Goal: Task Accomplishment & Management: Use online tool/utility

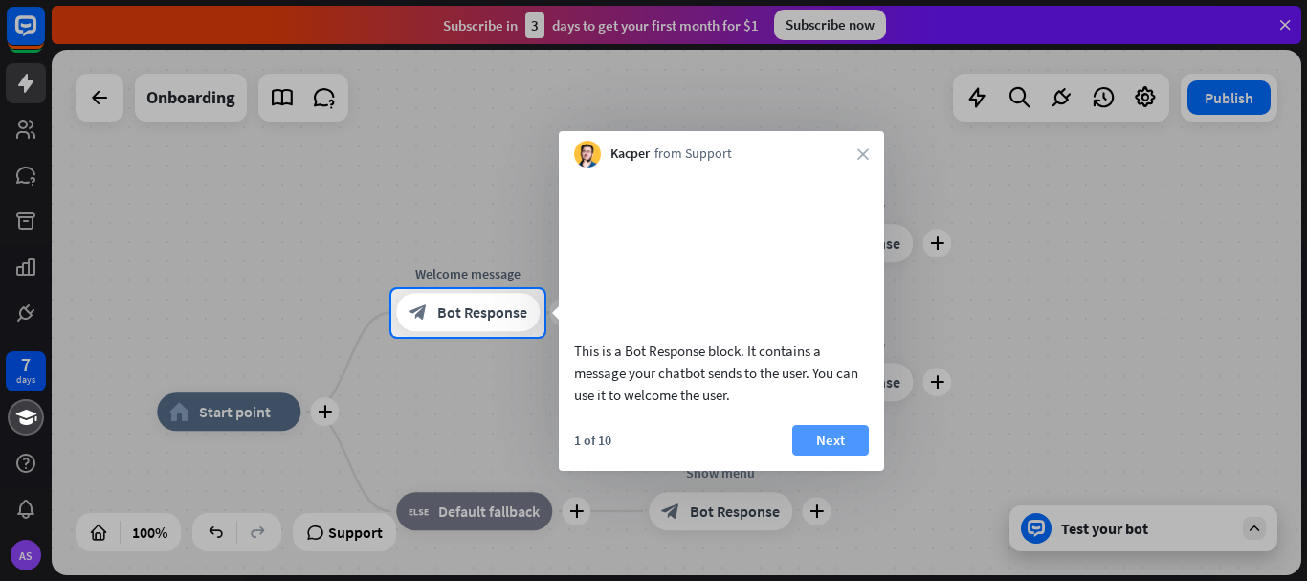
click at [830, 456] on button "Next" at bounding box center [830, 440] width 77 height 31
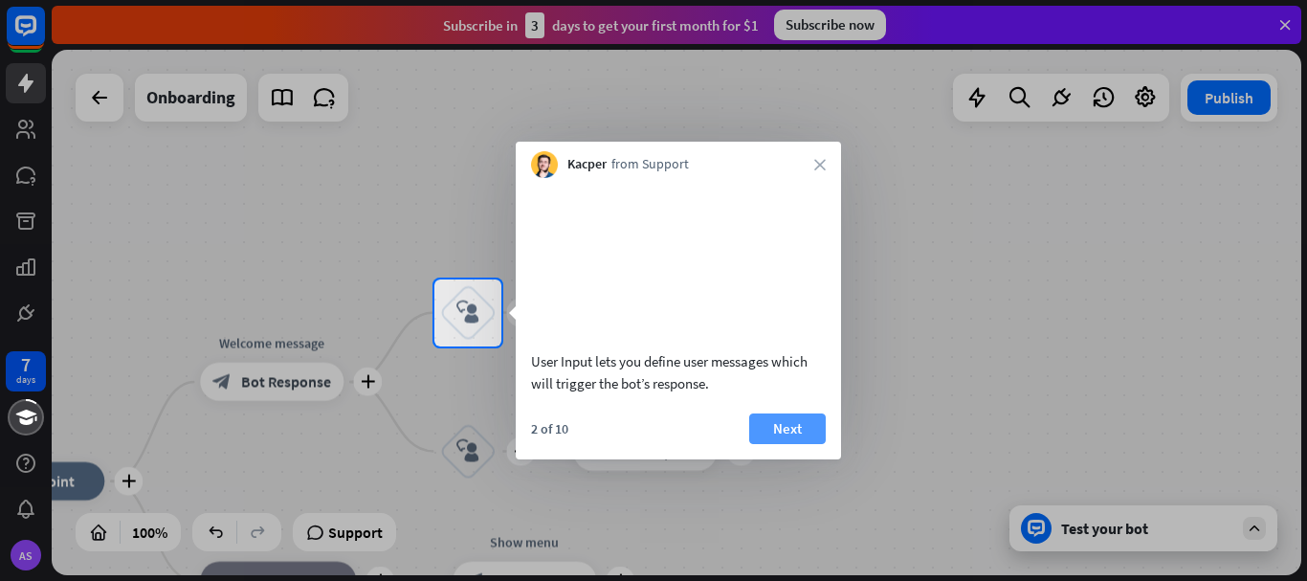
click at [805, 444] on button "Next" at bounding box center [787, 428] width 77 height 31
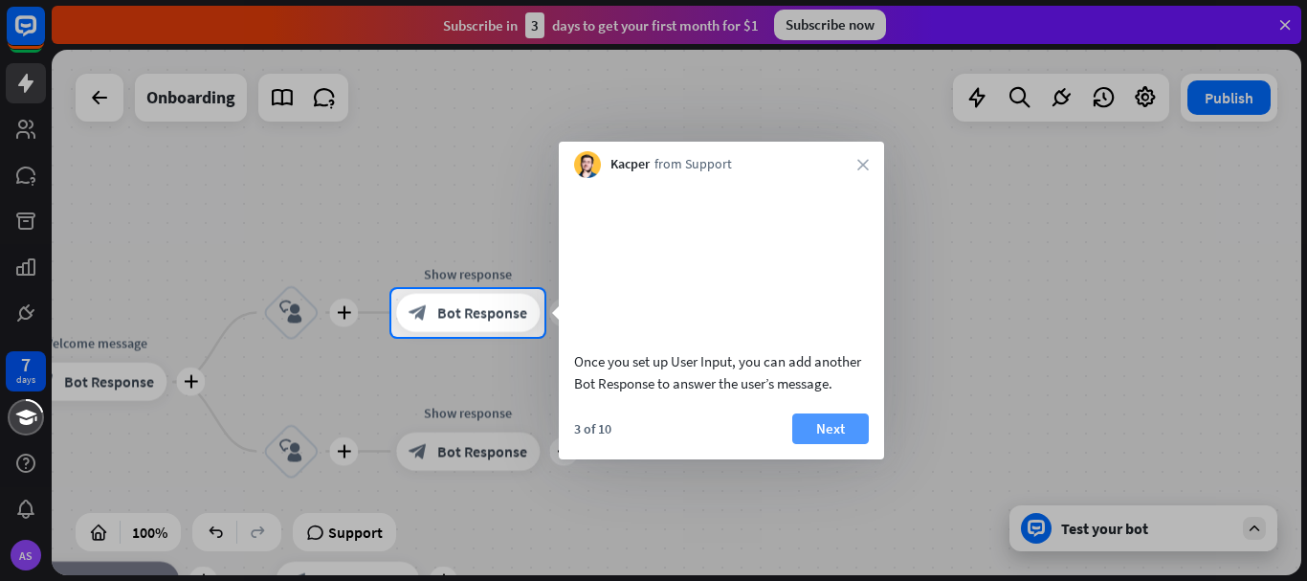
click at [826, 444] on button "Next" at bounding box center [830, 428] width 77 height 31
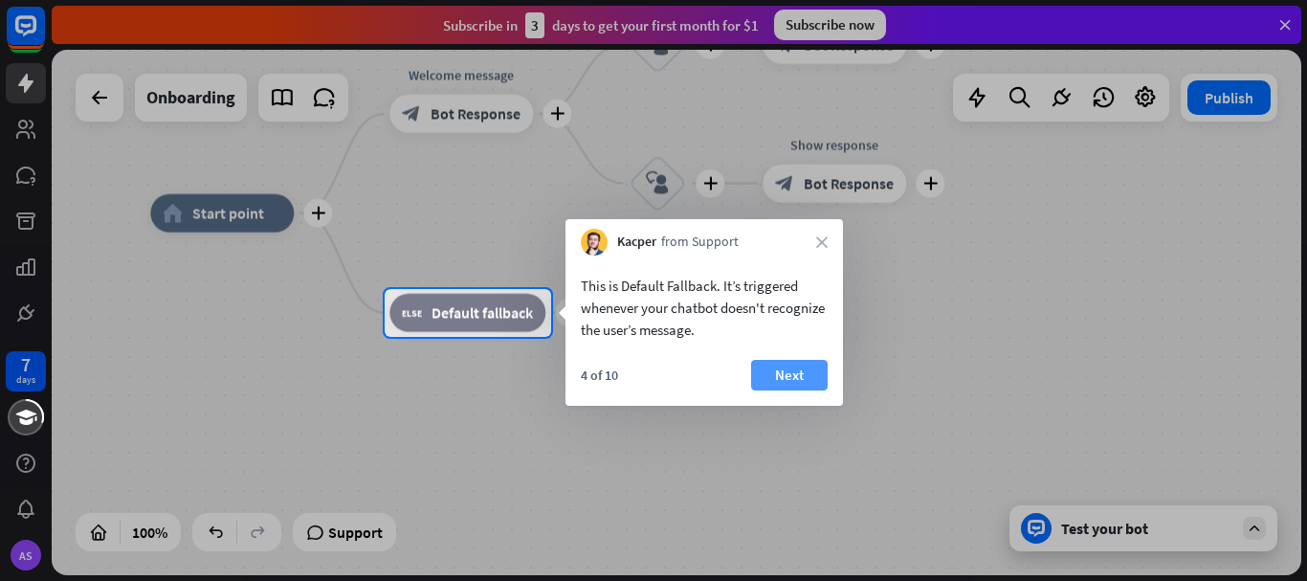
click at [798, 382] on button "Next" at bounding box center [789, 375] width 77 height 31
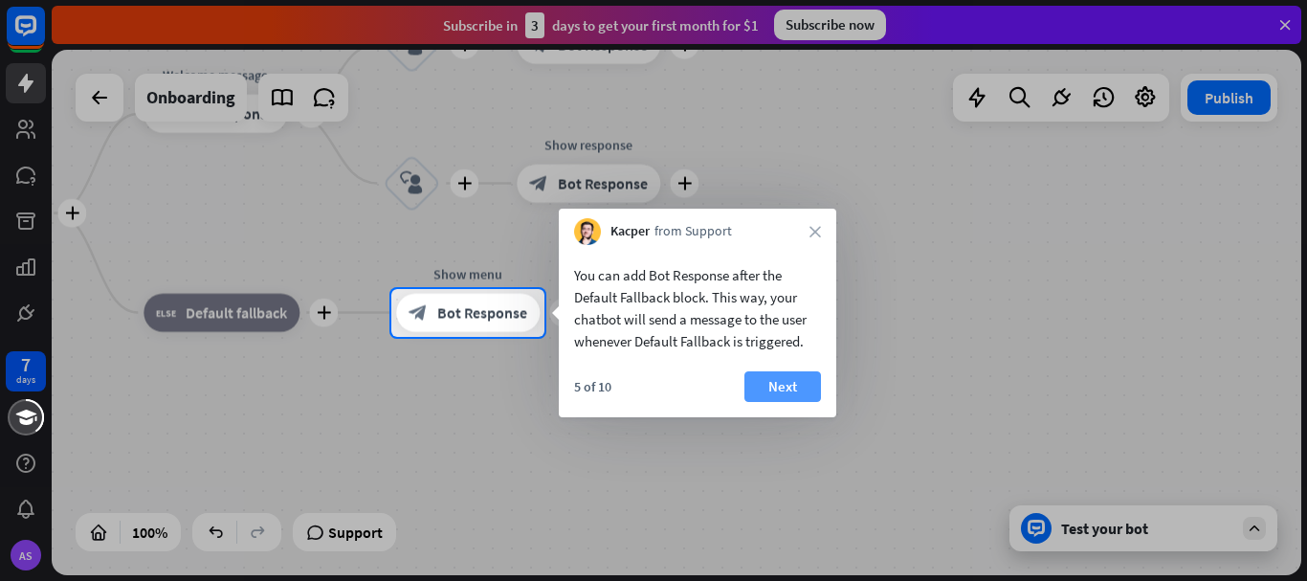
click at [782, 388] on button "Next" at bounding box center [783, 386] width 77 height 31
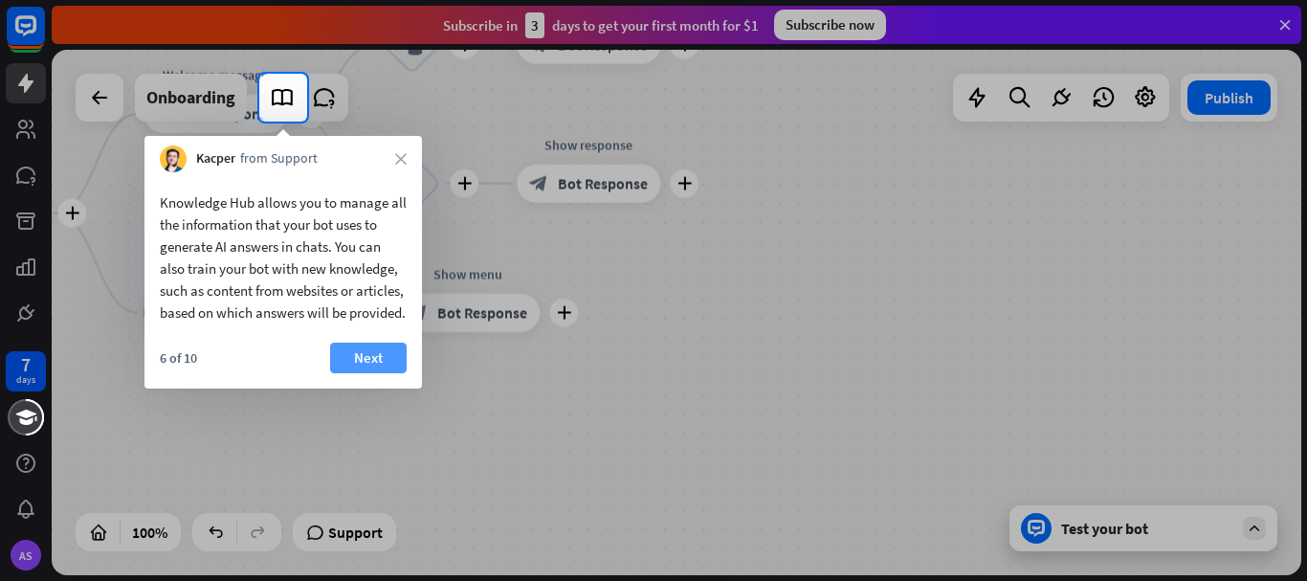
click at [376, 373] on button "Next" at bounding box center [368, 358] width 77 height 31
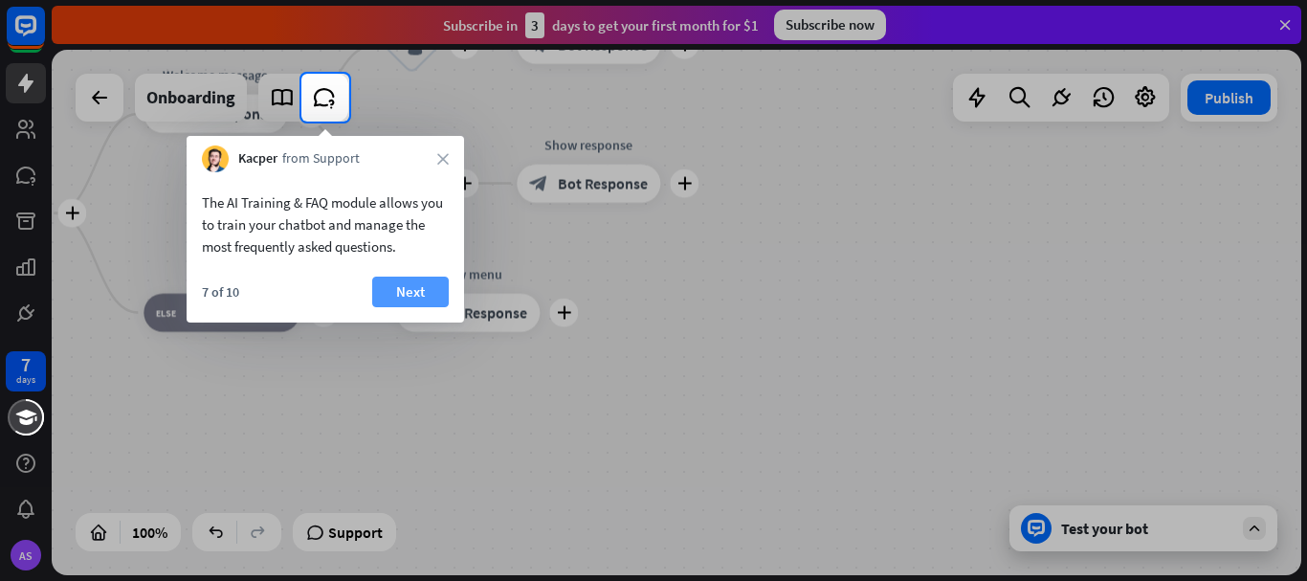
click at [433, 298] on button "Next" at bounding box center [410, 292] width 77 height 31
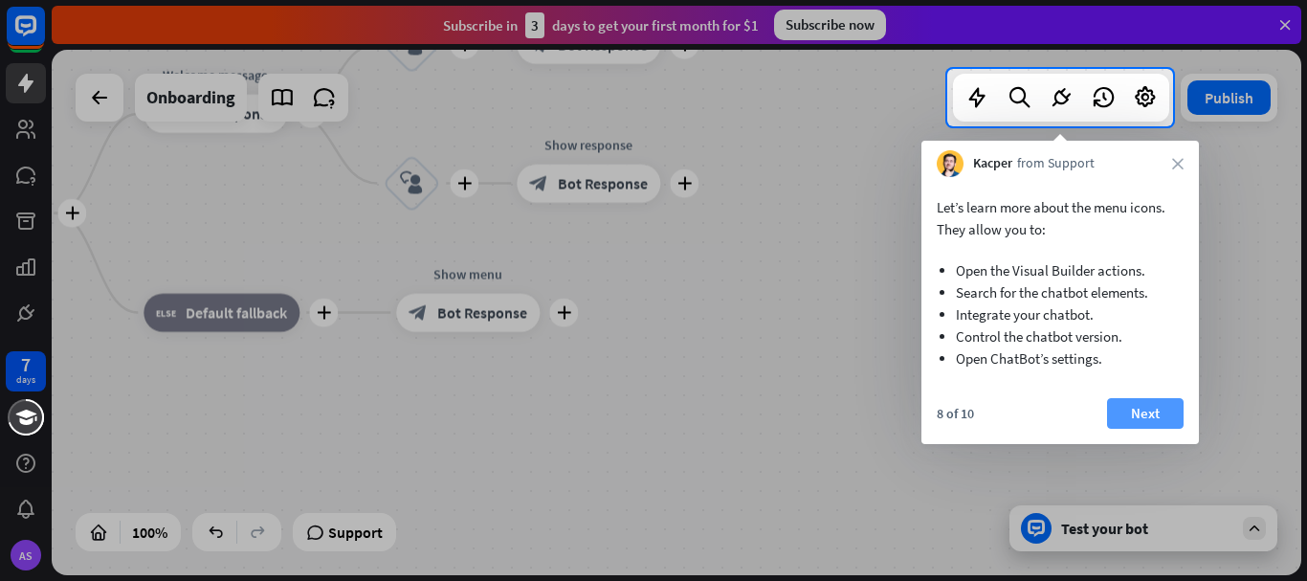
click at [1165, 417] on button "Next" at bounding box center [1145, 413] width 77 height 31
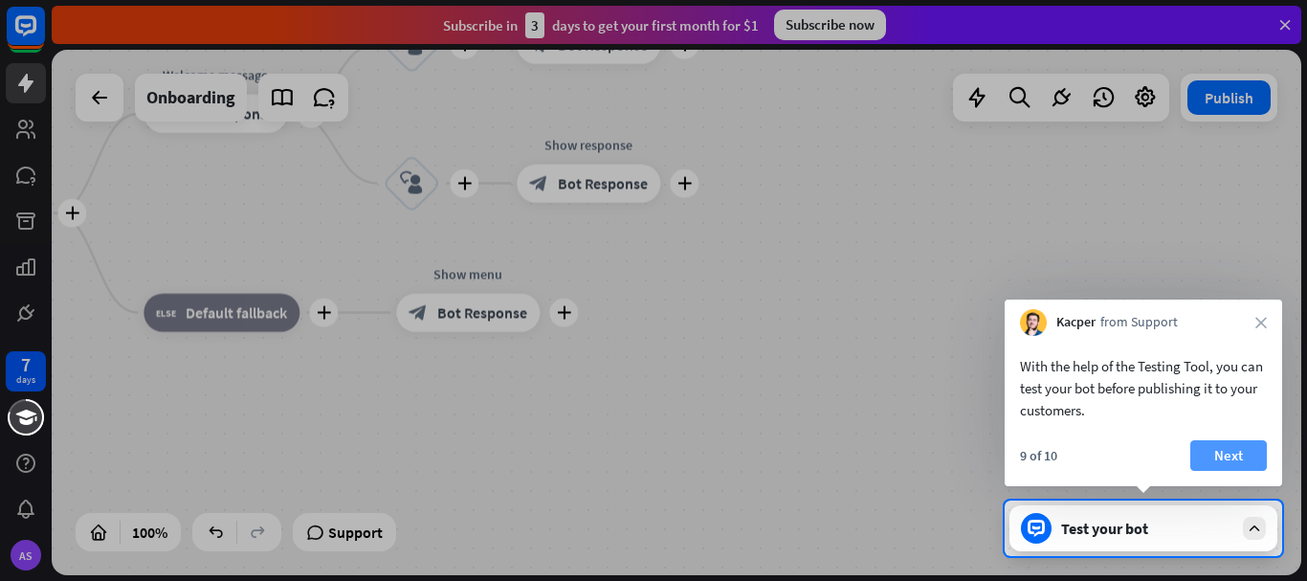
click at [1243, 447] on button "Next" at bounding box center [1229, 455] width 77 height 31
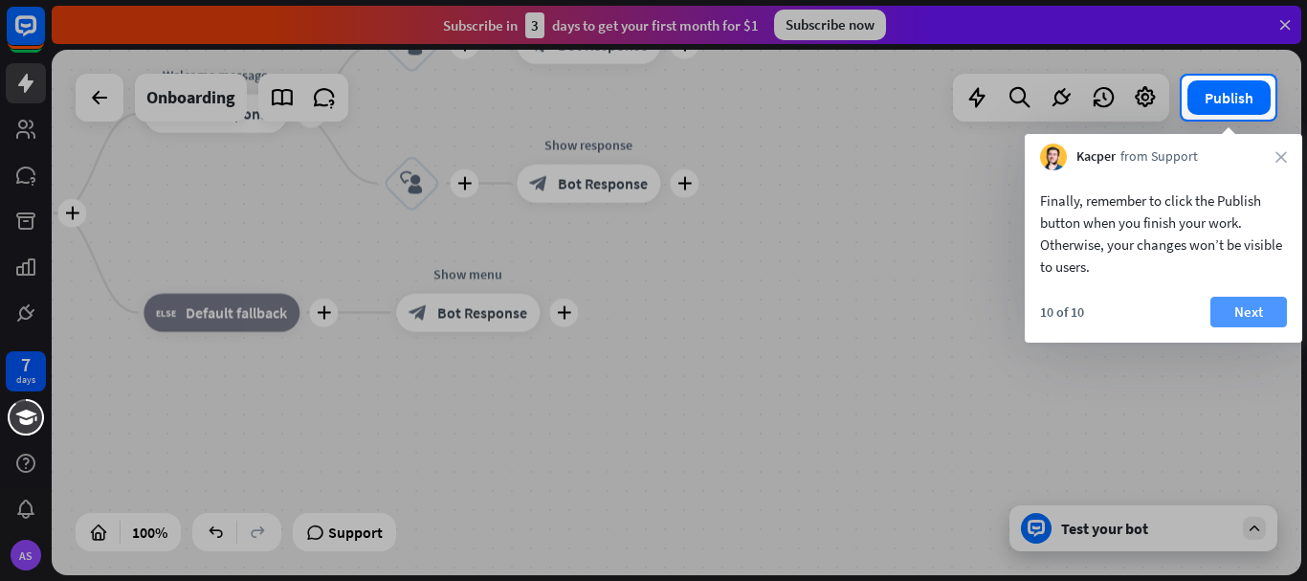
click at [1259, 313] on button "Next" at bounding box center [1249, 312] width 77 height 31
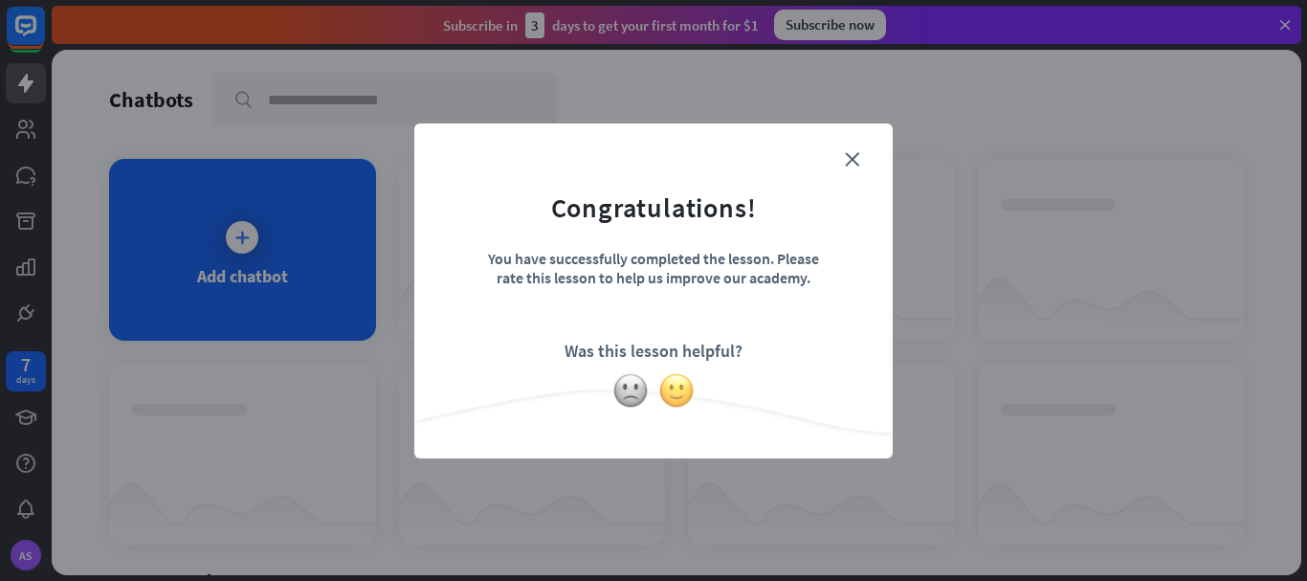
click at [684, 387] on img at bounding box center [677, 390] width 36 height 36
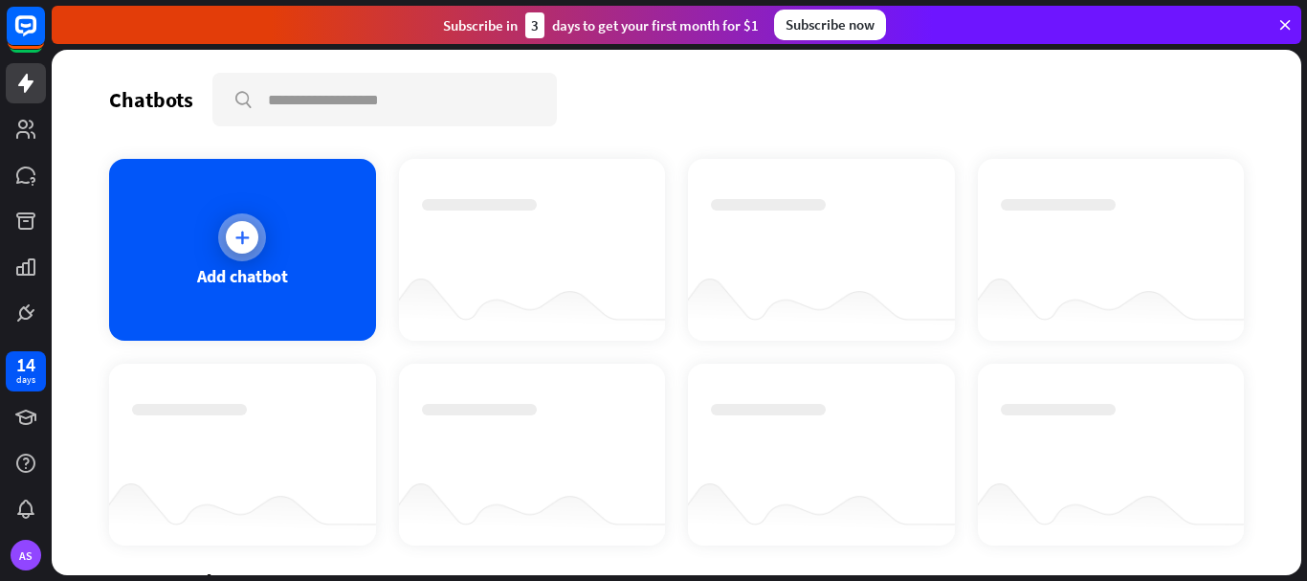
click at [251, 236] on div at bounding box center [242, 237] width 33 height 33
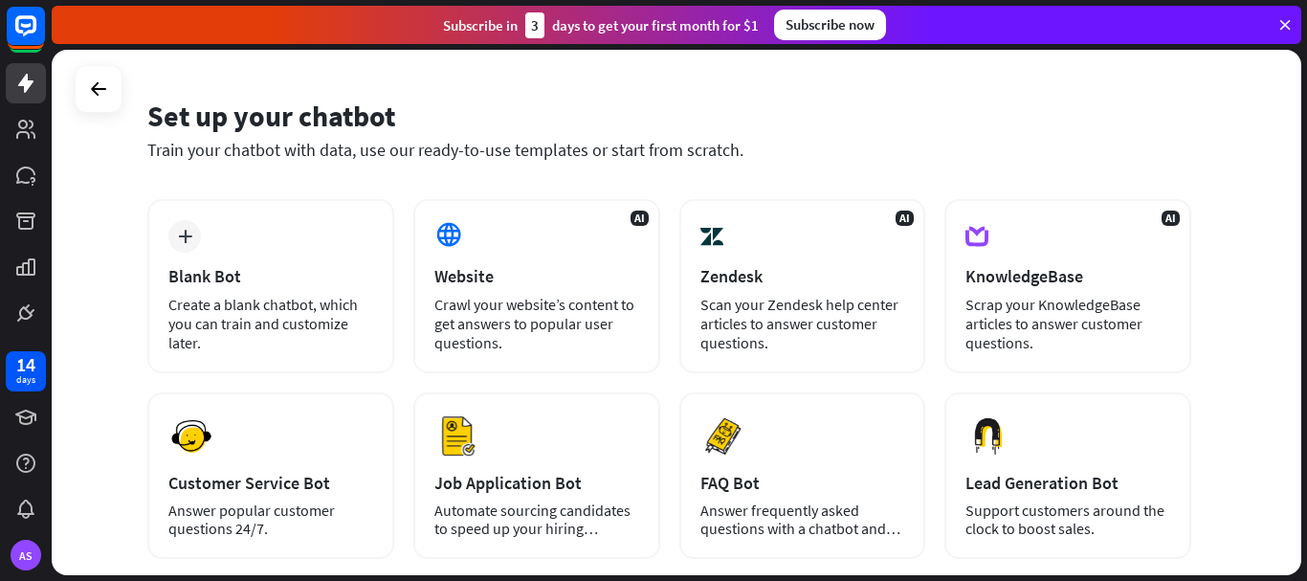
scroll to position [48, 0]
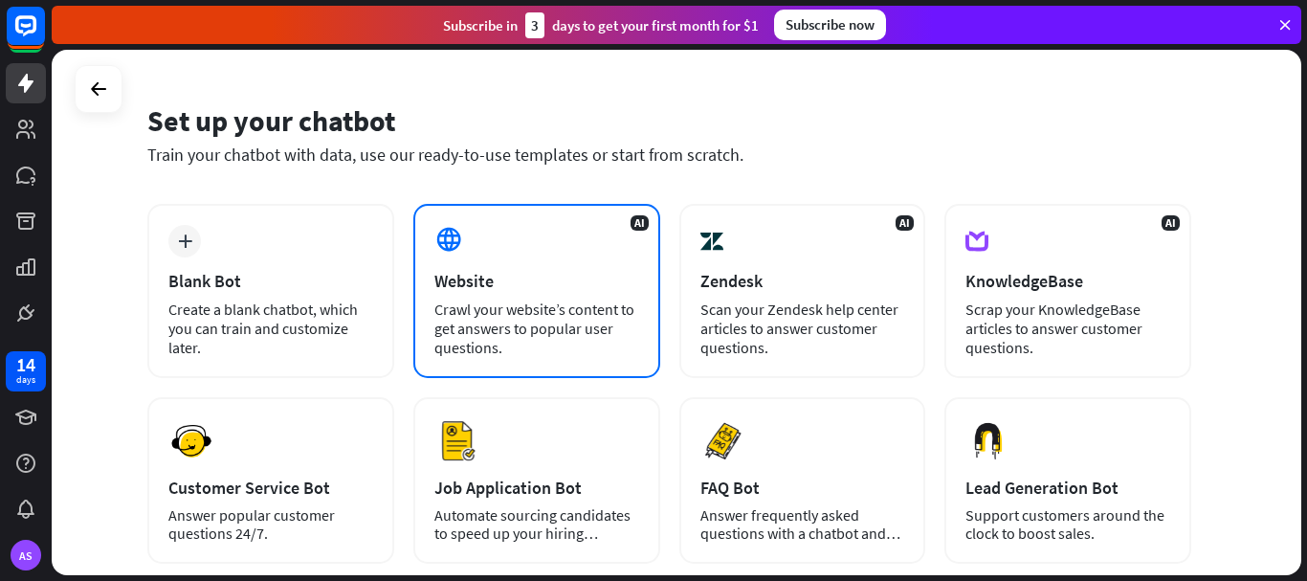
click at [559, 259] on div "AI Website Crawl your website’s content to get answers to popular user question…" at bounding box center [536, 291] width 247 height 174
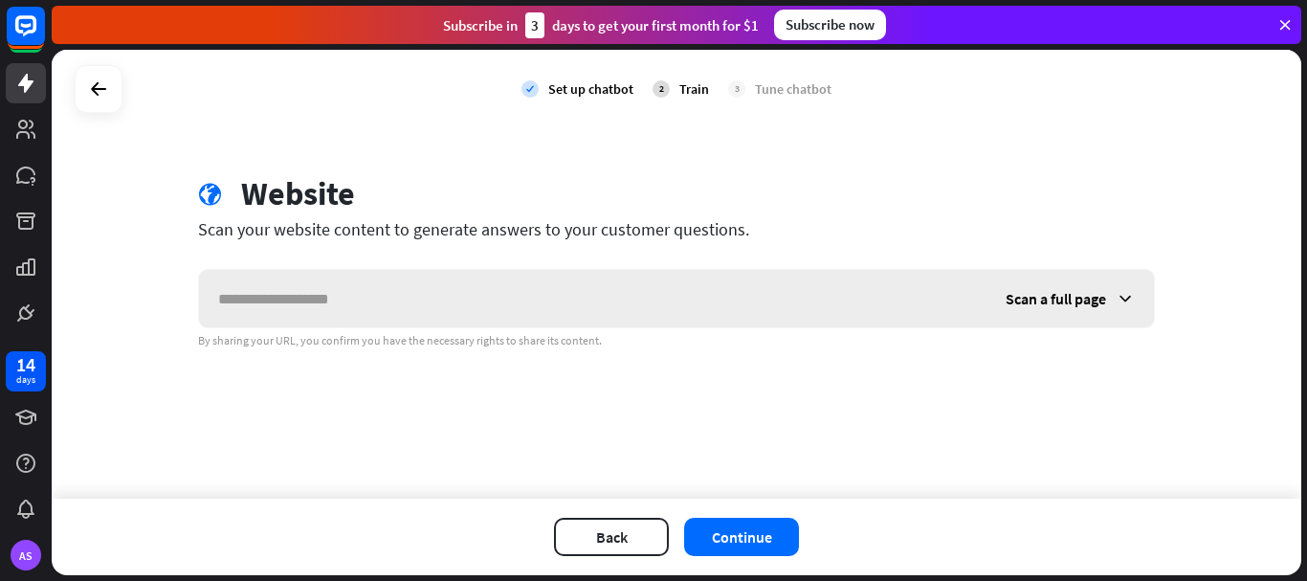
click at [495, 315] on input "text" at bounding box center [593, 298] width 788 height 57
type input "**********"
click at [734, 541] on button "Continue" at bounding box center [741, 537] width 115 height 38
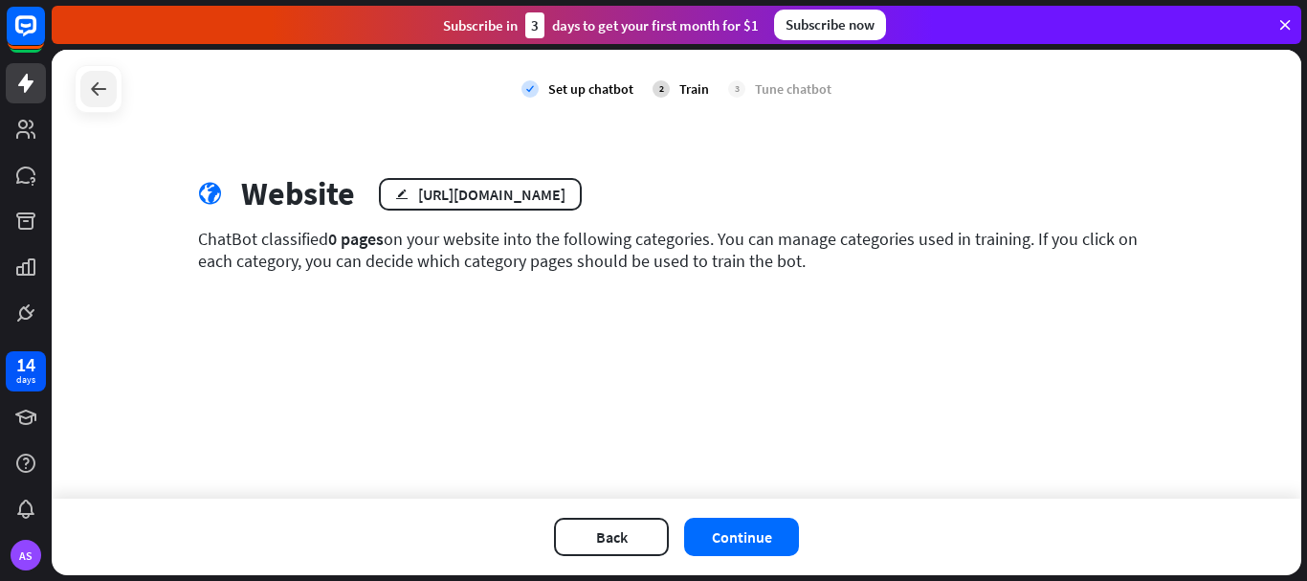
click at [97, 88] on icon at bounding box center [98, 89] width 23 height 23
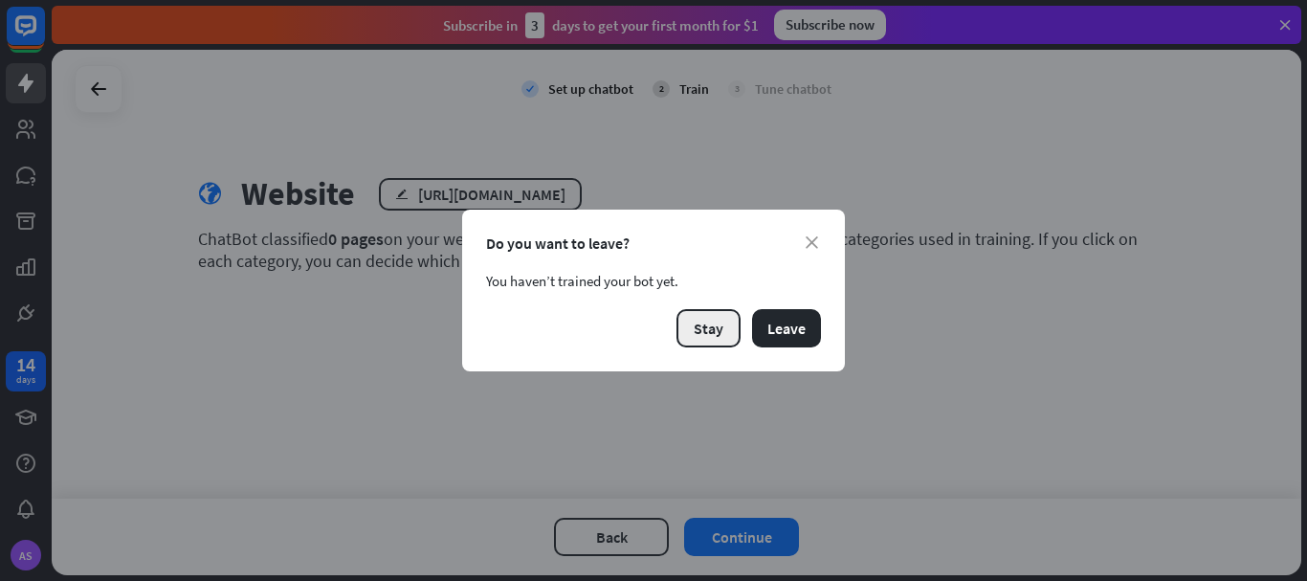
click at [712, 326] on button "Stay" at bounding box center [709, 328] width 64 height 38
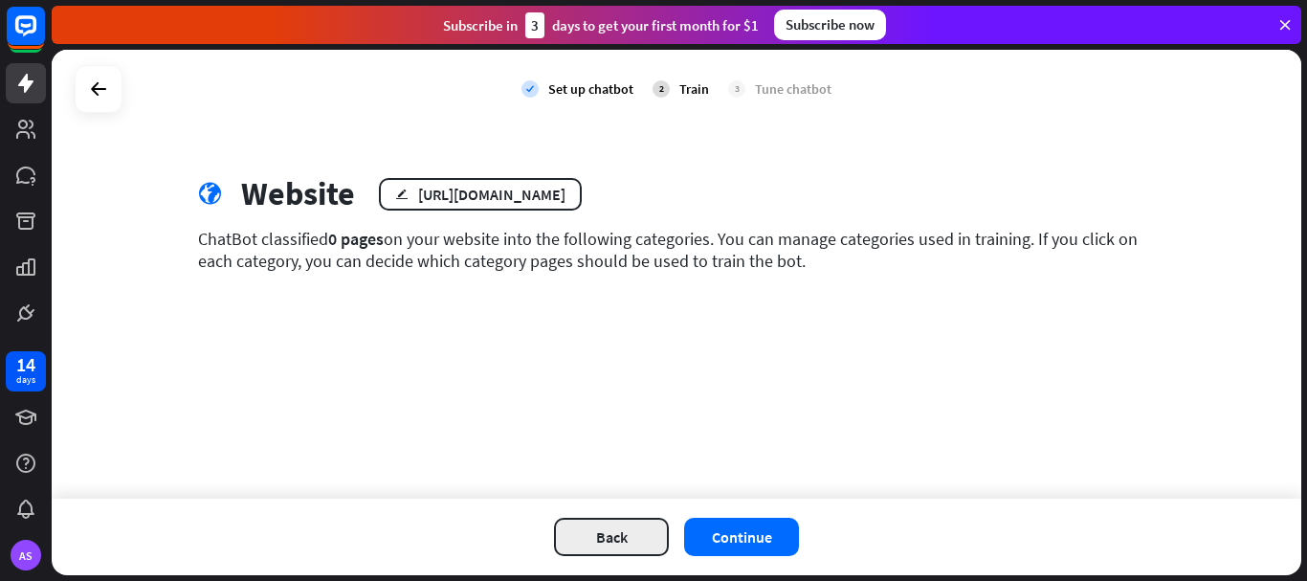
click at [620, 536] on button "Back" at bounding box center [611, 537] width 115 height 38
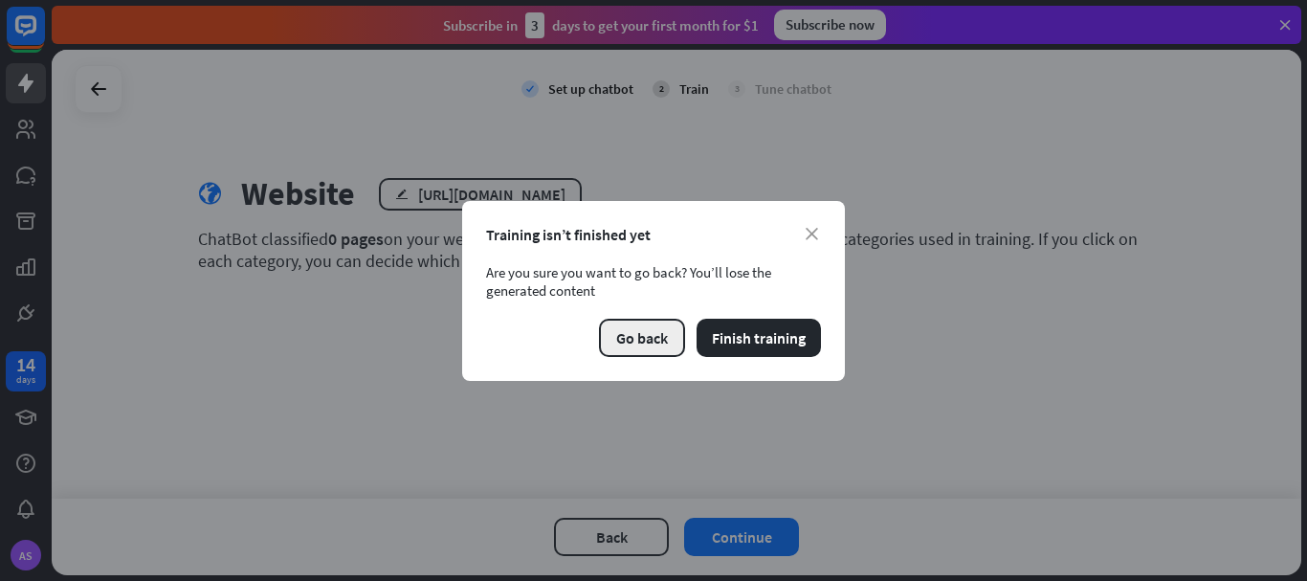
click at [638, 342] on button "Go back" at bounding box center [642, 338] width 86 height 38
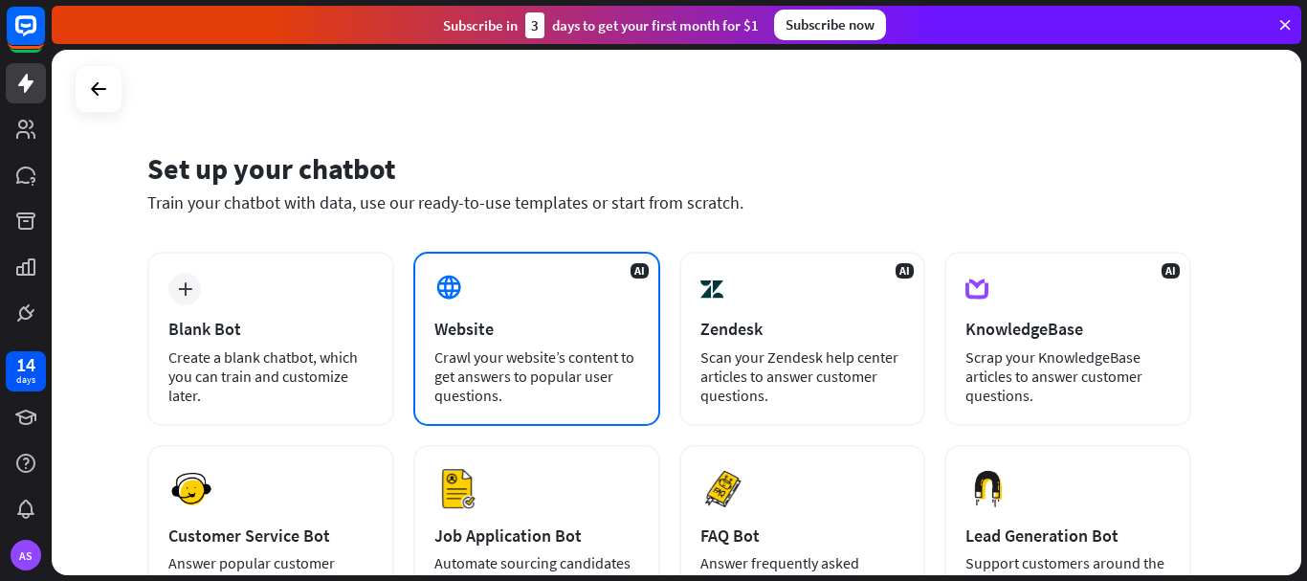
click at [464, 349] on div "Crawl your website’s content to get answers to popular user questions." at bounding box center [537, 375] width 205 height 57
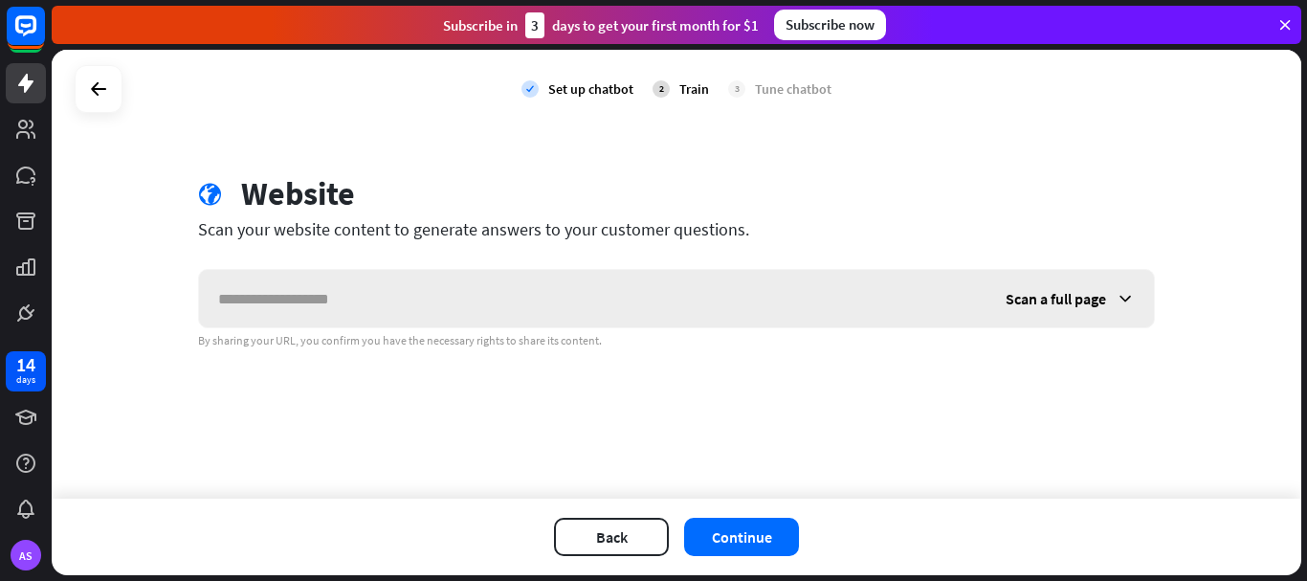
type input "*"
type input "**********"
click at [1125, 301] on icon at bounding box center [1125, 298] width 19 height 19
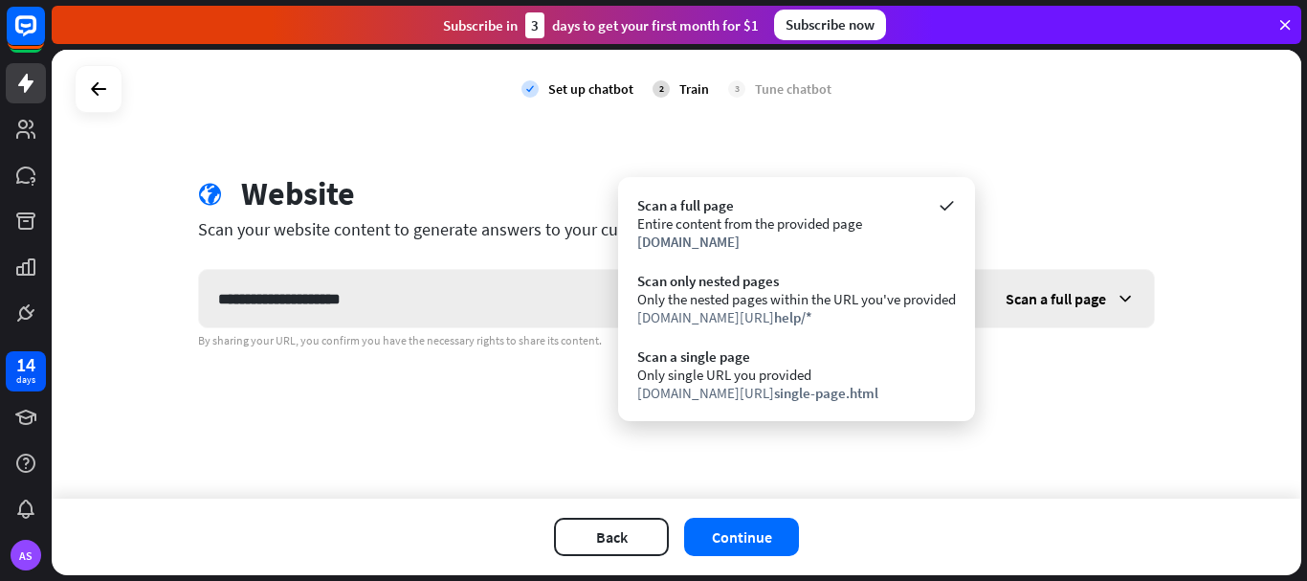
click at [1063, 294] on span "Scan a full page" at bounding box center [1056, 298] width 100 height 19
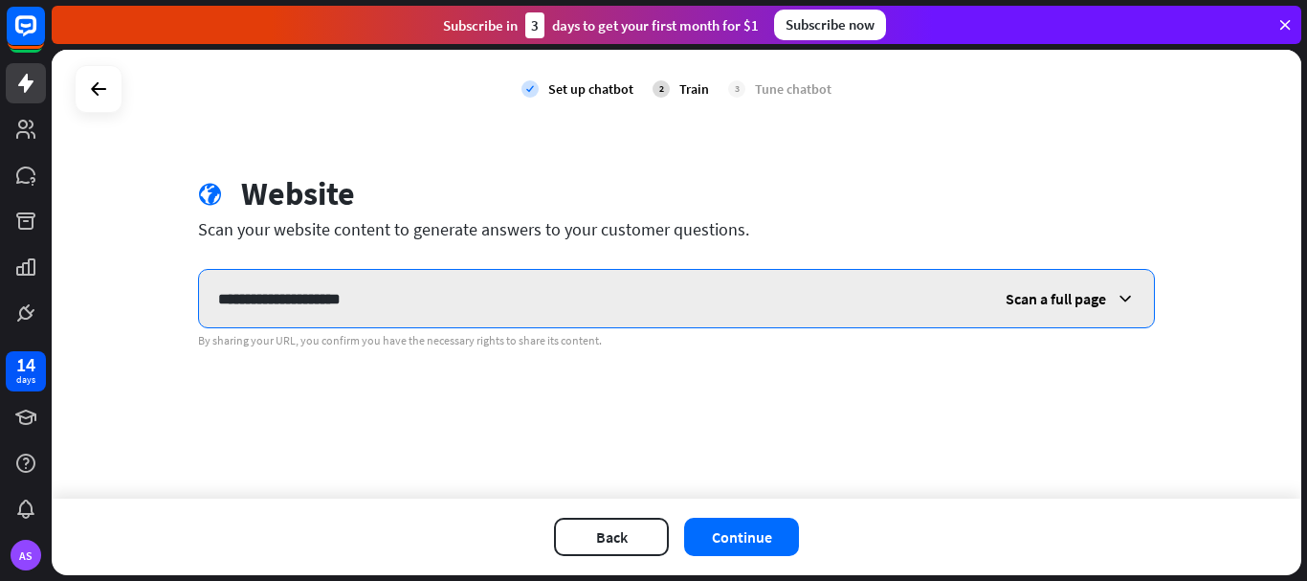
click at [711, 301] on input "**********" at bounding box center [593, 298] width 788 height 57
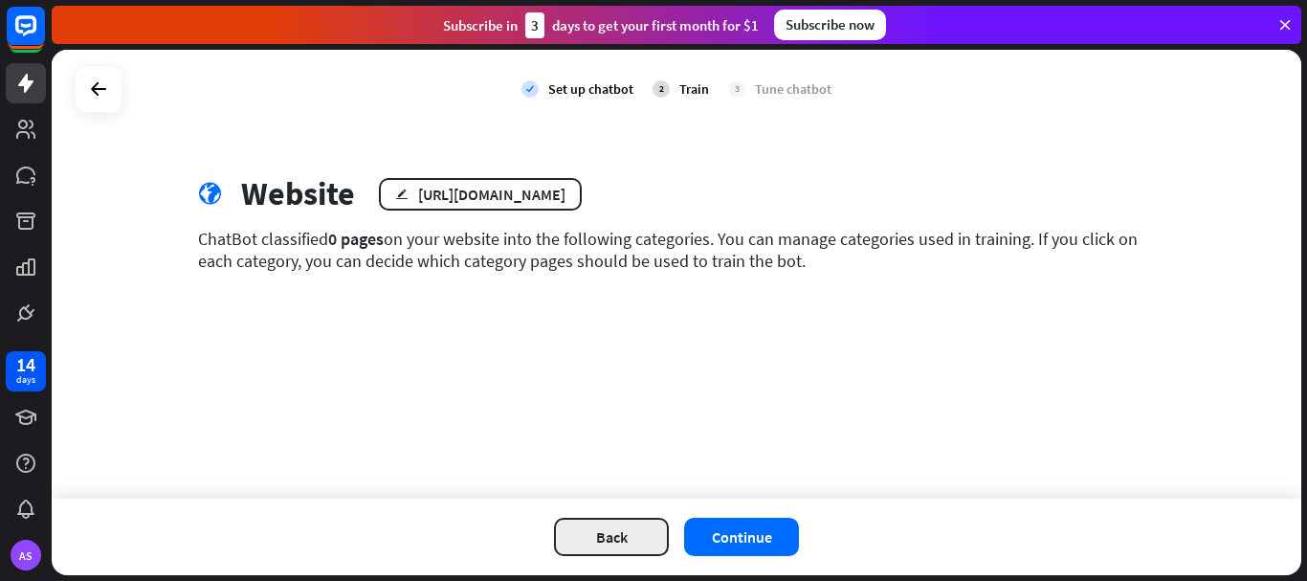
click at [581, 541] on button "Back" at bounding box center [611, 537] width 115 height 38
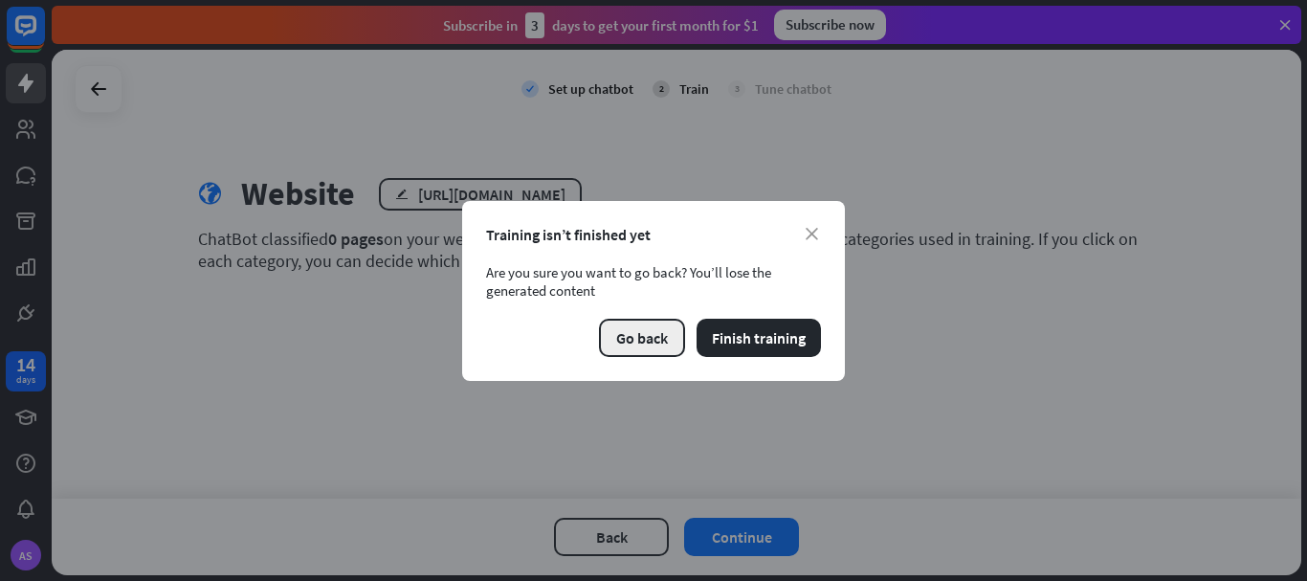
click at [629, 339] on button "Go back" at bounding box center [642, 338] width 86 height 38
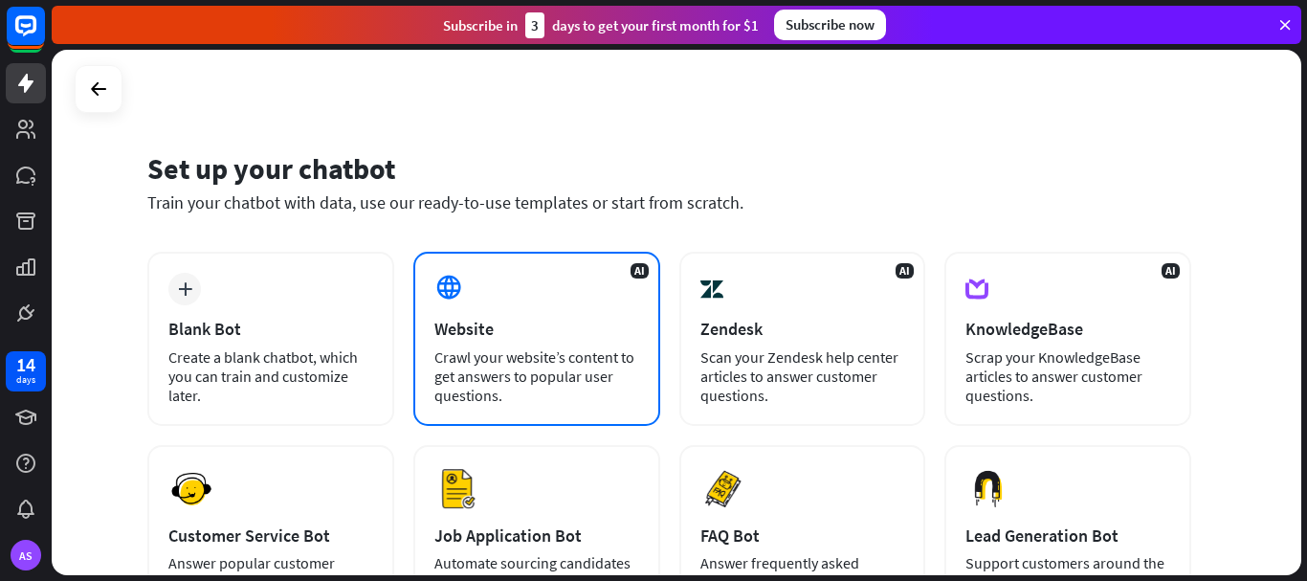
click at [470, 365] on div "Crawl your website’s content to get answers to popular user questions." at bounding box center [537, 375] width 205 height 57
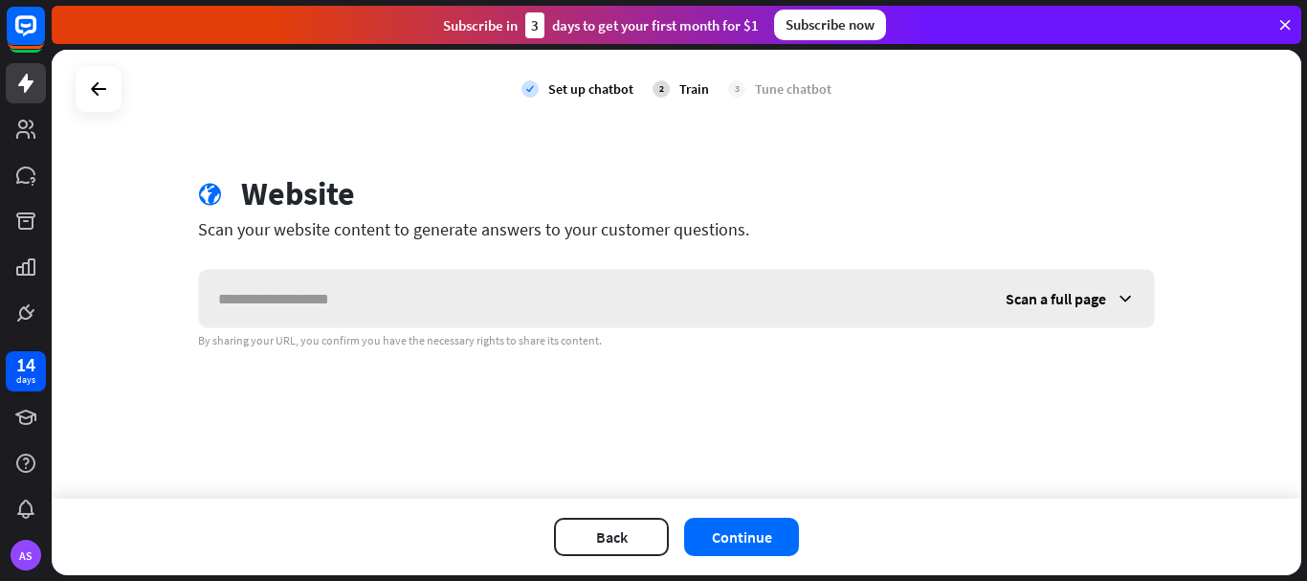
click at [1120, 300] on icon at bounding box center [1125, 298] width 19 height 19
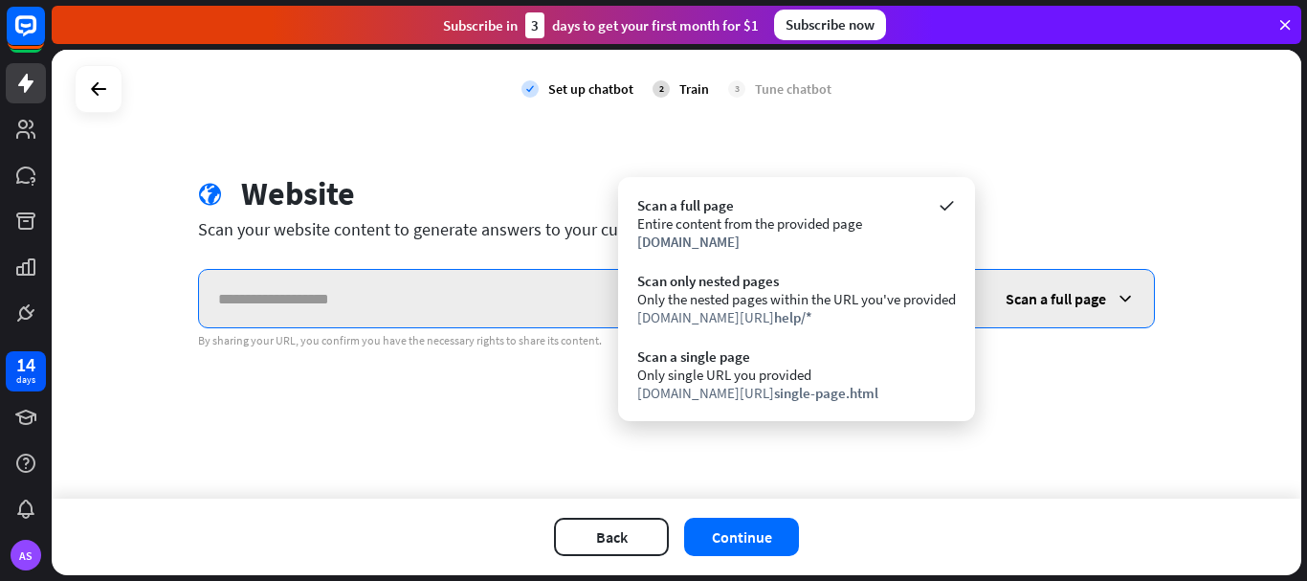
click at [413, 289] on input "text" at bounding box center [593, 298] width 788 height 57
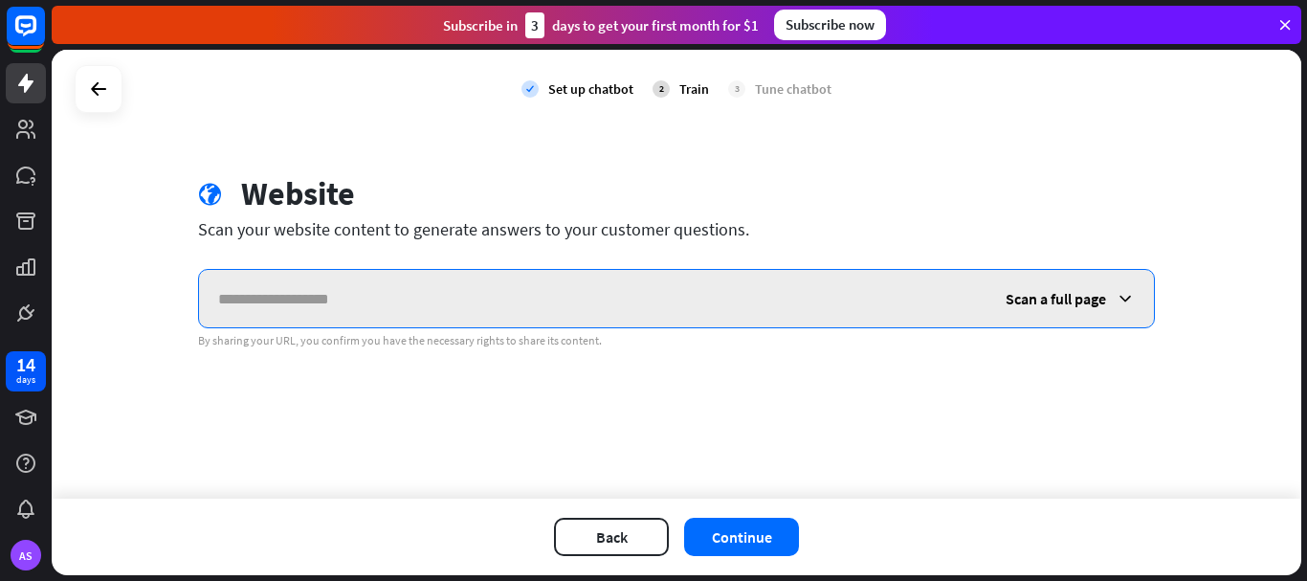
paste input "**********"
type input "**********"
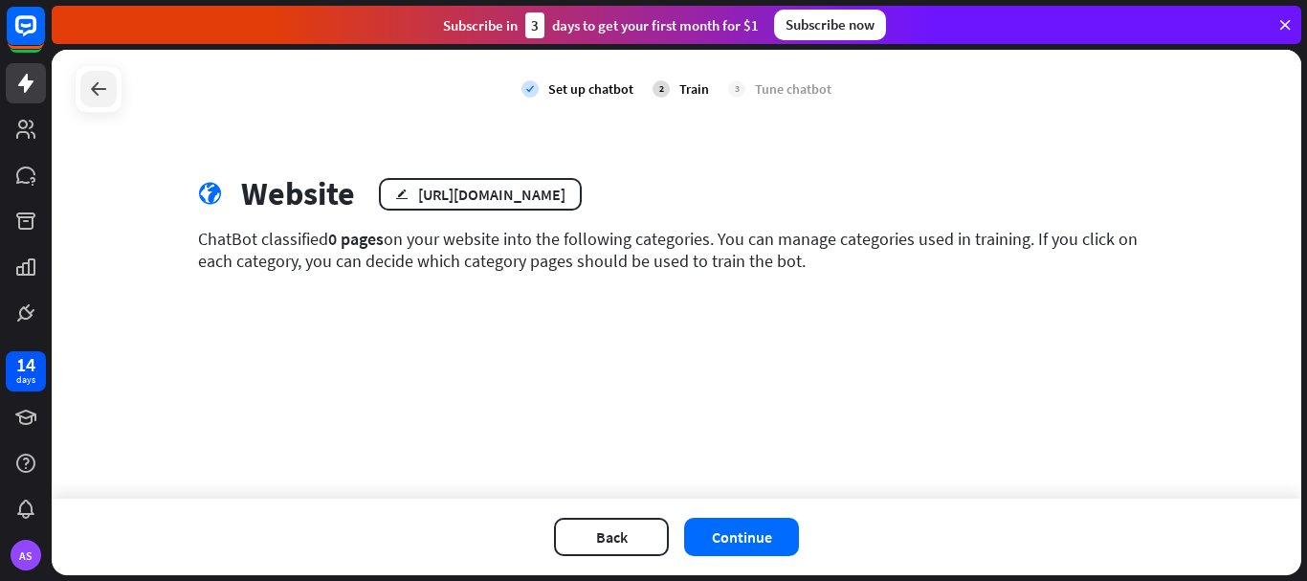
click at [97, 93] on icon at bounding box center [98, 89] width 23 height 23
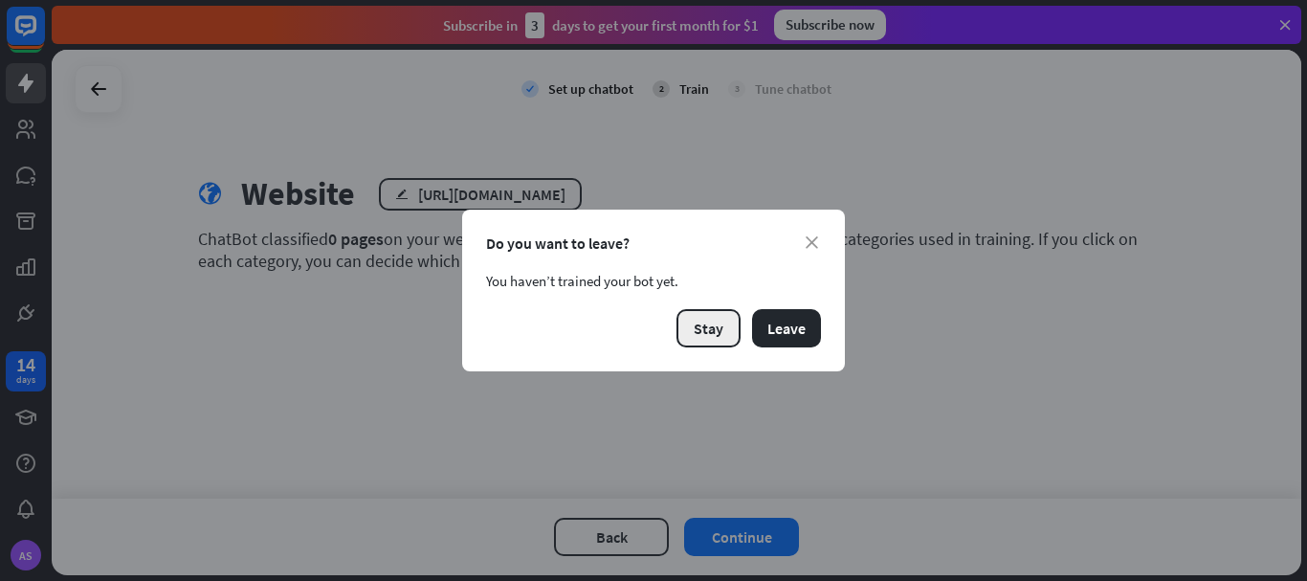
click at [683, 335] on button "Stay" at bounding box center [709, 328] width 64 height 38
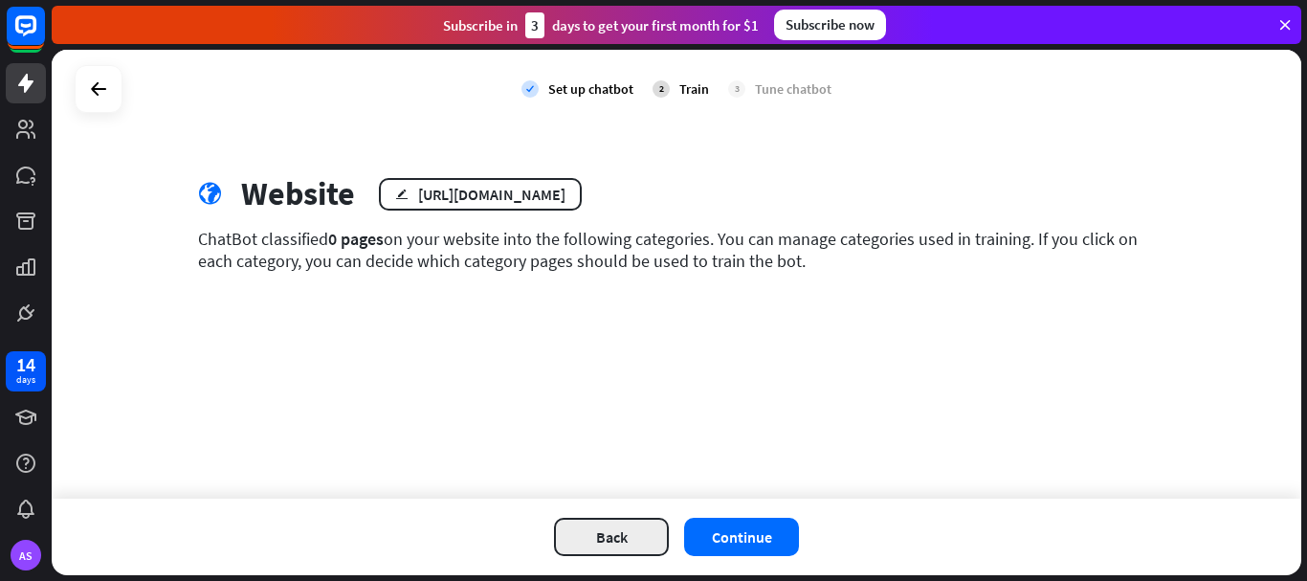
click at [592, 532] on button "Back" at bounding box center [611, 537] width 115 height 38
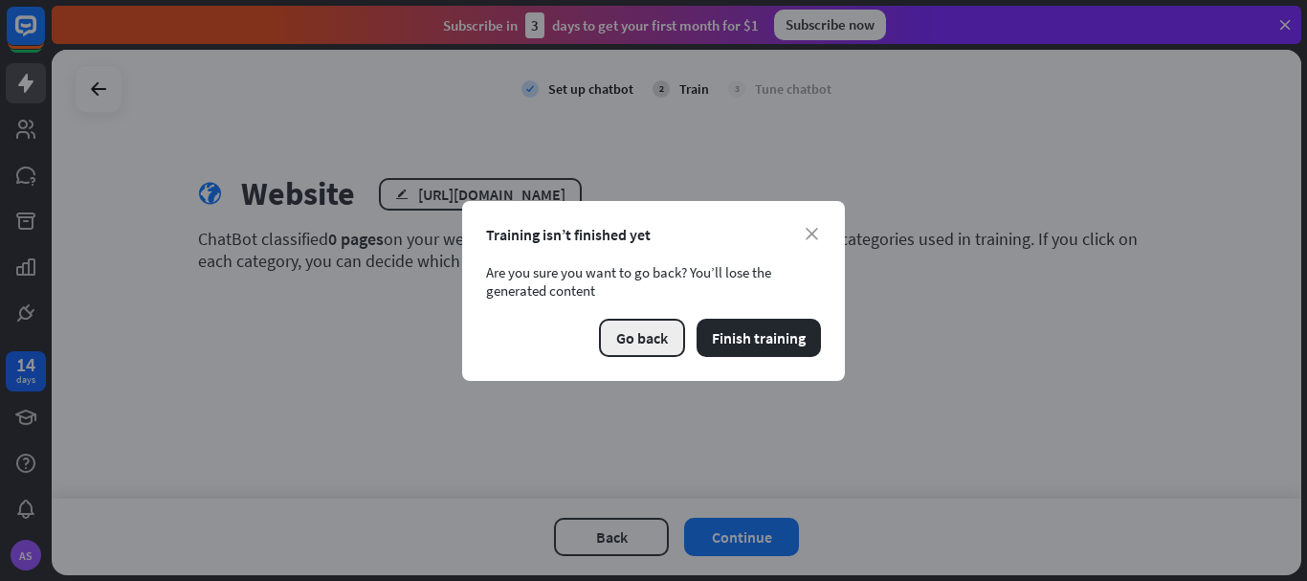
click at [628, 343] on button "Go back" at bounding box center [642, 338] width 86 height 38
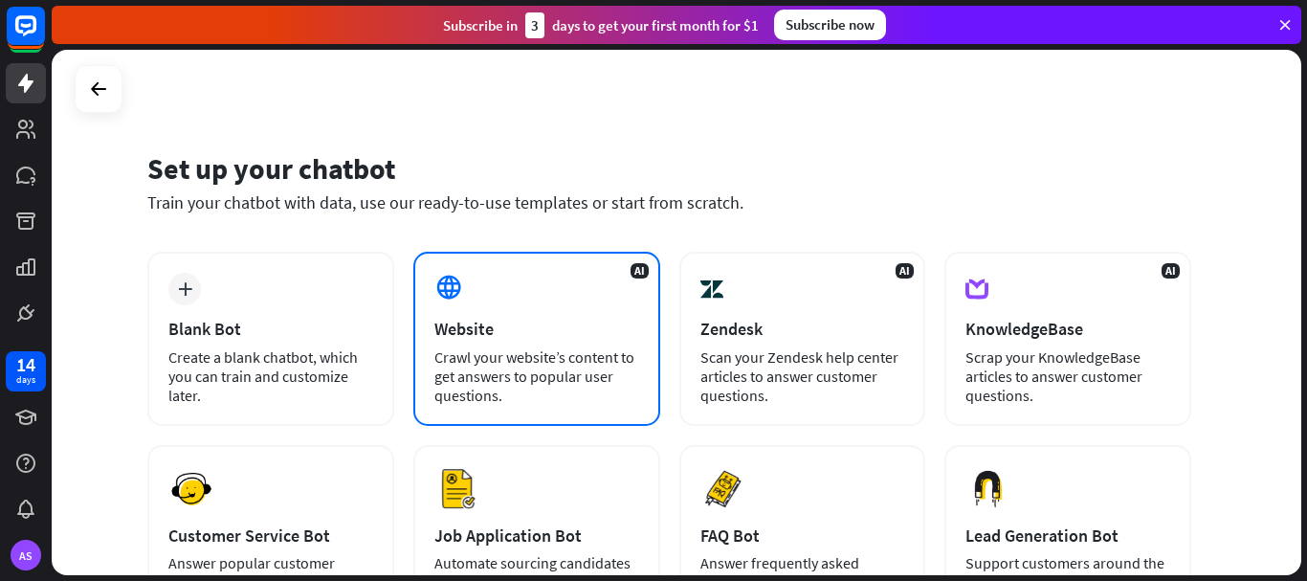
click at [462, 328] on div "Website" at bounding box center [537, 329] width 205 height 22
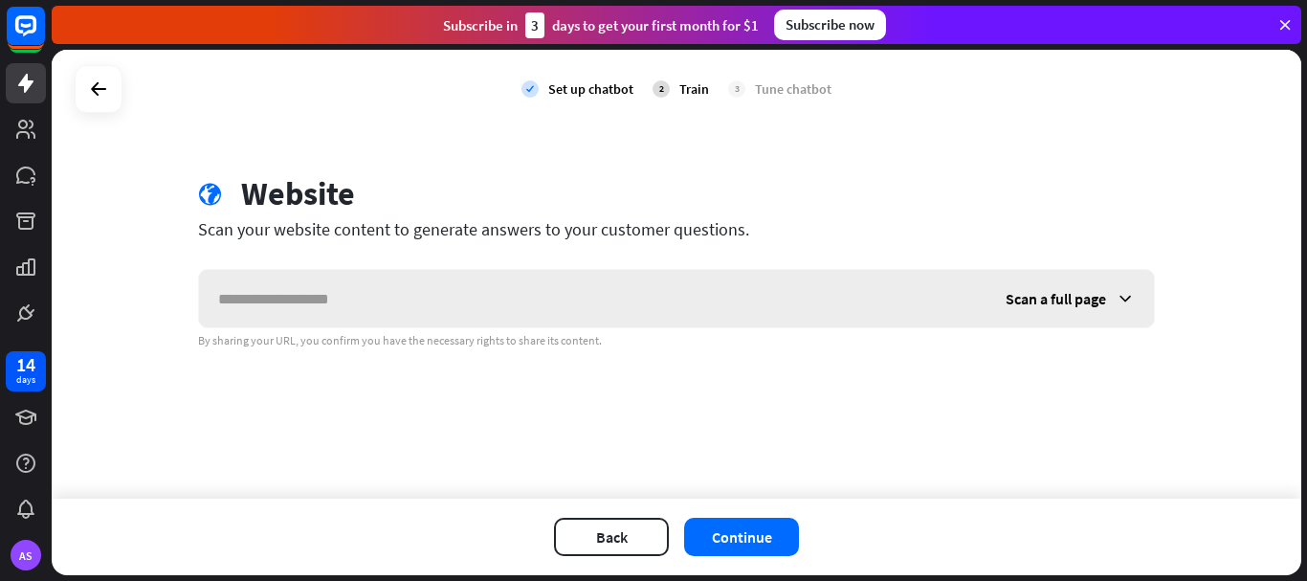
click at [350, 291] on input "text" at bounding box center [593, 298] width 788 height 57
type input "**********"
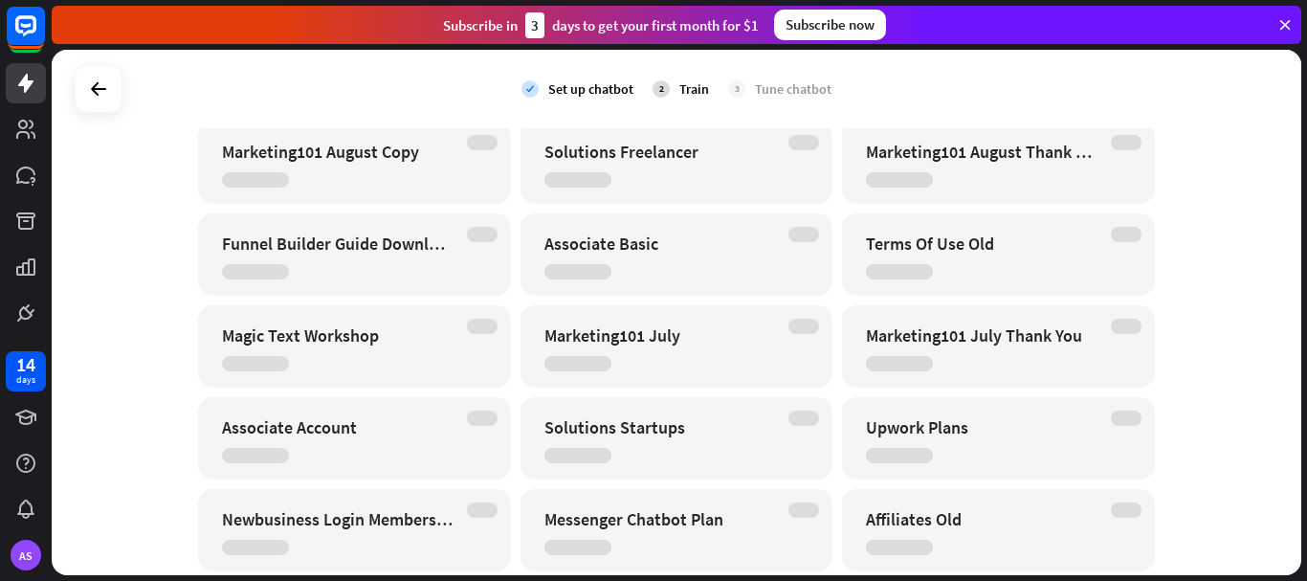
scroll to position [5360, 0]
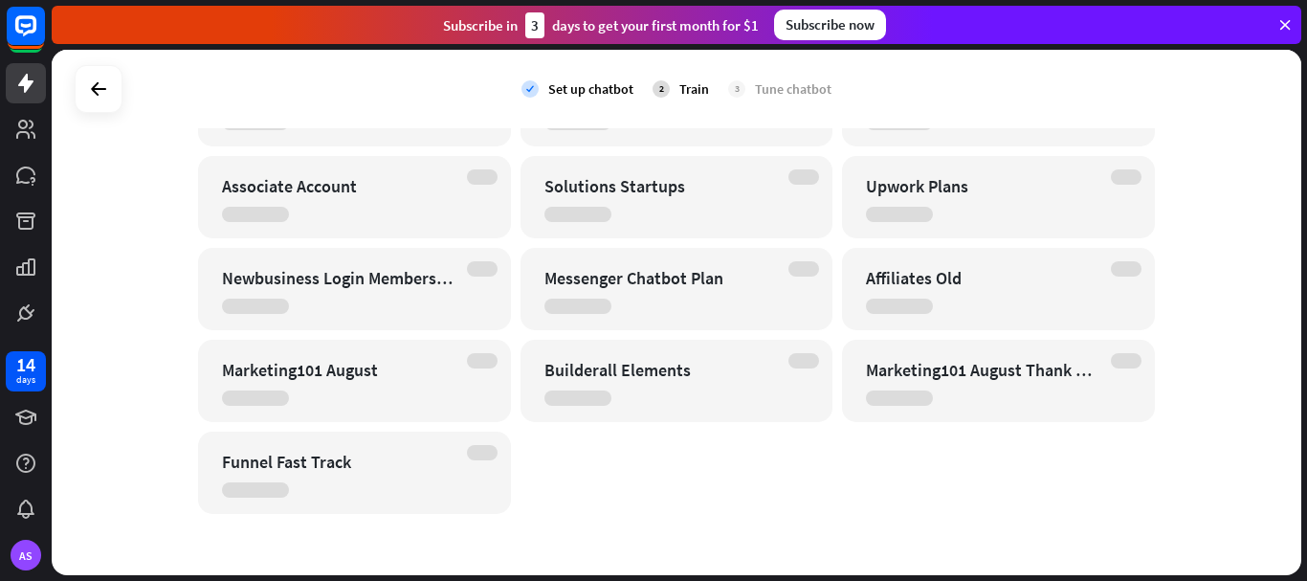
click at [1086, 518] on div "check Set up chatbot 2 Train 3 Tune chatbot Website edit [URL][DOMAIN_NAME] Cra…" at bounding box center [677, 312] width 1250 height 525
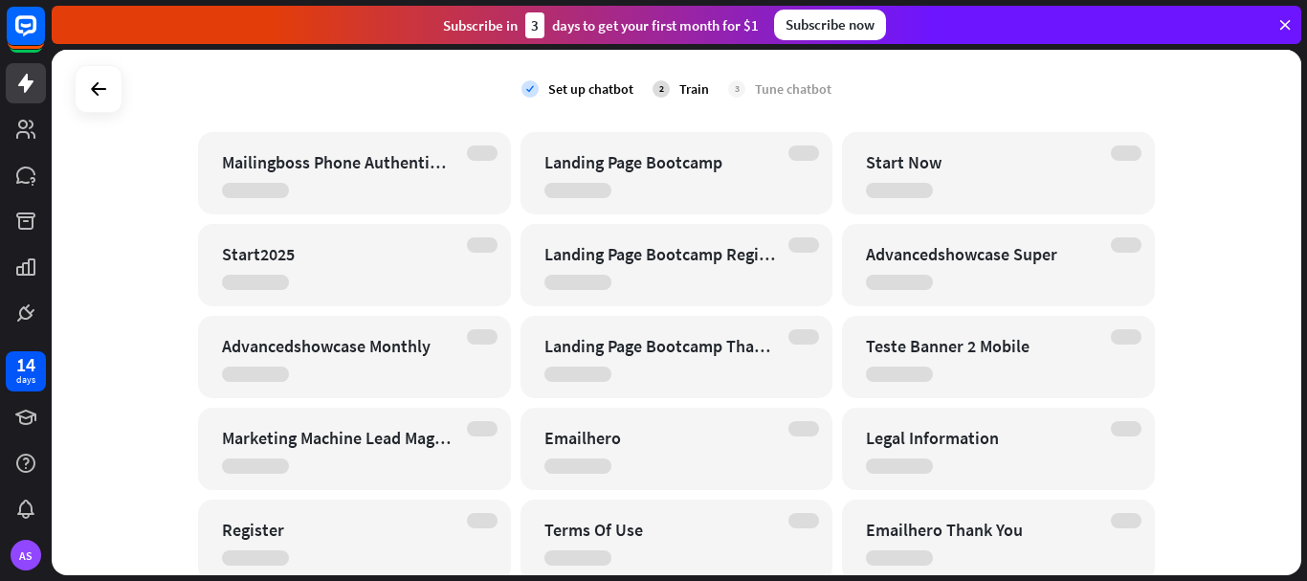
scroll to position [1502, 0]
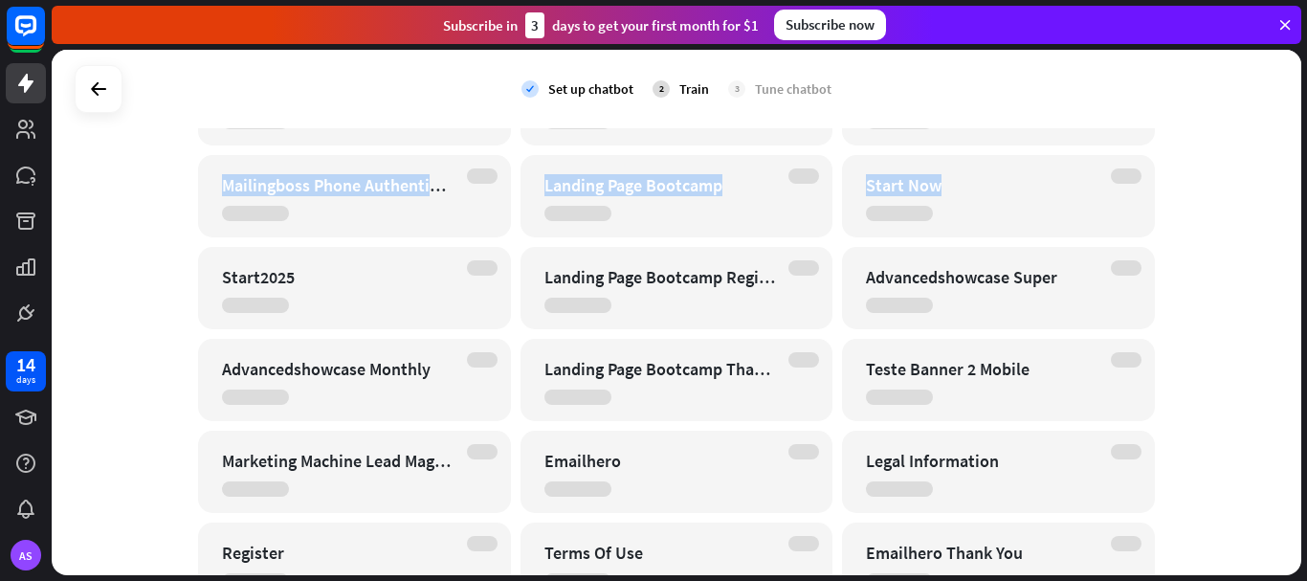
drag, startPoint x: 1302, startPoint y: 223, endPoint x: 1306, endPoint y: 95, distance: 128.3
click at [1306, 95] on div "check Set up chatbot 2 Train 3 Tune chatbot Website edit [URL][DOMAIN_NAME] Cra…" at bounding box center [680, 315] width 1256 height 531
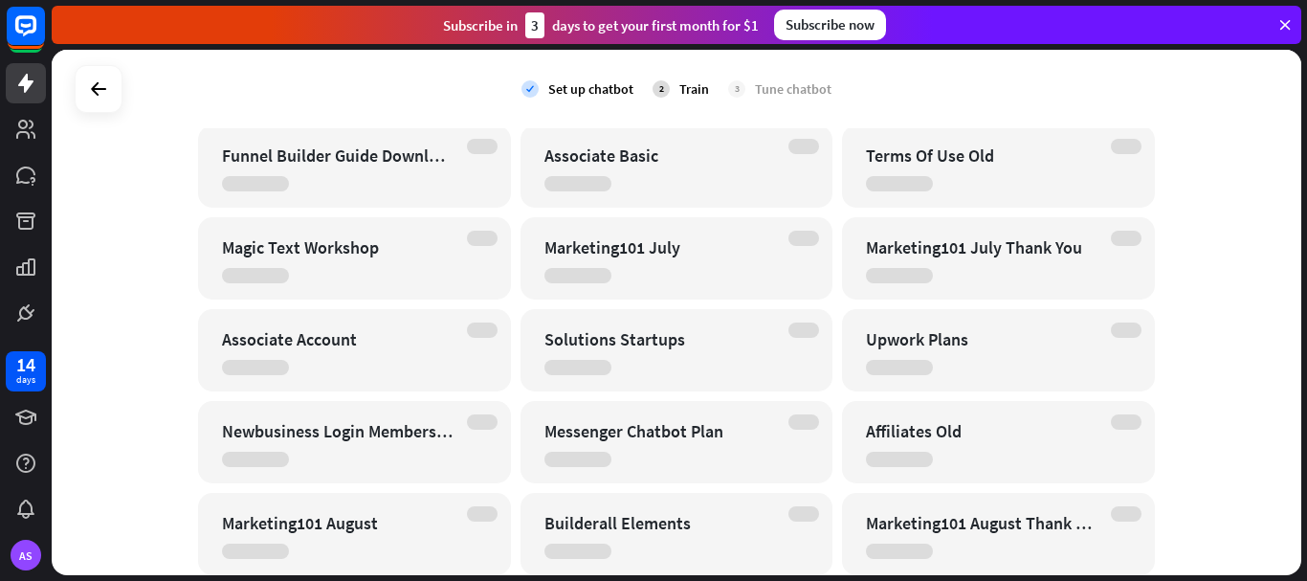
scroll to position [5452, 0]
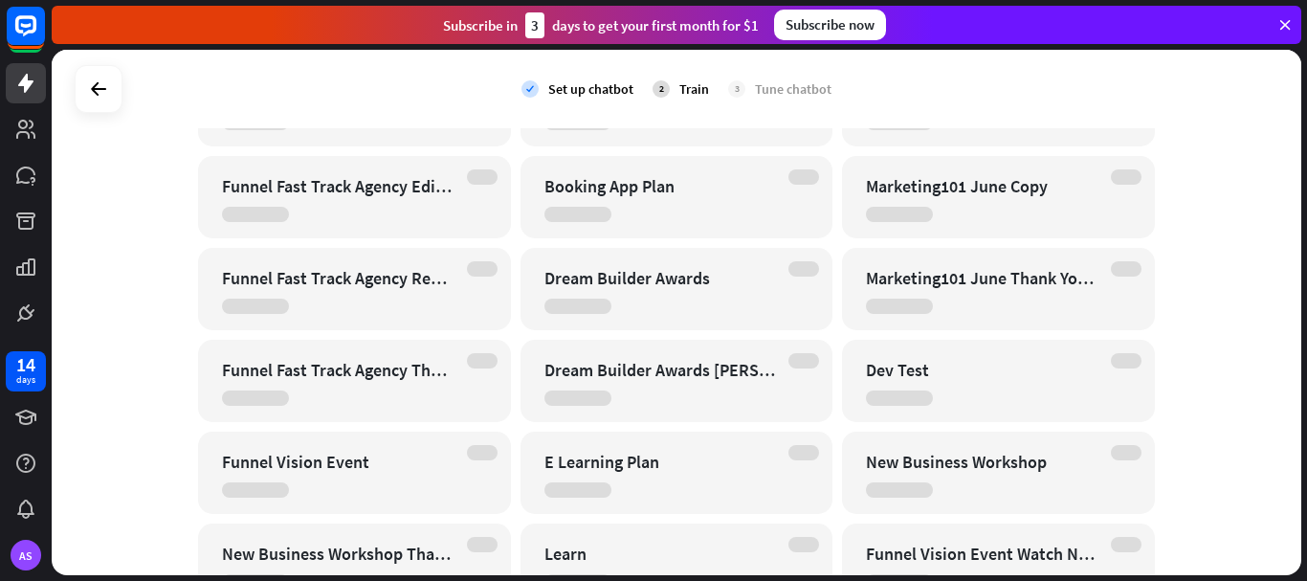
scroll to position [4074, 0]
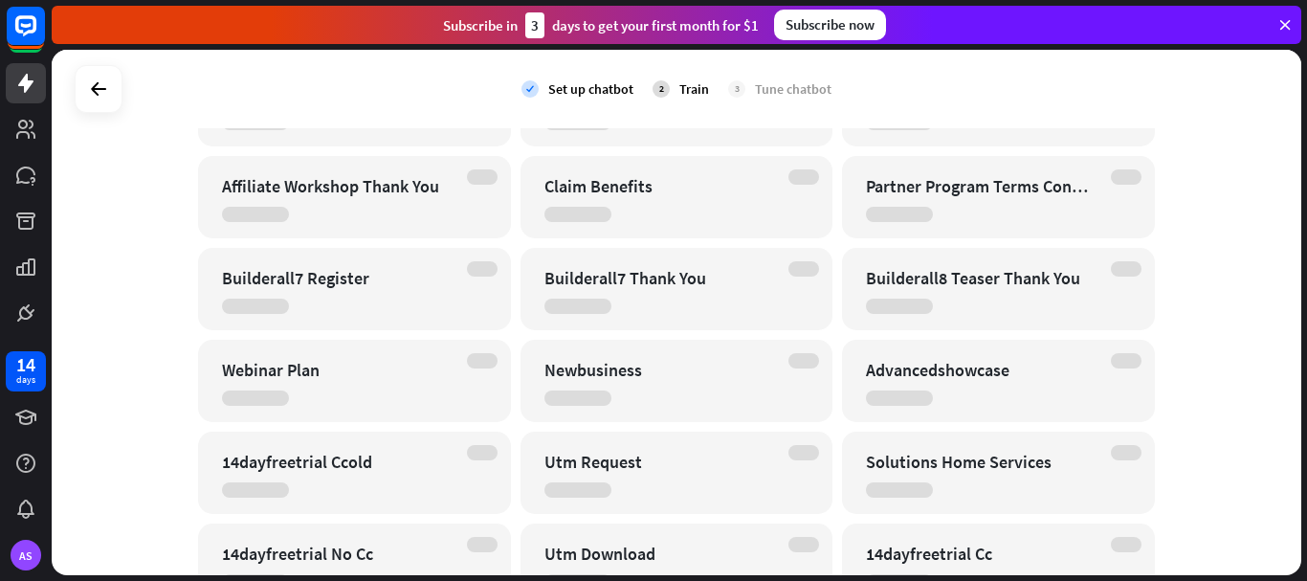
click at [1306, 315] on div "check Set up chatbot 2 Train 3 Tune chatbot Website edit [URL][DOMAIN_NAME] Cra…" at bounding box center [680, 315] width 1256 height 531
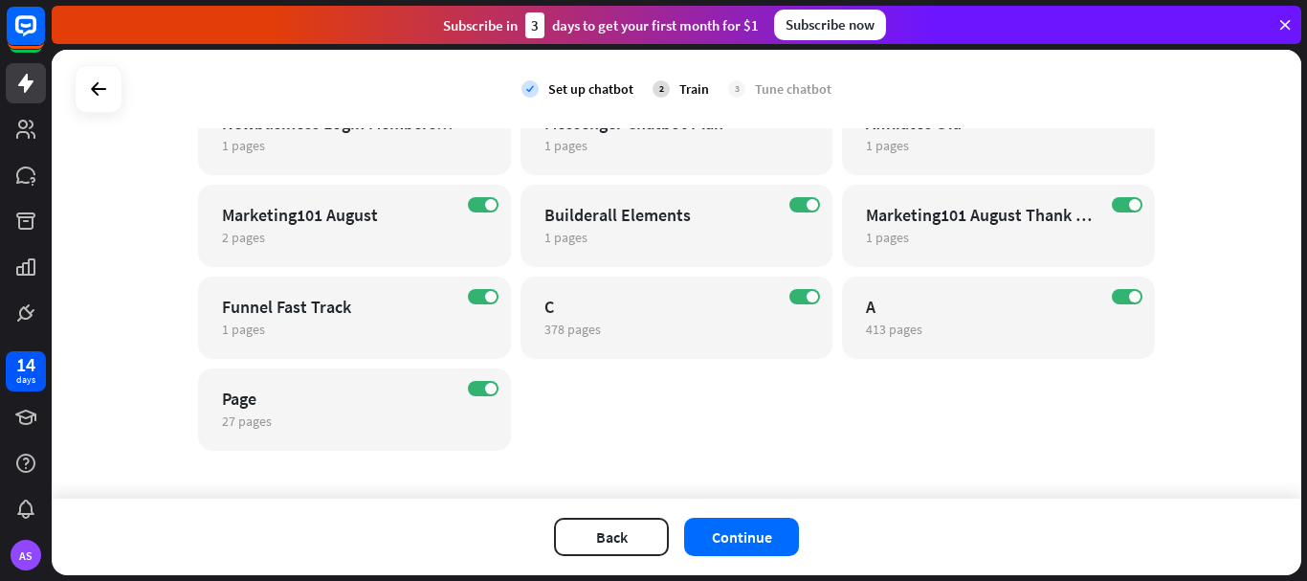
scroll to position [5550, 0]
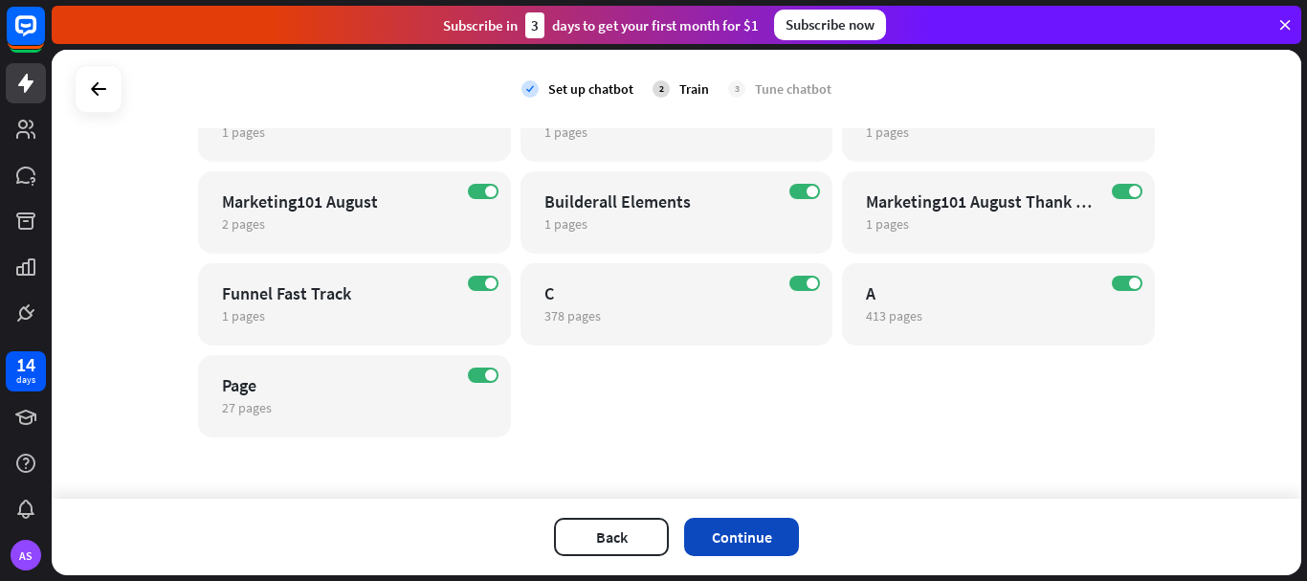
click at [716, 536] on button "Continue" at bounding box center [741, 537] width 115 height 38
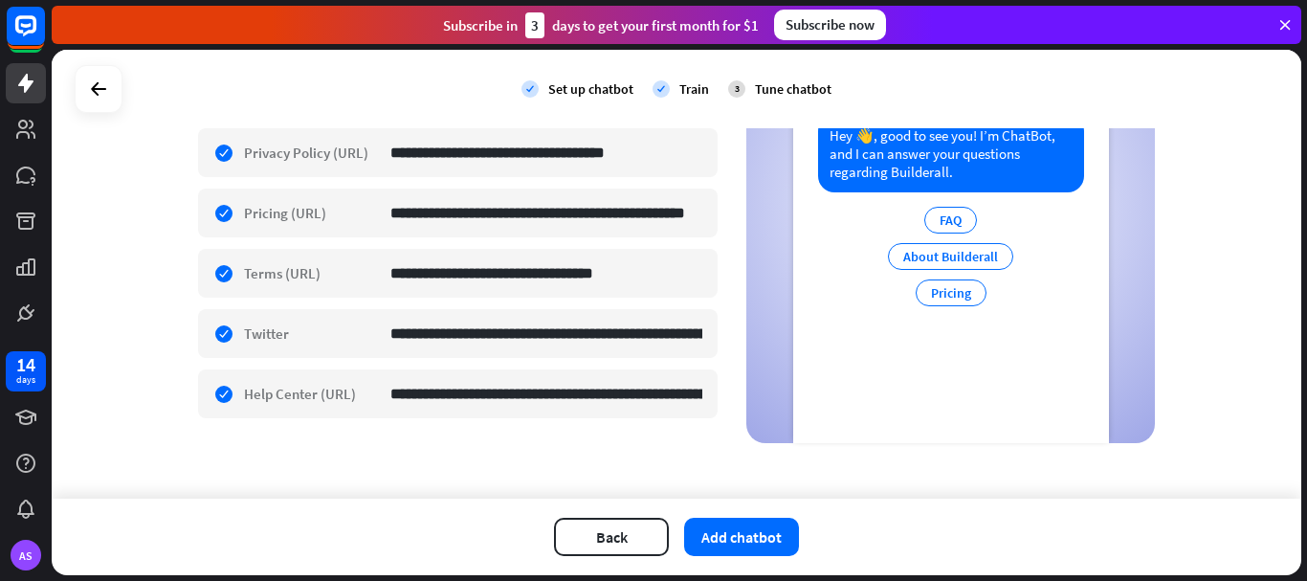
scroll to position [776, 0]
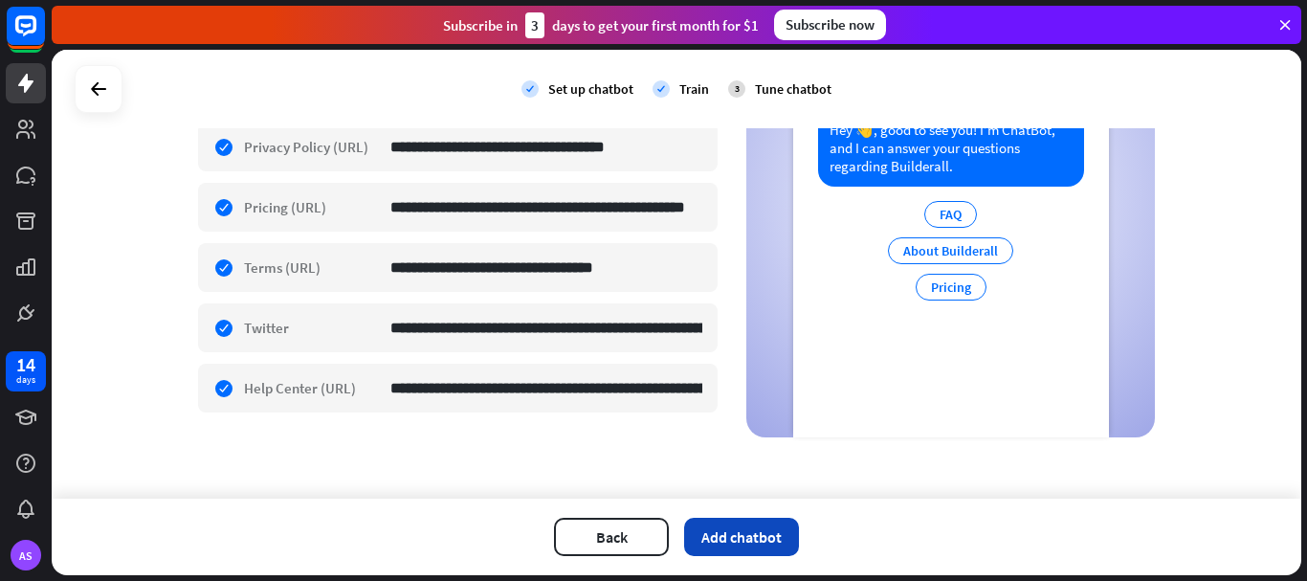
click at [756, 542] on button "Add chatbot" at bounding box center [741, 537] width 115 height 38
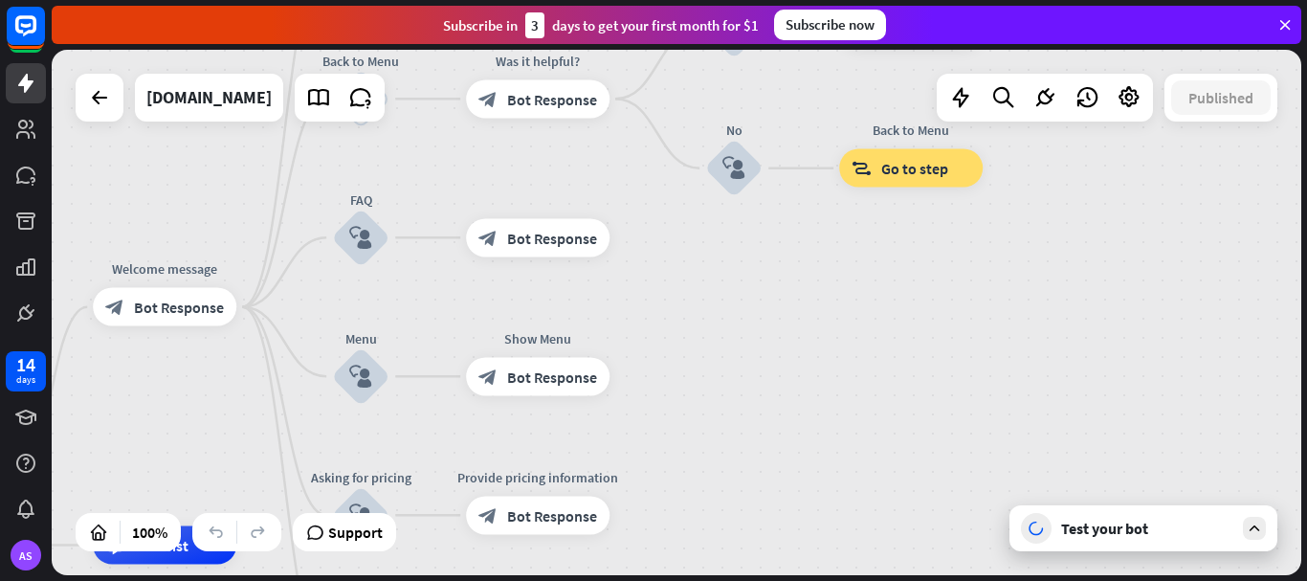
drag, startPoint x: 1094, startPoint y: 386, endPoint x: 646, endPoint y: 618, distance: 504.7
click at [646, 580] on html "14 days AS close Product Help First steps Get started with ChatBot Help Center …" at bounding box center [653, 290] width 1307 height 581
click at [1036, 106] on icon at bounding box center [1045, 97] width 25 height 25
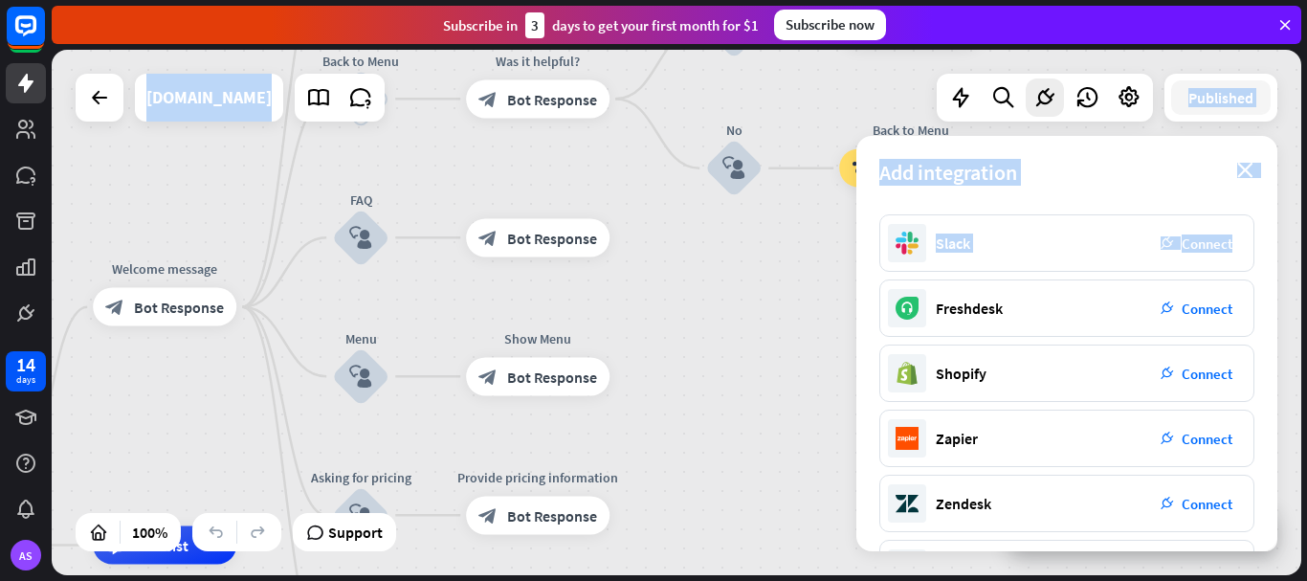
scroll to position [389, 0]
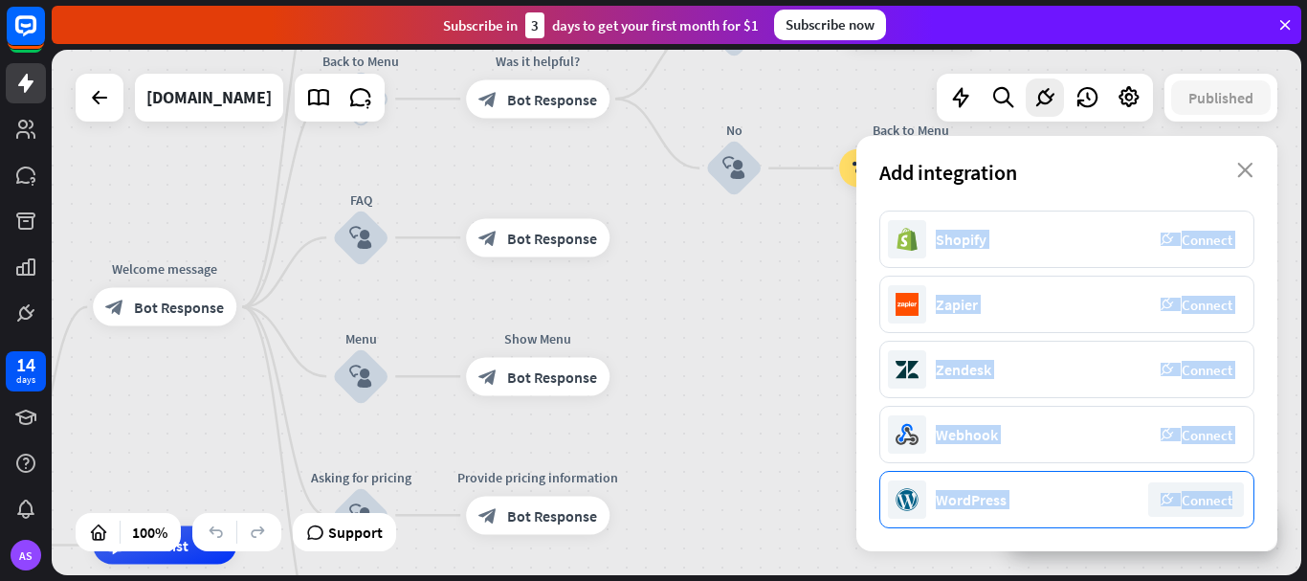
click at [1253, 474] on div "Chat Widget plug_integration Connect LiveChat plug_integration Connect HelpDesk…" at bounding box center [1067, 380] width 421 height 343
click at [1289, 449] on div "home_2 Start point Welcome message block_bot_response Bot Response About us blo…" at bounding box center [677, 312] width 1250 height 525
click at [1270, 456] on div "Chat Widget plug_integration Connect LiveChat plug_integration Connect HelpDesk…" at bounding box center [1067, 380] width 421 height 343
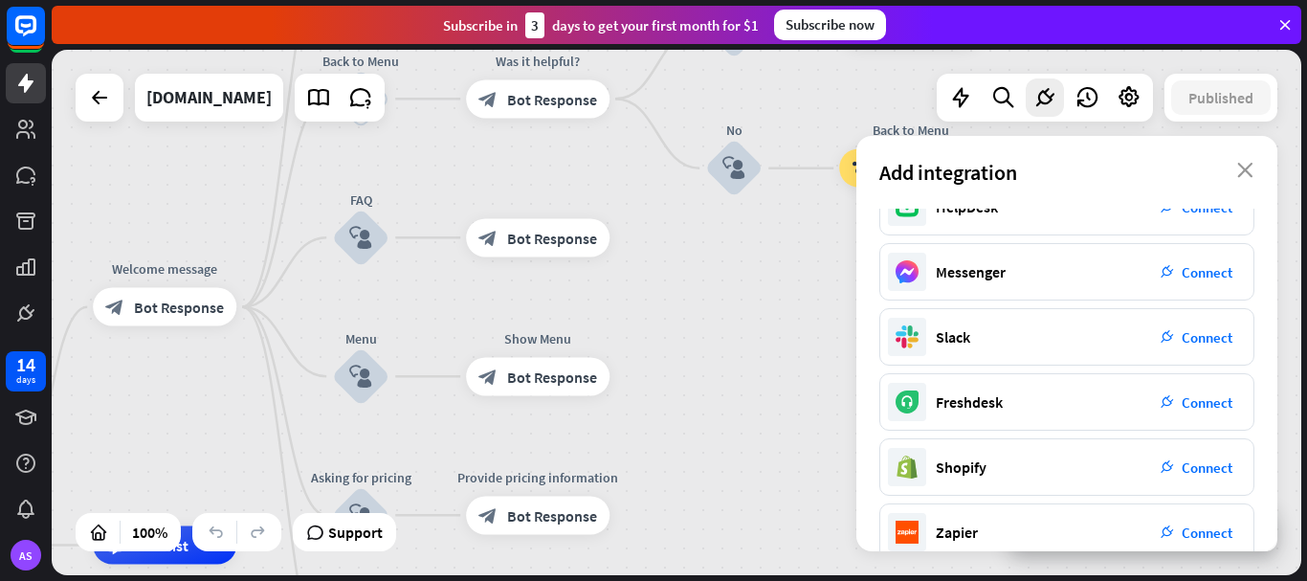
scroll to position [335, 0]
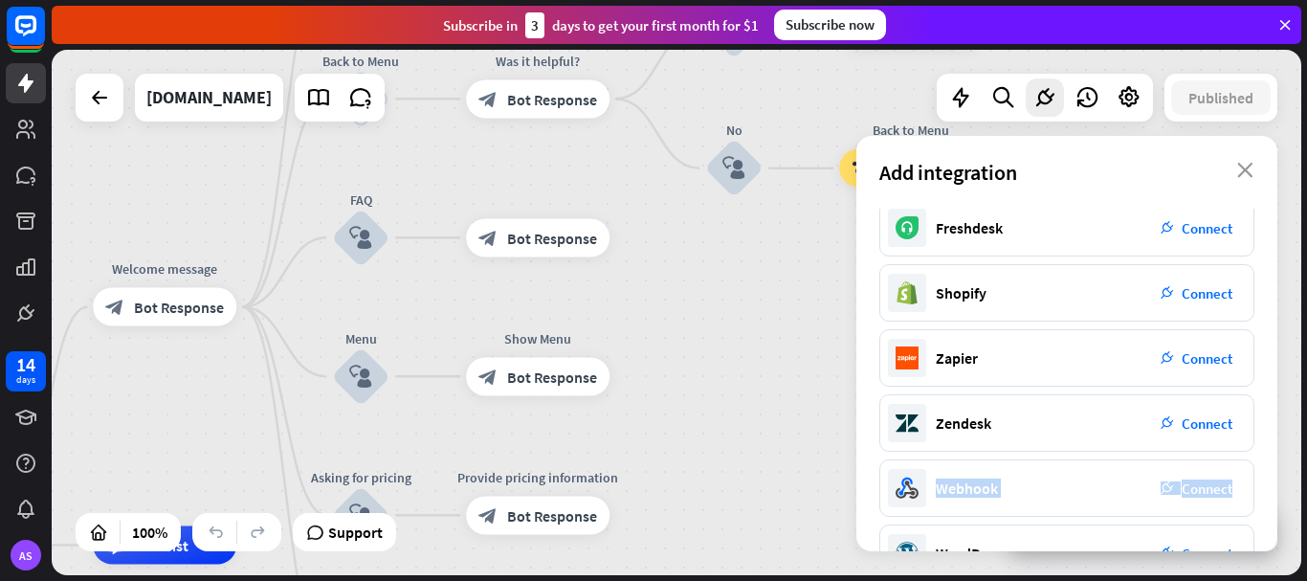
click at [1264, 453] on div "Chat Widget plug_integration Connect LiveChat plug_integration Connect HelpDesk…" at bounding box center [1067, 380] width 421 height 343
click at [764, 458] on div "home_2 Start point Welcome message block_bot_response Bot Response About us blo…" at bounding box center [677, 312] width 1250 height 525
click at [1270, 321] on div "Chat Widget plug_integration Connect LiveChat plug_integration Connect HelpDesk…" at bounding box center [1067, 380] width 421 height 343
drag, startPoint x: 1269, startPoint y: 237, endPoint x: 1274, endPoint y: 138, distance: 99.7
click at [1274, 138] on div "Add integration close Chat Widget plug_integration Connect LiveChat plug_integr…" at bounding box center [1067, 343] width 421 height 415
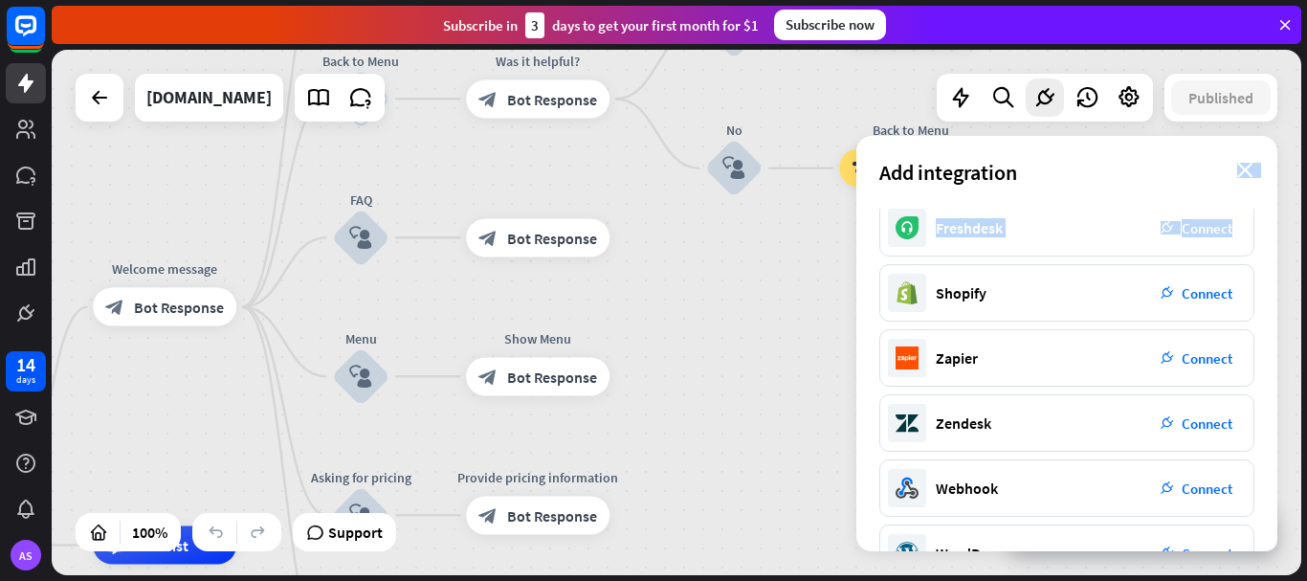
click at [1289, 261] on div "home_2 Start point Welcome message block_bot_response Bot Response About us blo…" at bounding box center [677, 312] width 1250 height 525
click at [1266, 303] on div "Chat Widget plug_integration Connect LiveChat plug_integration Connect HelpDesk…" at bounding box center [1067, 380] width 421 height 343
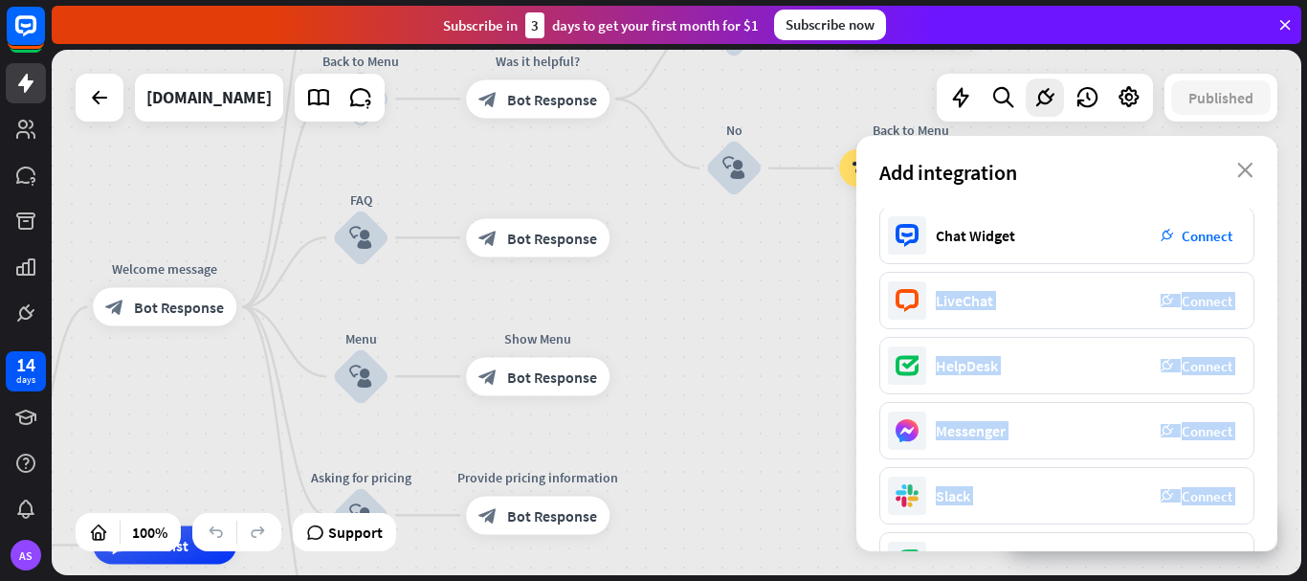
scroll to position [0, 0]
drag, startPoint x: 1261, startPoint y: 286, endPoint x: 1260, endPoint y: 269, distance: 17.3
click at [1260, 269] on div "Chat Widget plug_integration Connect LiveChat plug_integration Connect HelpDesk…" at bounding box center [1067, 380] width 421 height 343
click at [787, 348] on div "home_2 Start point Welcome message block_bot_response Bot Response About us blo…" at bounding box center [677, 312] width 1250 height 525
click at [866, 396] on div "Chat Widget plug_integration Connect LiveChat plug_integration Connect HelpDesk…" at bounding box center [1067, 380] width 421 height 343
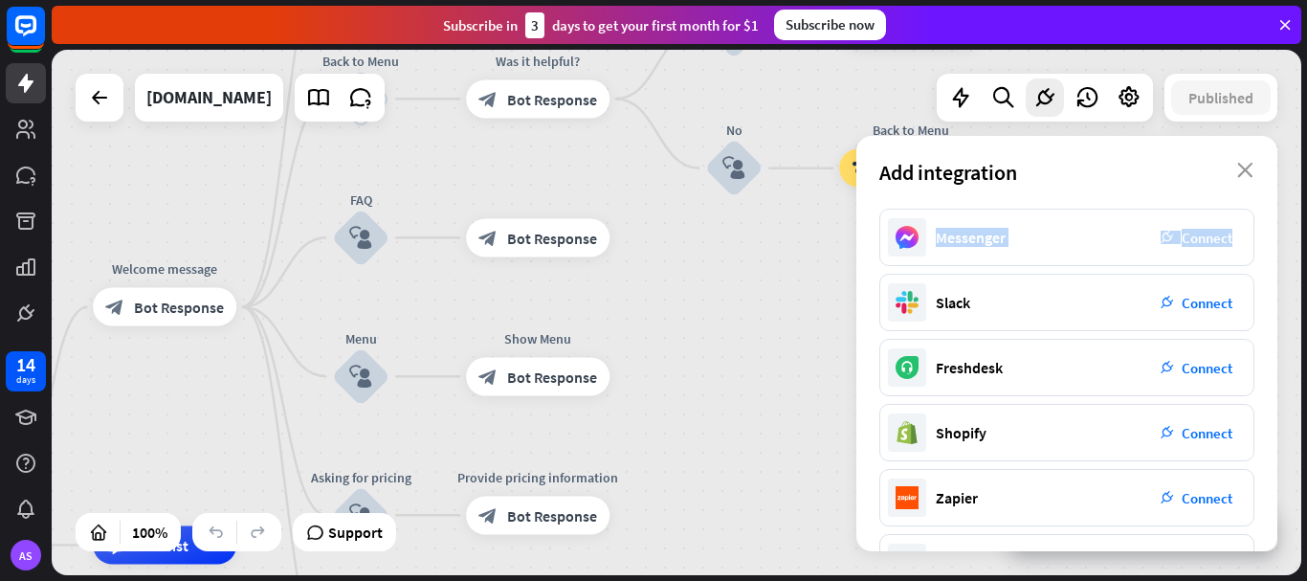
scroll to position [136, 0]
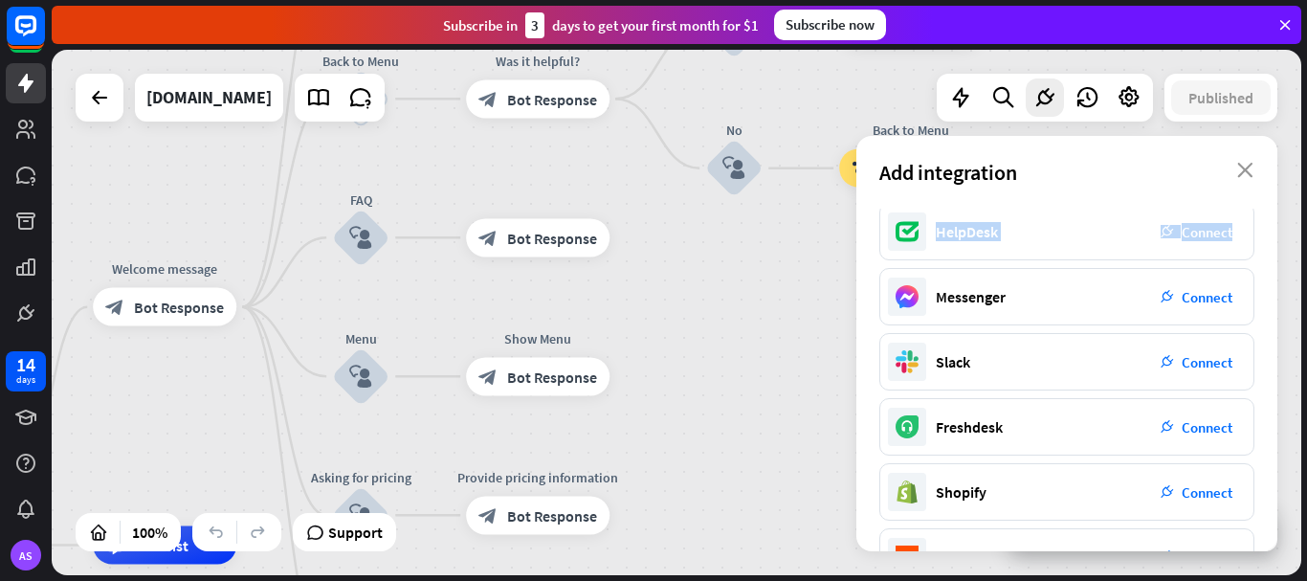
drag, startPoint x: 1264, startPoint y: 245, endPoint x: 1266, endPoint y: 218, distance: 26.9
click at [1266, 217] on div "Chat Widget plug_integration Connect LiveChat plug_integration Connect HelpDesk…" at bounding box center [1067, 380] width 421 height 343
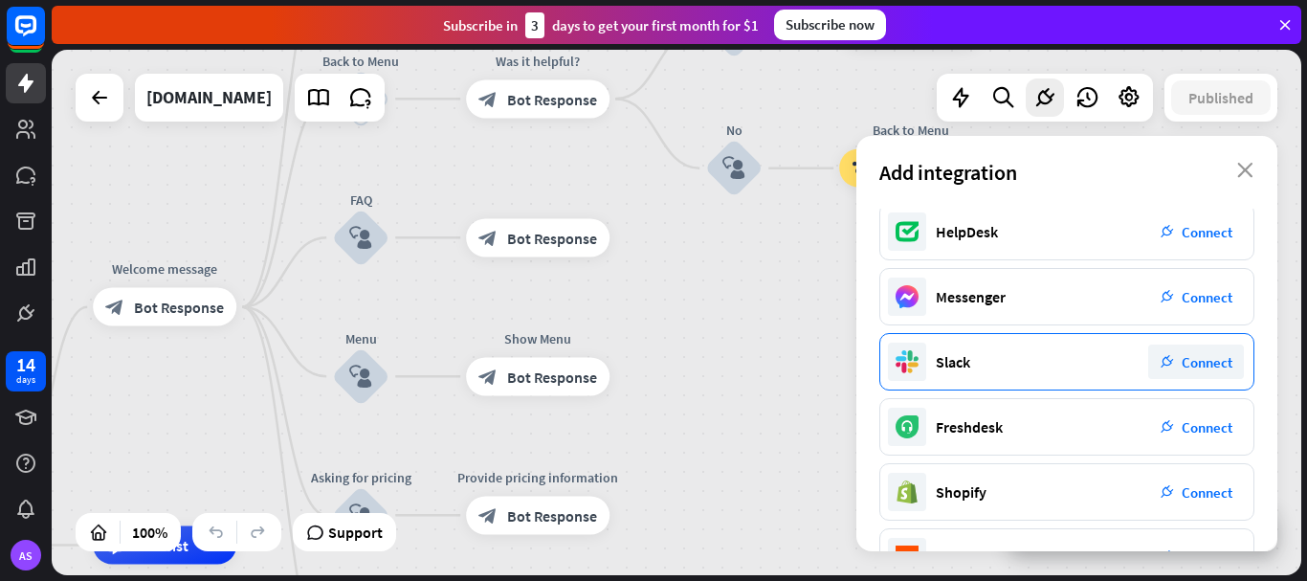
click at [1201, 367] on span "Connect" at bounding box center [1207, 362] width 51 height 18
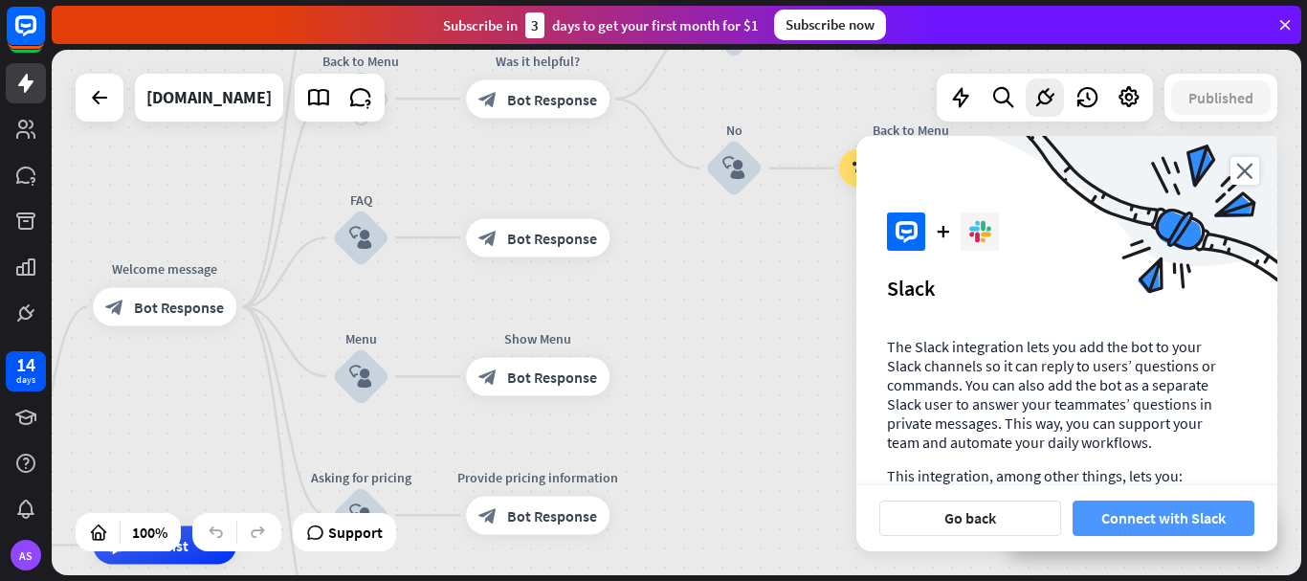
click at [1201, 514] on button "Connect with Slack" at bounding box center [1164, 518] width 182 height 35
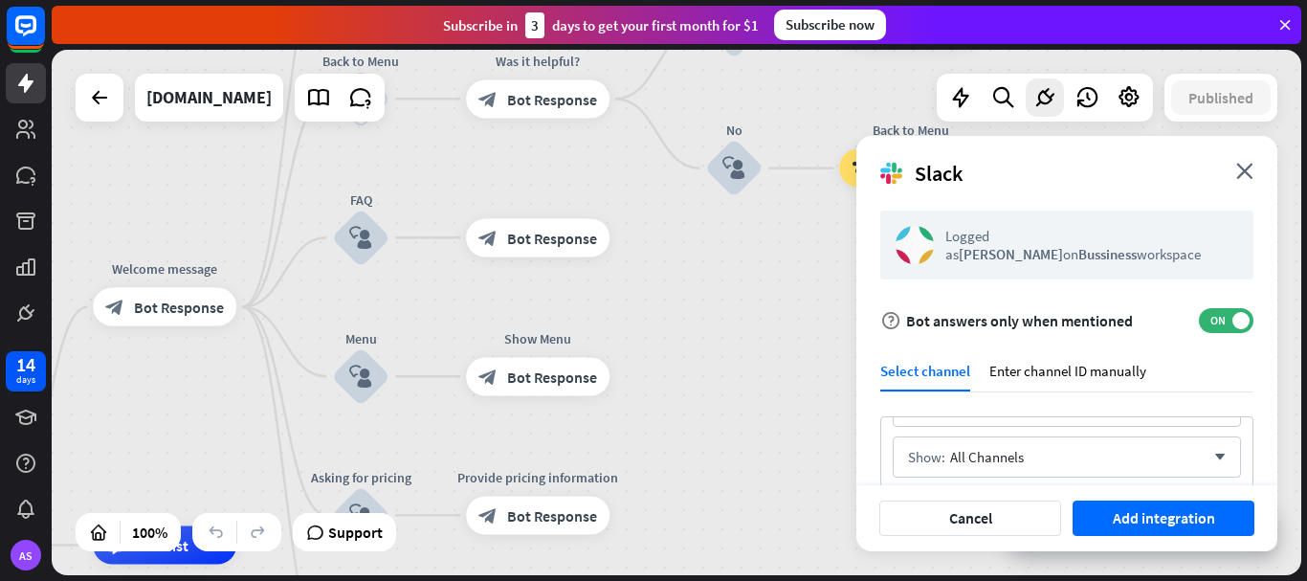
scroll to position [47, 0]
click at [1207, 448] on icon "arrow_down" at bounding box center [1215, 450] width 21 height 11
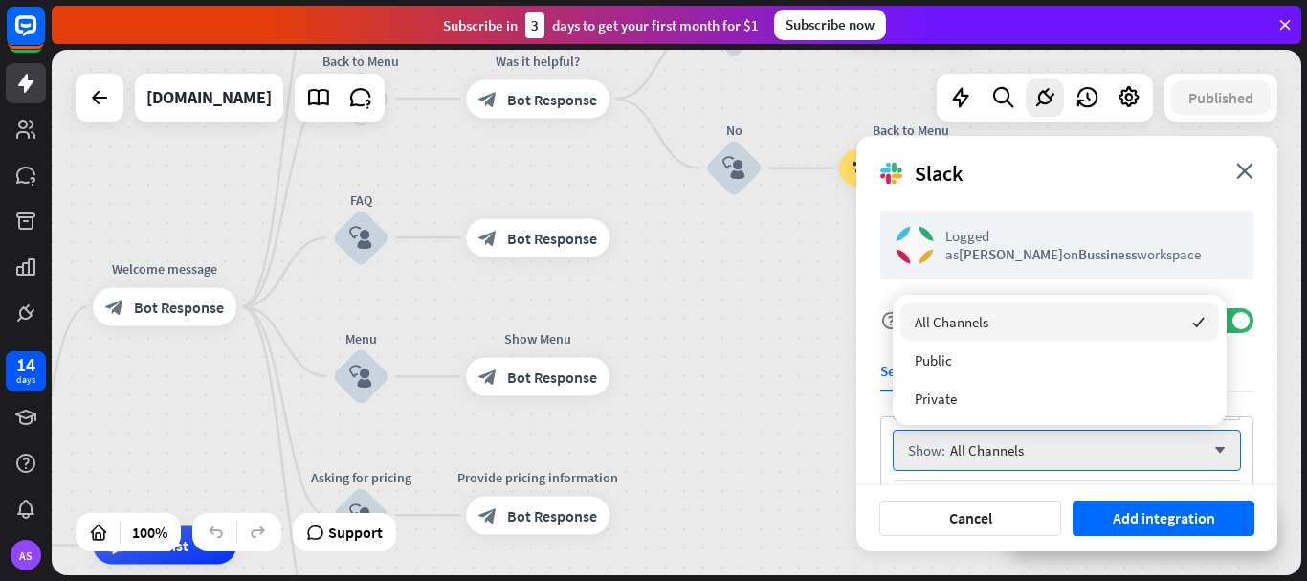
click at [1080, 324] on div "All Channels checked" at bounding box center [1060, 321] width 319 height 38
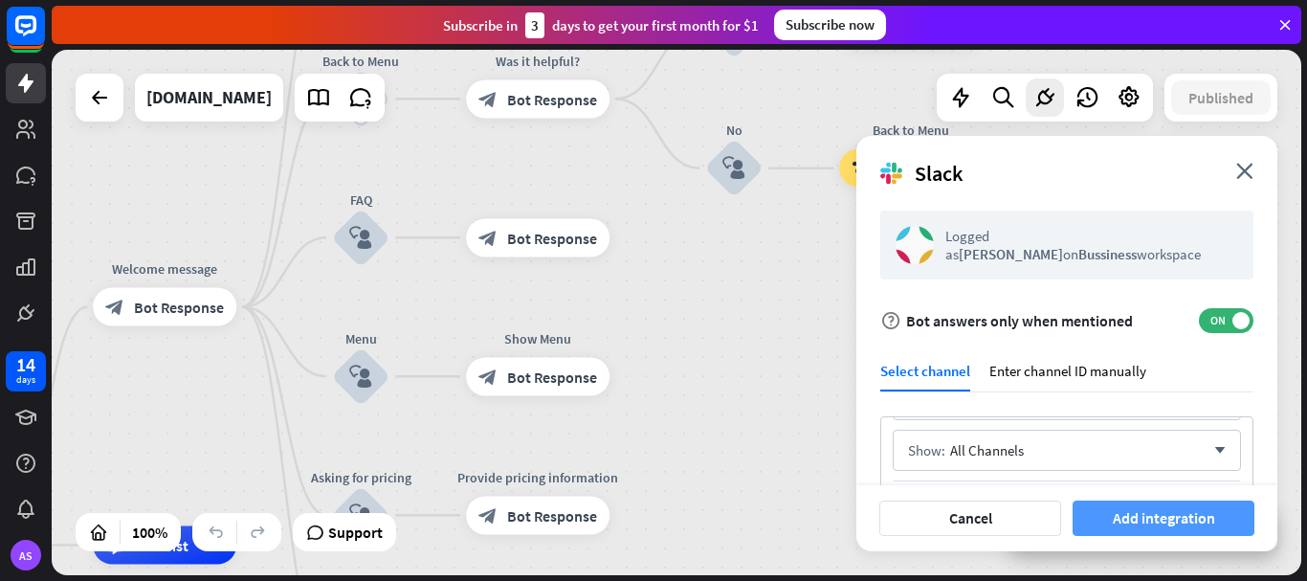
click at [1158, 521] on button "Add integration" at bounding box center [1164, 518] width 182 height 35
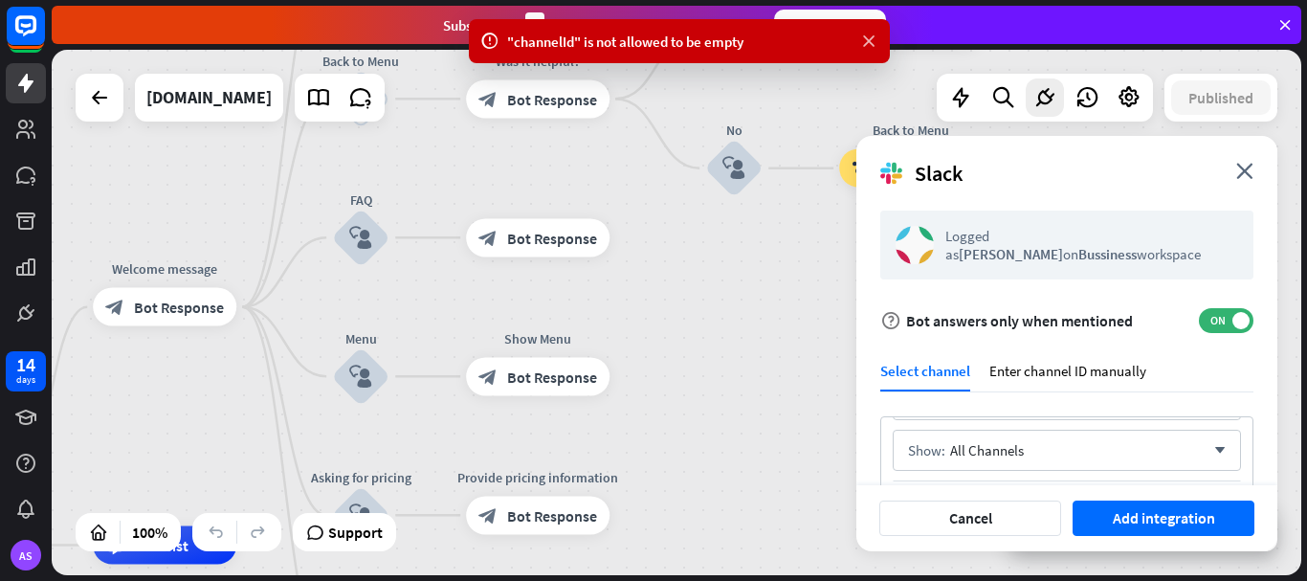
click at [865, 42] on icon at bounding box center [868, 42] width 19 height 20
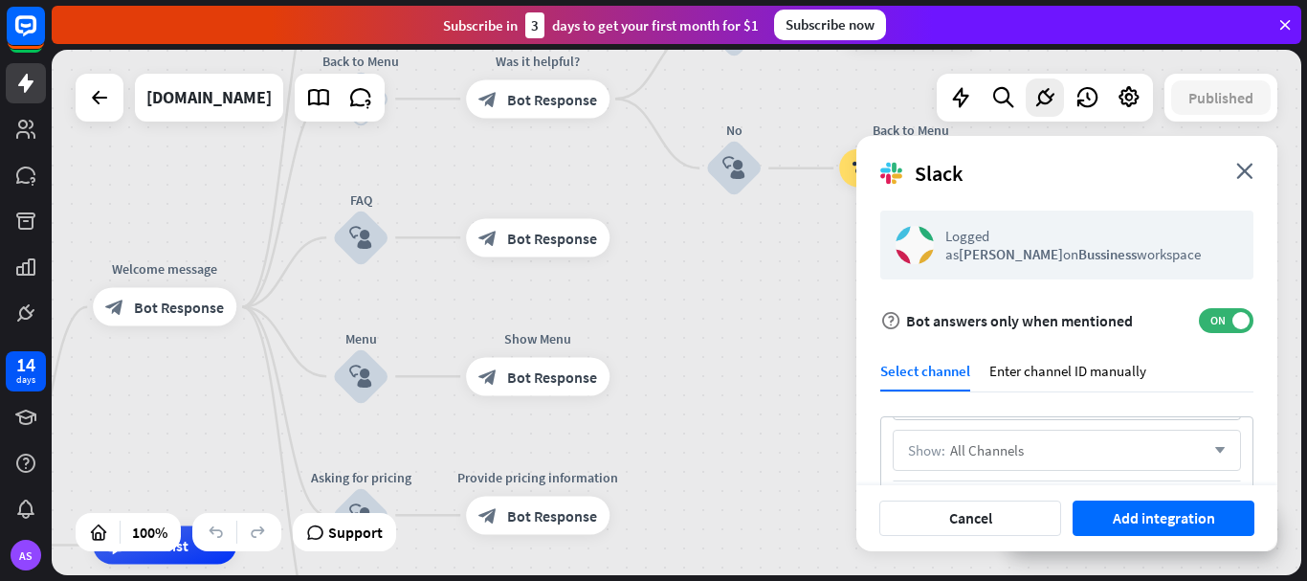
click at [1205, 445] on icon "arrow_down" at bounding box center [1215, 450] width 21 height 11
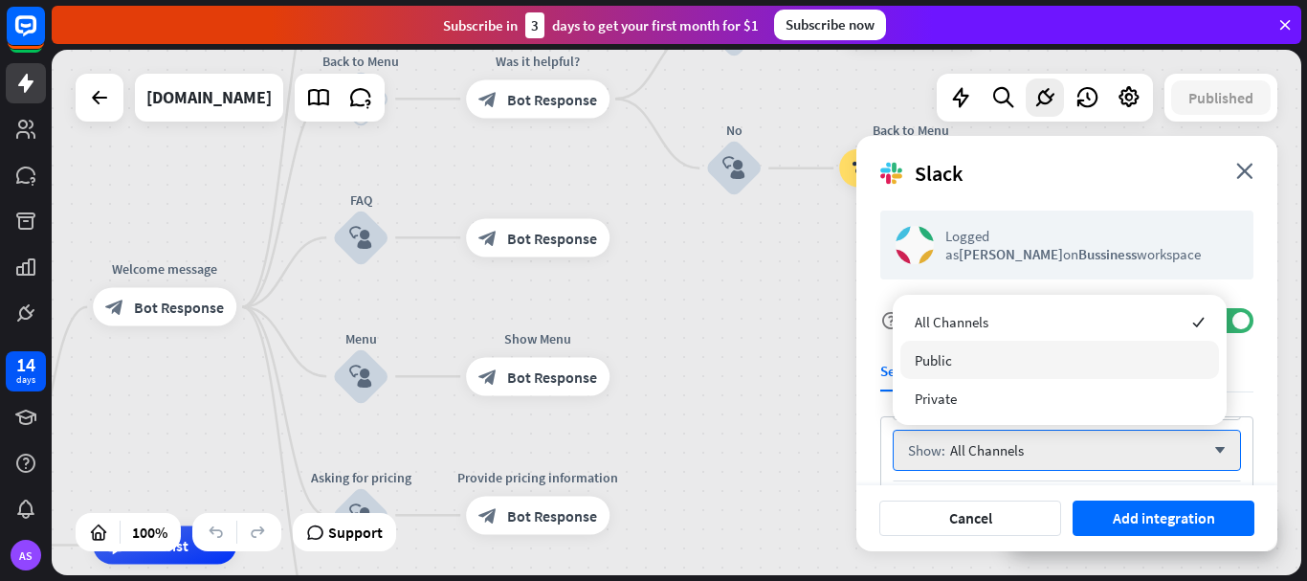
click at [926, 344] on div "Public" at bounding box center [1060, 360] width 319 height 38
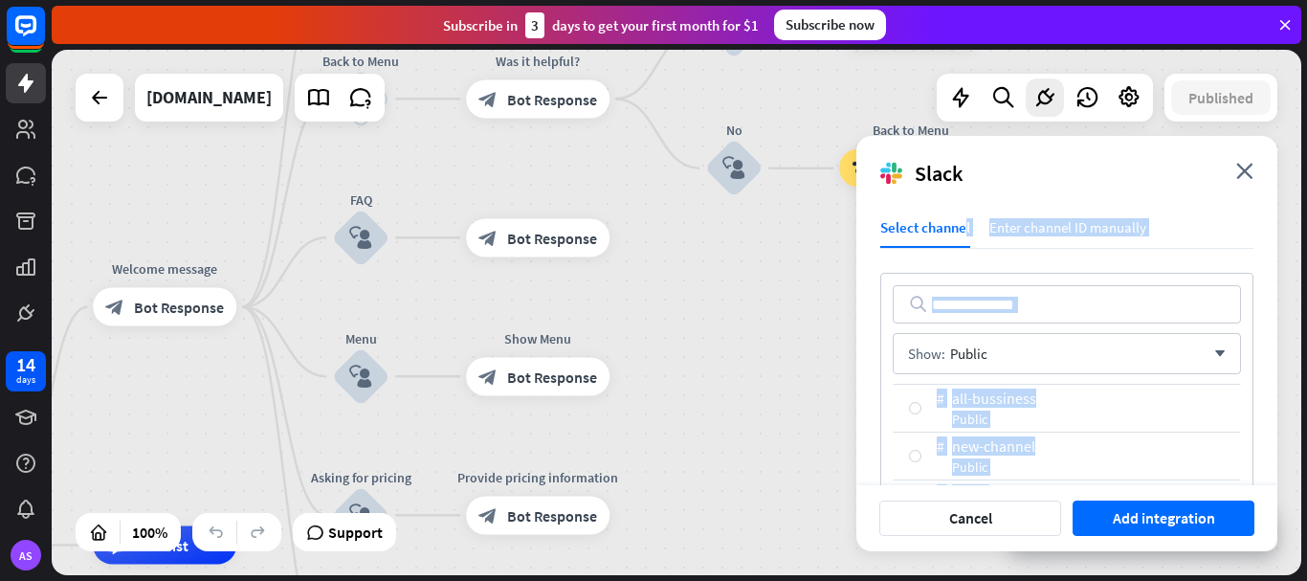
scroll to position [223, 0]
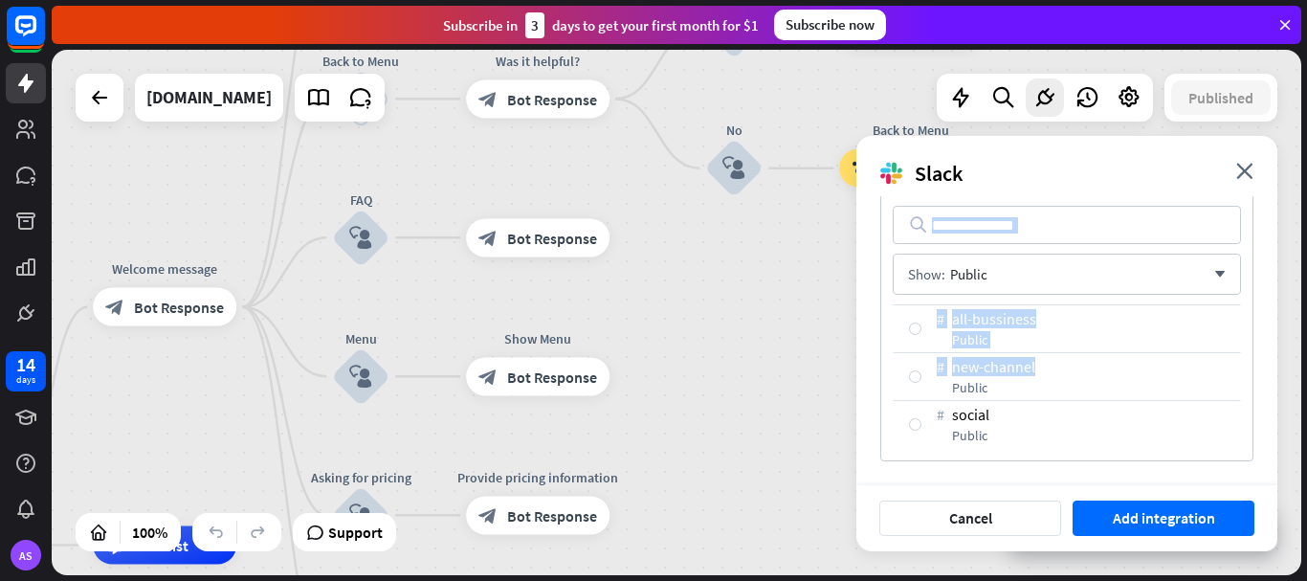
drag, startPoint x: 1263, startPoint y: 317, endPoint x: 1243, endPoint y: 364, distance: 51.0
click at [1243, 364] on div "Logged as [PERSON_NAME] on Bussiness workspace help Bot answers only when menti…" at bounding box center [1067, 340] width 421 height 289
click at [904, 470] on div "Logged as [PERSON_NAME] on Bussiness workspace help Bot answers only when menti…" at bounding box center [1067, 340] width 421 height 289
drag, startPoint x: 1254, startPoint y: 306, endPoint x: 1255, endPoint y: 379, distance: 72.7
click at [1255, 379] on div "Logged as [PERSON_NAME] on Bussiness workspace help Bot answers only when menti…" at bounding box center [1067, 340] width 421 height 289
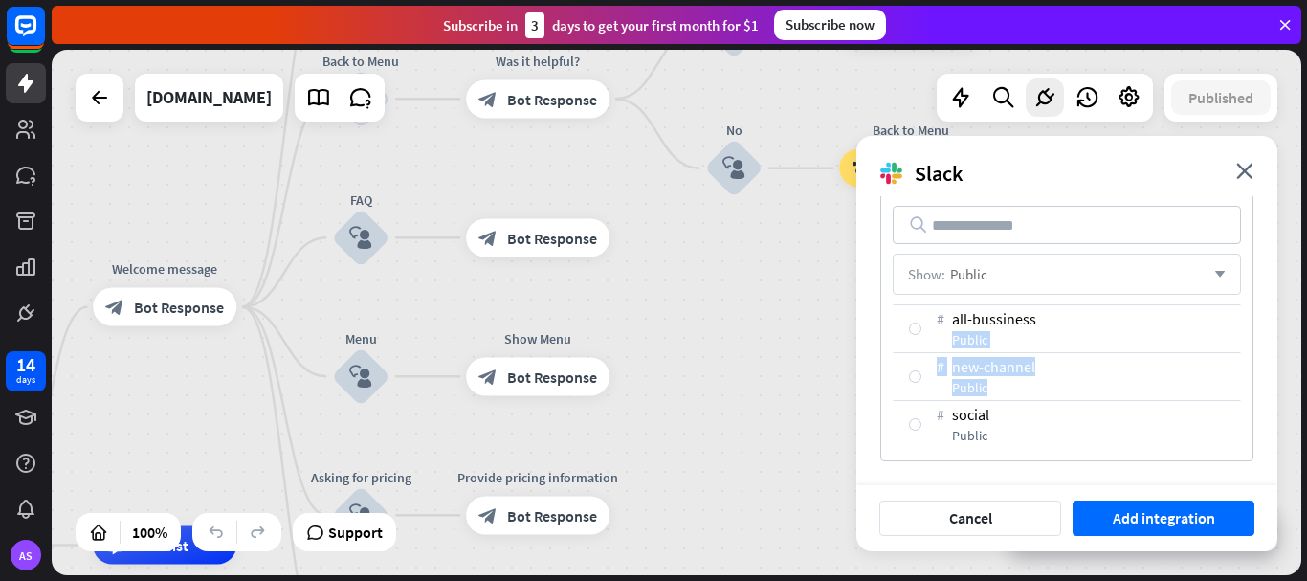
click at [1214, 280] on div "Show: Public arrow_down" at bounding box center [1067, 274] width 348 height 41
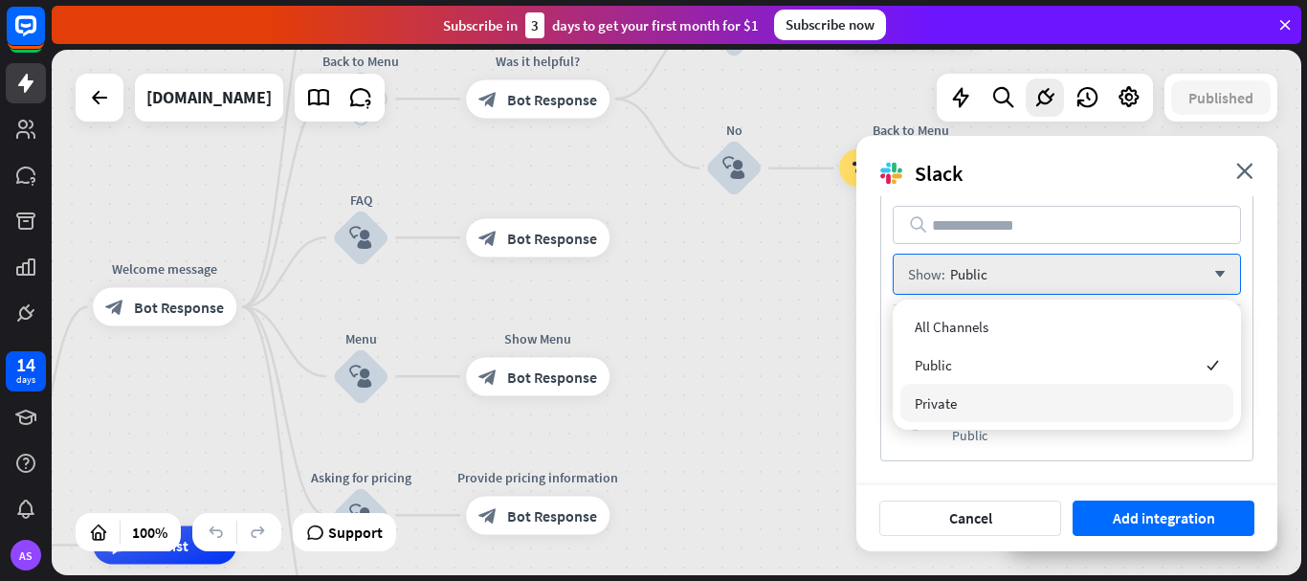
click at [976, 411] on div "Private" at bounding box center [1067, 403] width 333 height 38
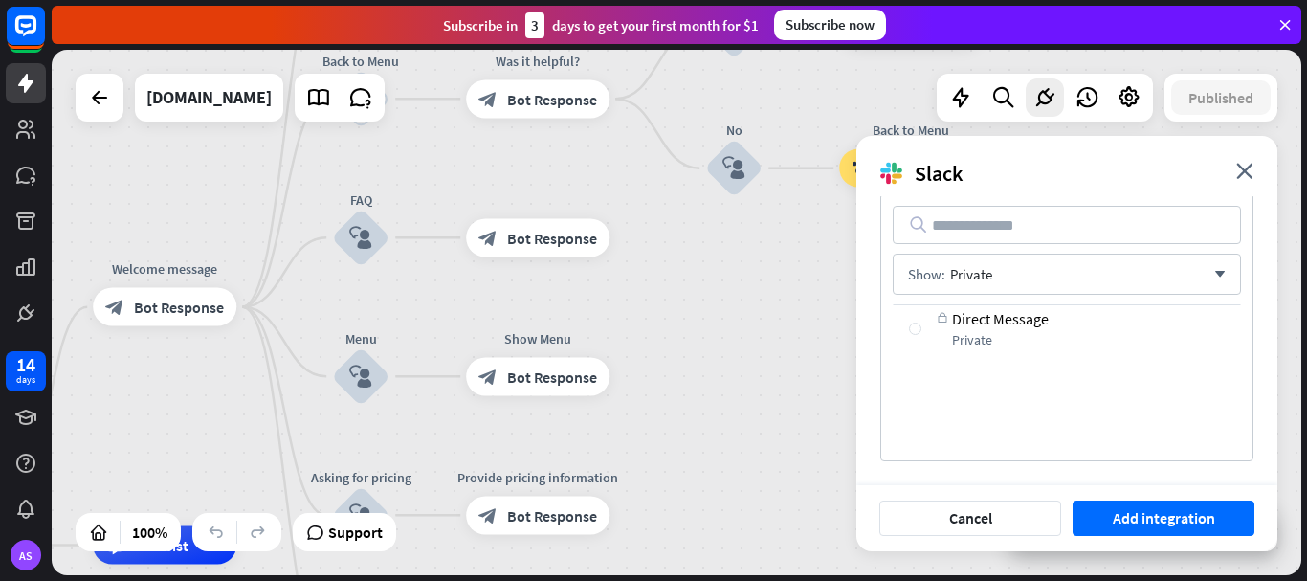
click at [909, 333] on div at bounding box center [915, 329] width 12 height 12
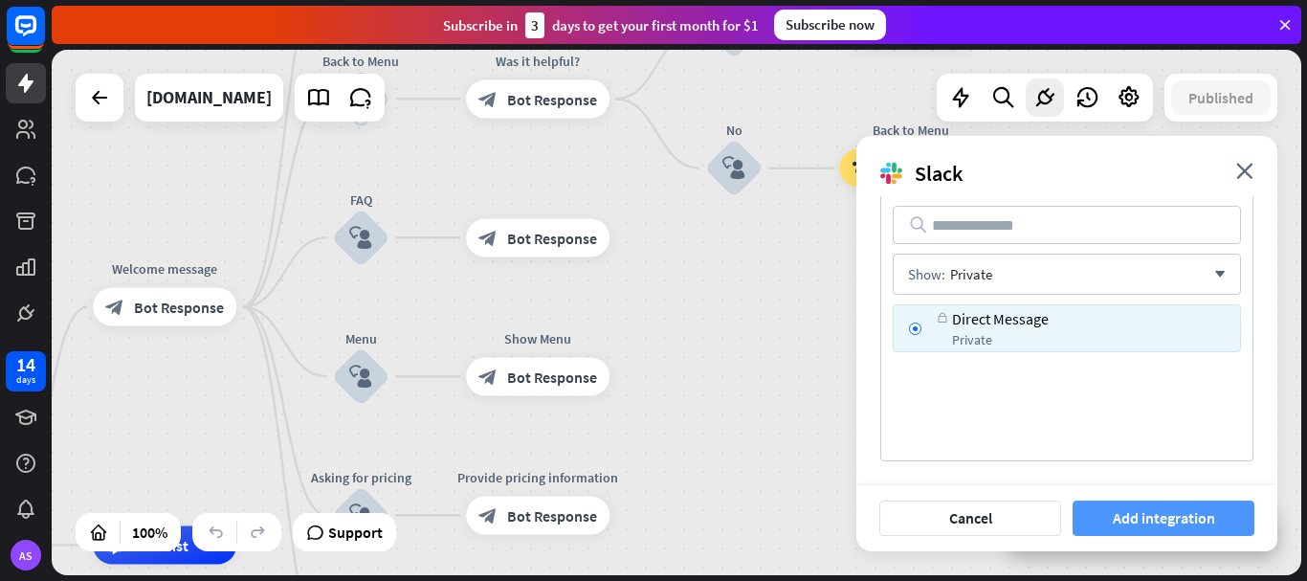
click at [1162, 518] on button "Add integration" at bounding box center [1164, 518] width 182 height 35
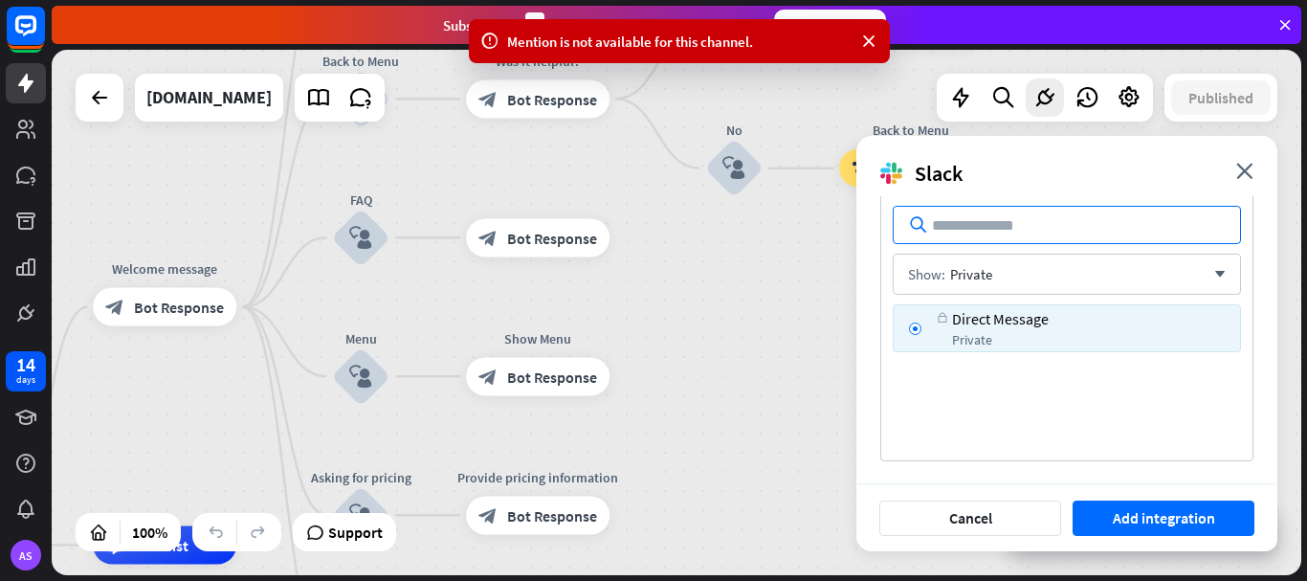
click at [1062, 229] on input "text" at bounding box center [1067, 225] width 348 height 38
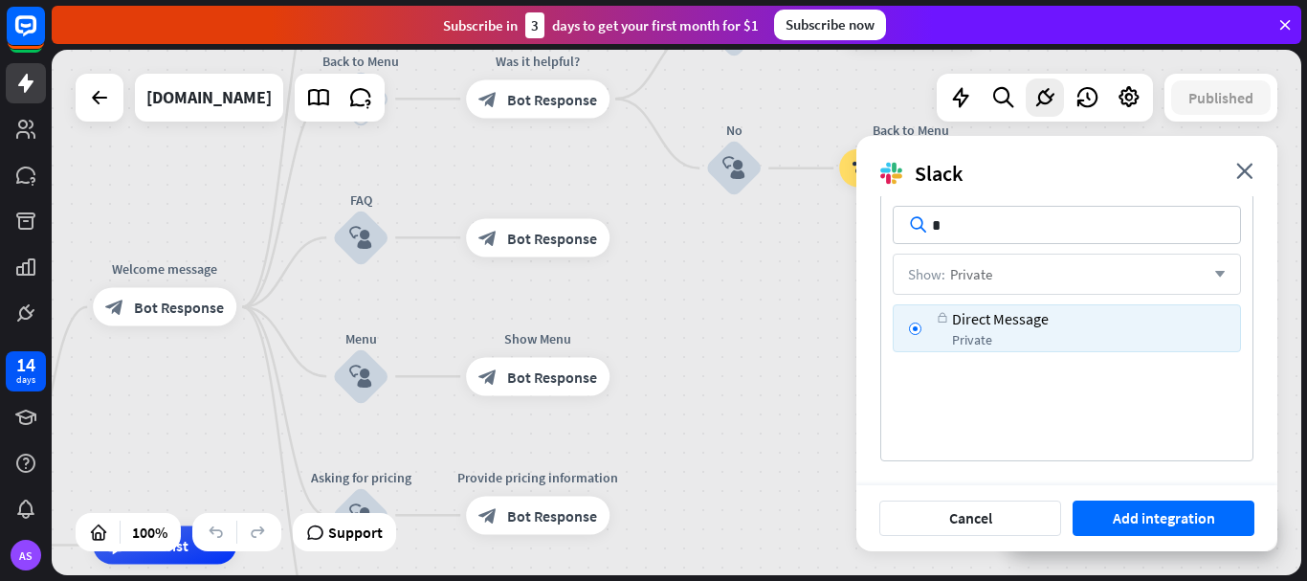
click at [1217, 276] on icon "arrow_down" at bounding box center [1215, 274] width 21 height 11
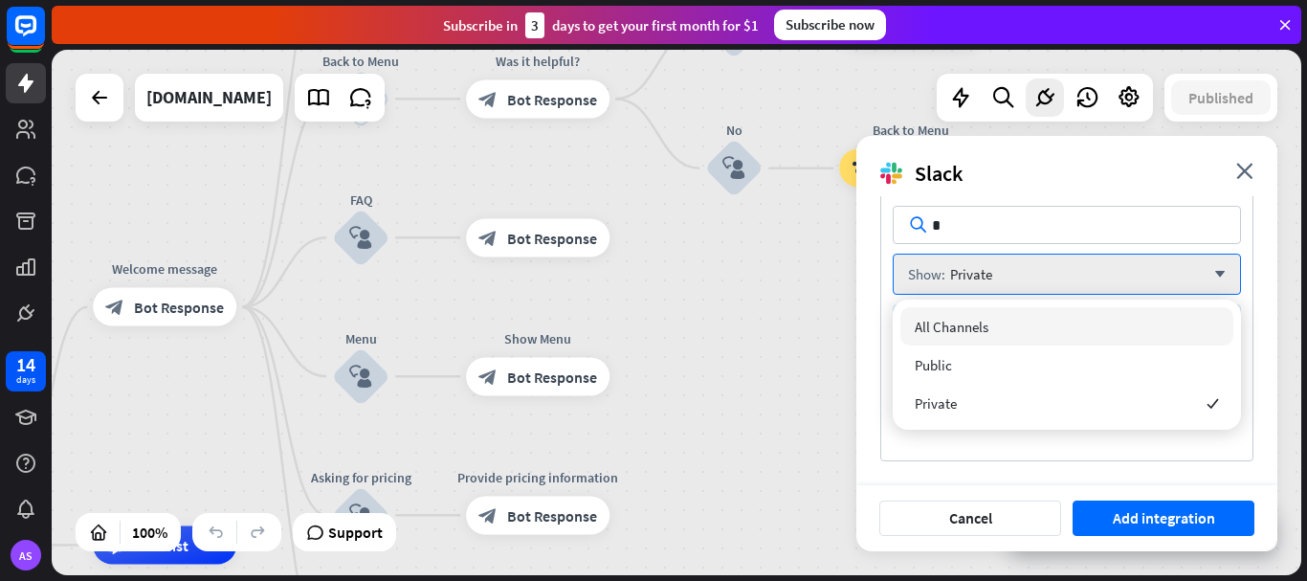
click at [986, 325] on span "All Channels" at bounding box center [952, 327] width 74 height 18
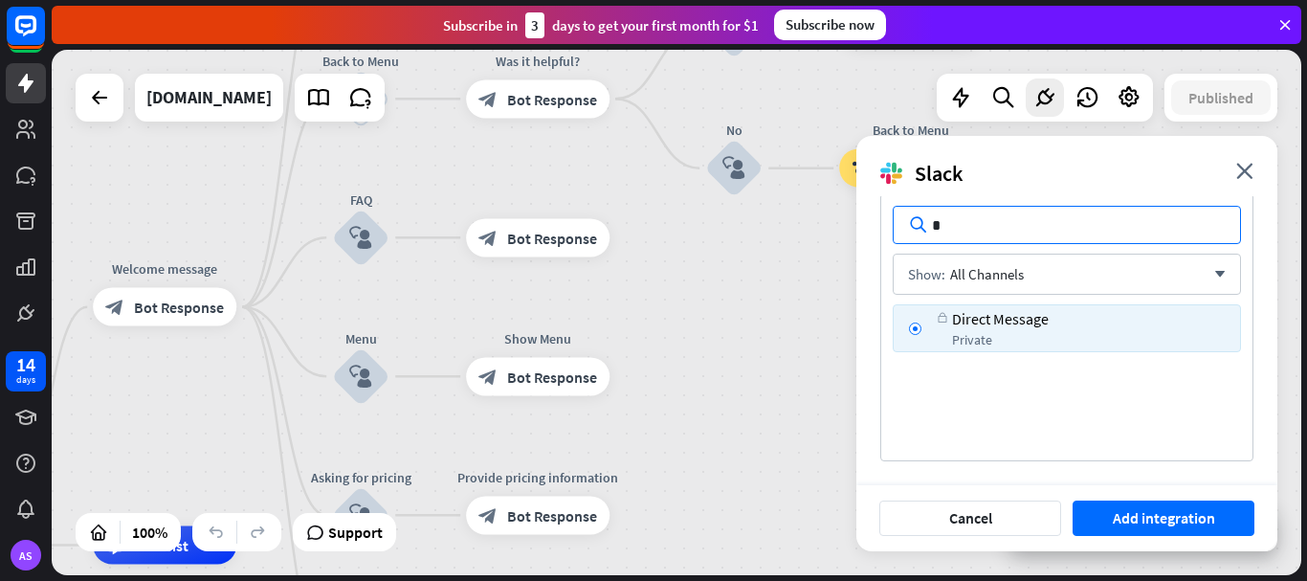
click at [966, 218] on input "*" at bounding box center [1067, 225] width 348 height 38
click at [914, 327] on div at bounding box center [915, 329] width 12 height 12
click at [989, 220] on input "*" at bounding box center [1067, 225] width 348 height 38
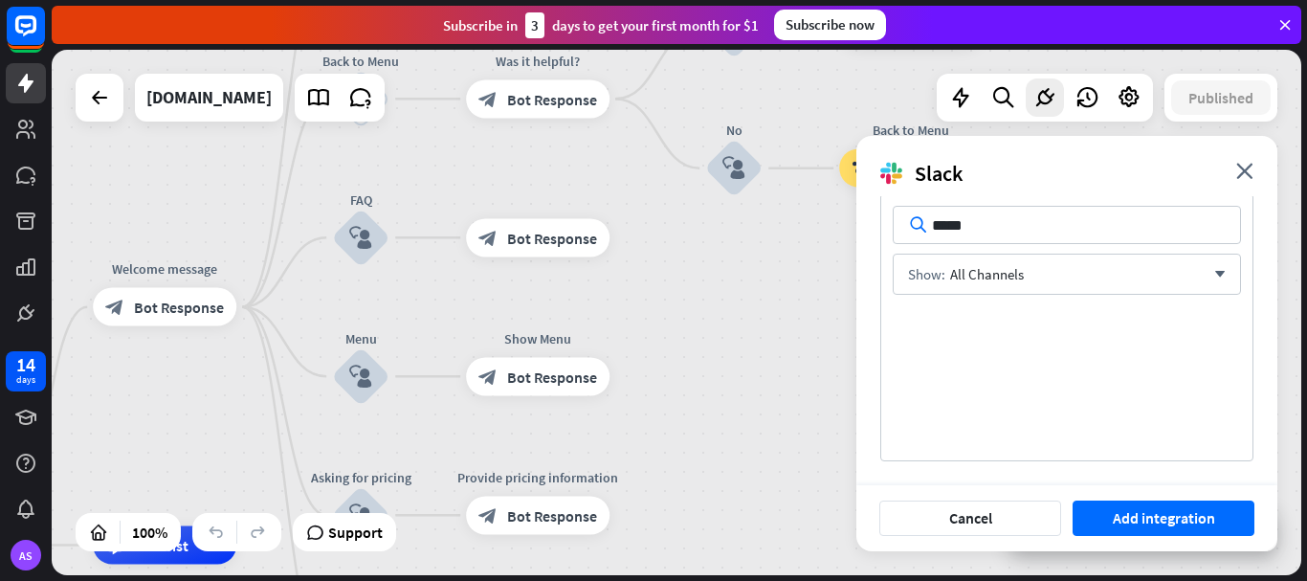
click at [912, 225] on icon at bounding box center [918, 224] width 20 height 19
click at [1209, 279] on icon "arrow_down" at bounding box center [1215, 274] width 21 height 11
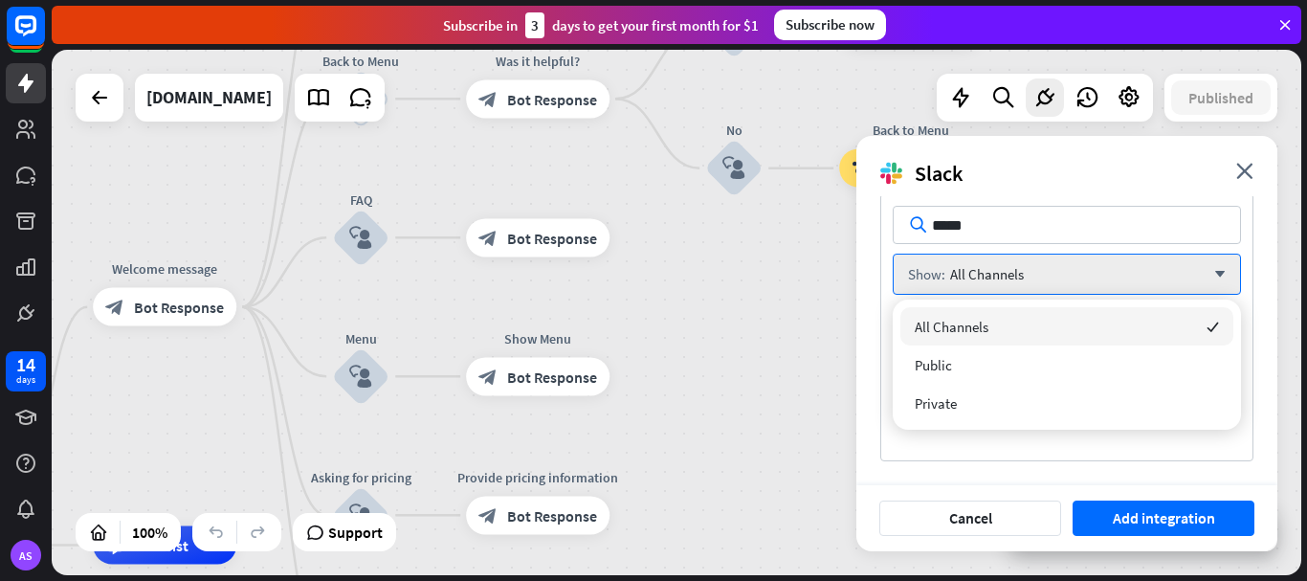
click at [1075, 327] on div "All Channels checked" at bounding box center [1067, 326] width 333 height 38
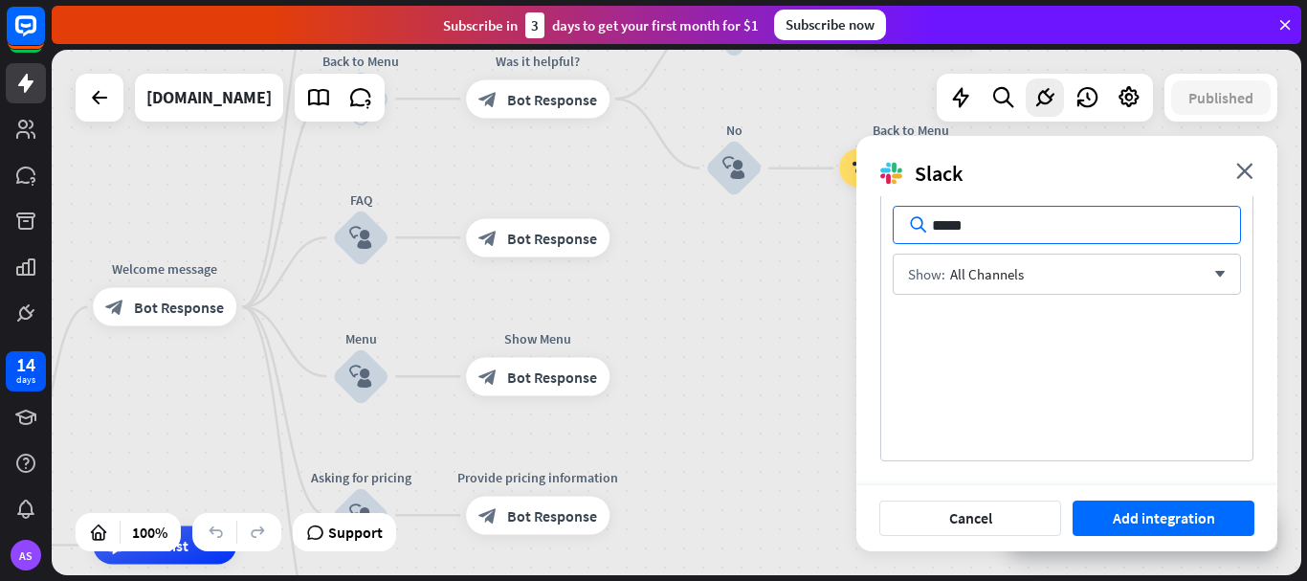
click at [988, 230] on input "*****" at bounding box center [1067, 225] width 348 height 38
type input "*"
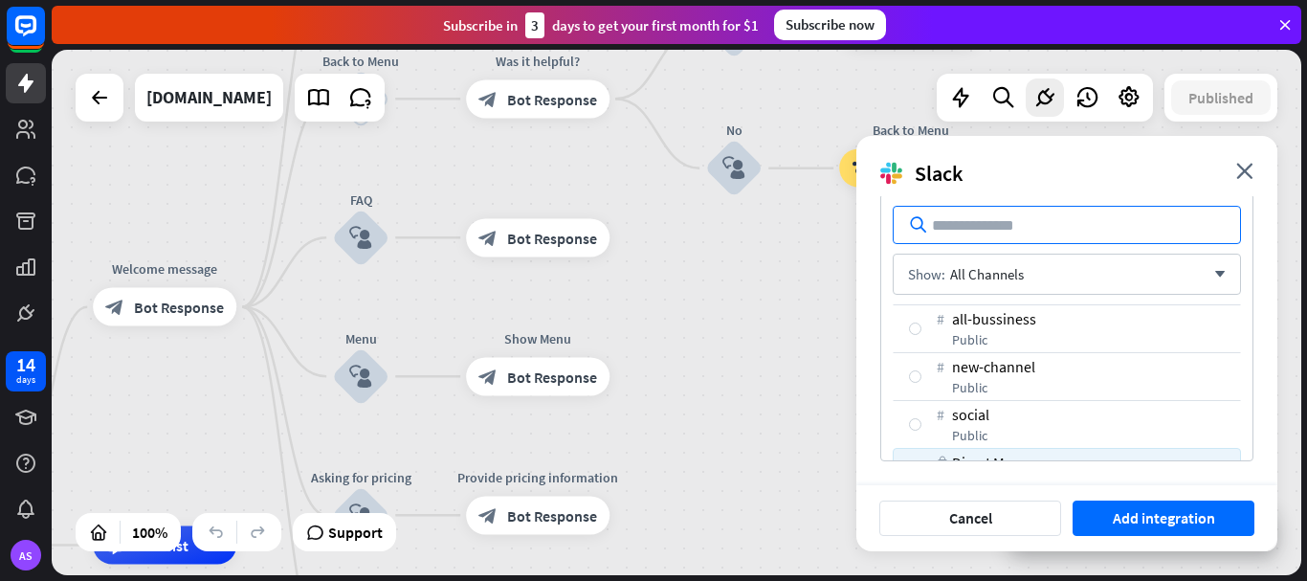
paste input "**********"
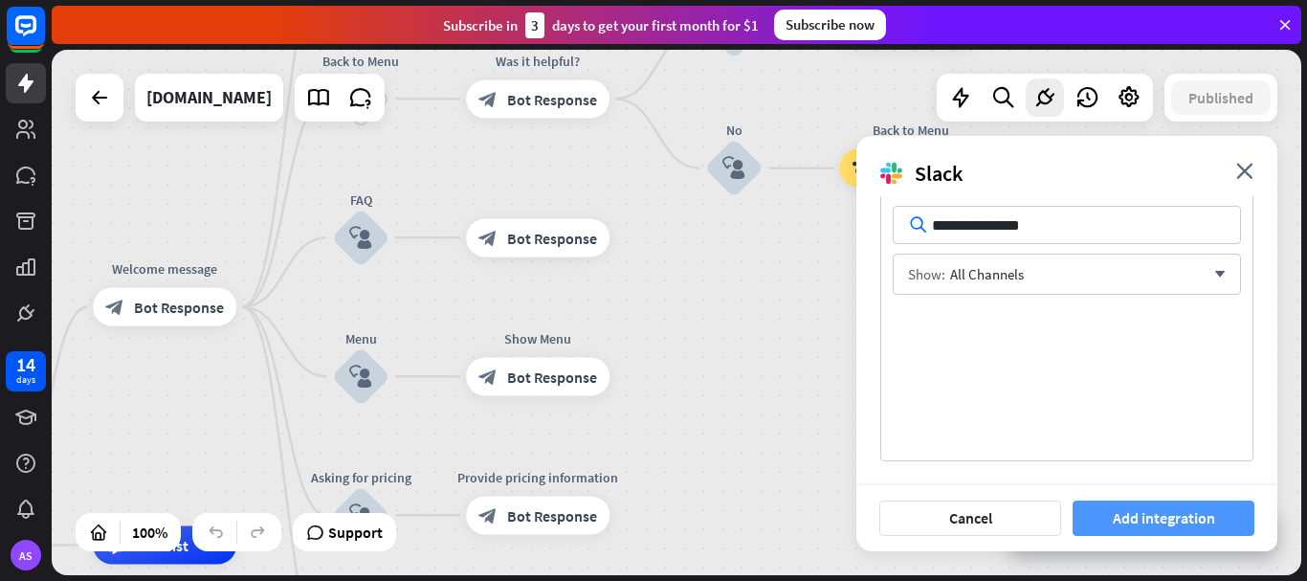
click at [1172, 526] on button "Add integration" at bounding box center [1164, 518] width 182 height 35
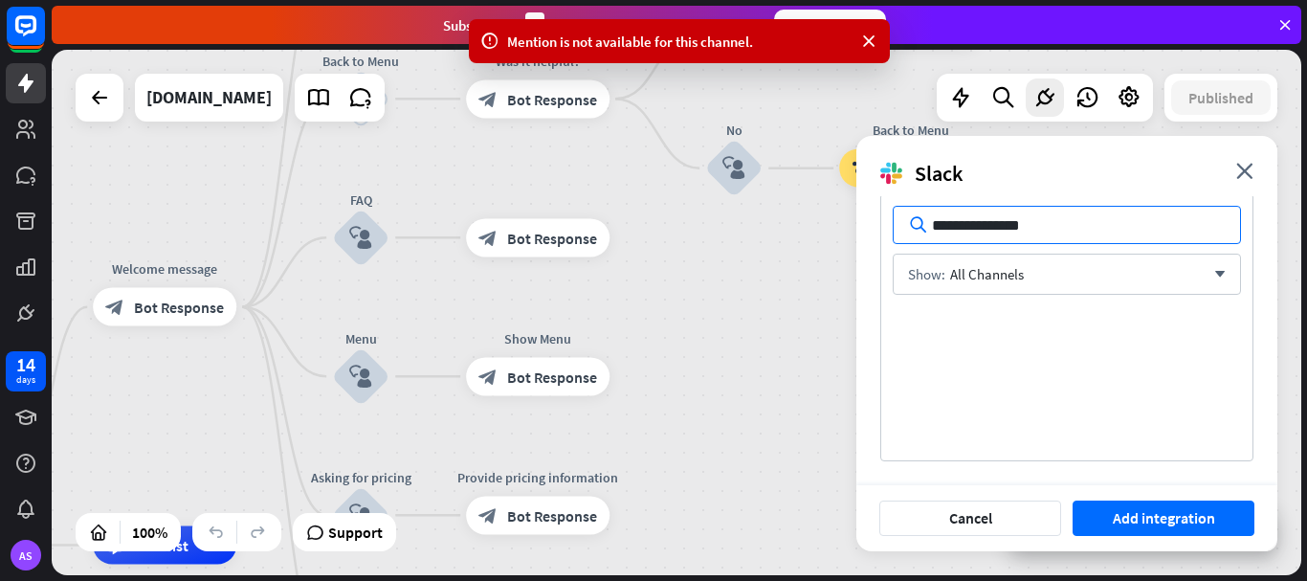
click at [1033, 222] on input "**********" at bounding box center [1067, 225] width 348 height 38
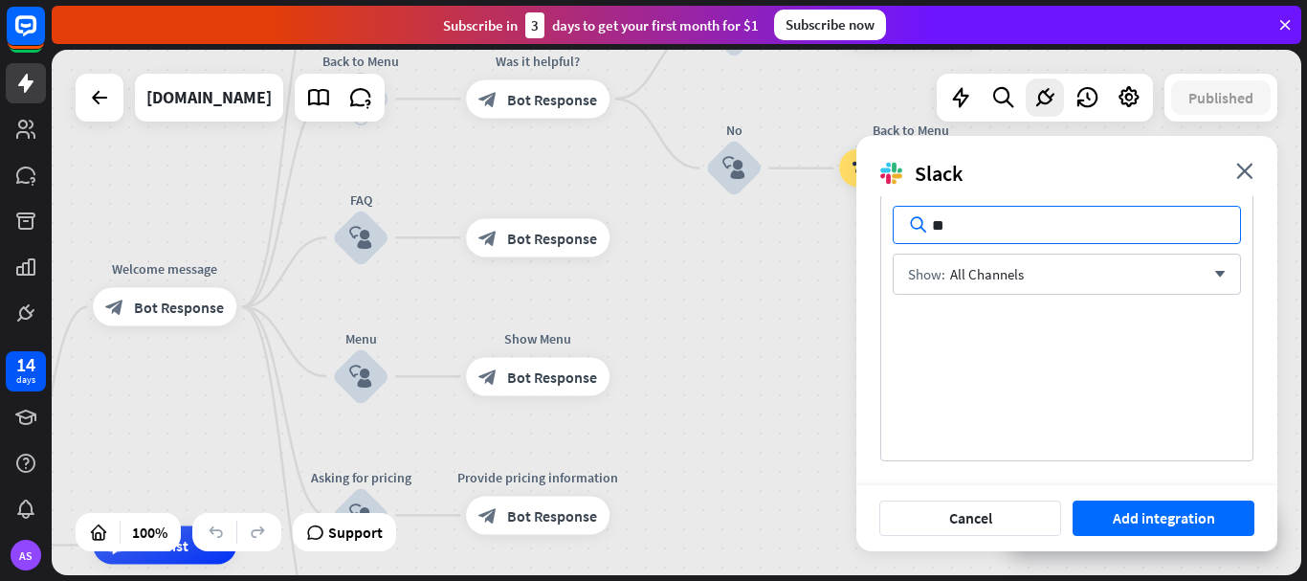
type input "*"
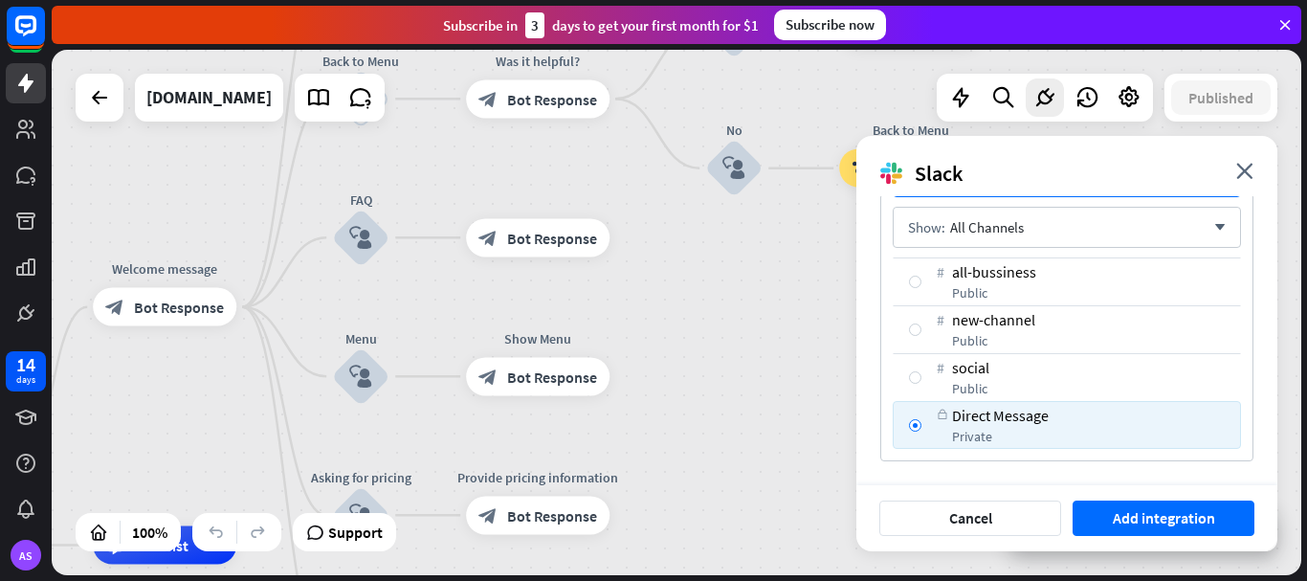
scroll to position [0, 0]
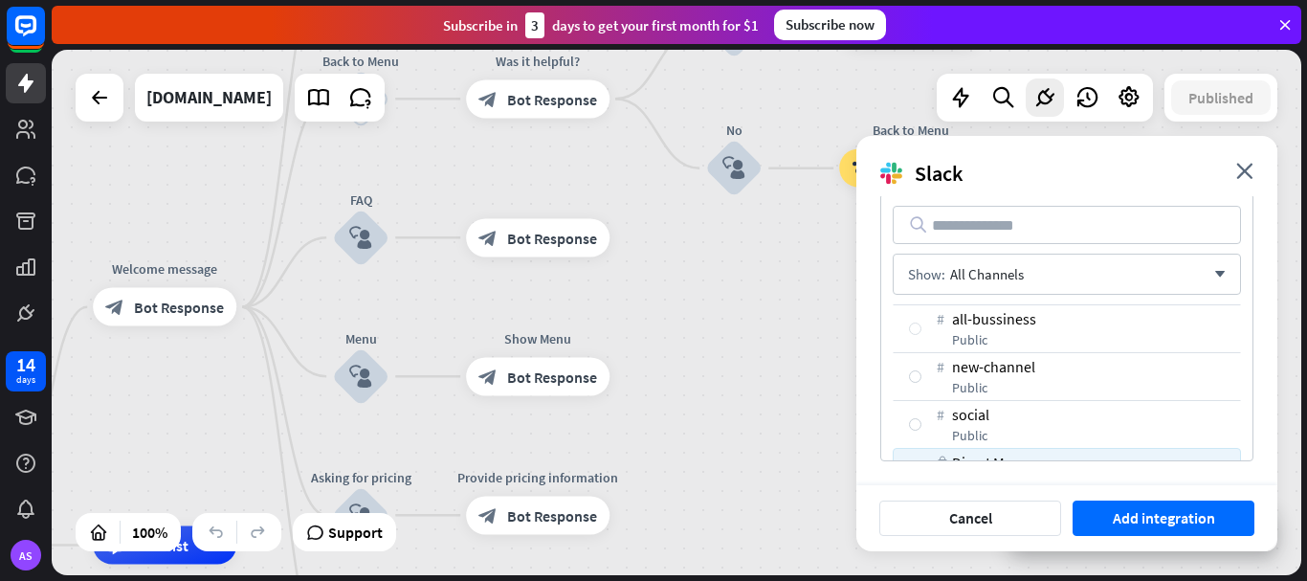
click at [912, 333] on div at bounding box center [915, 329] width 12 height 12
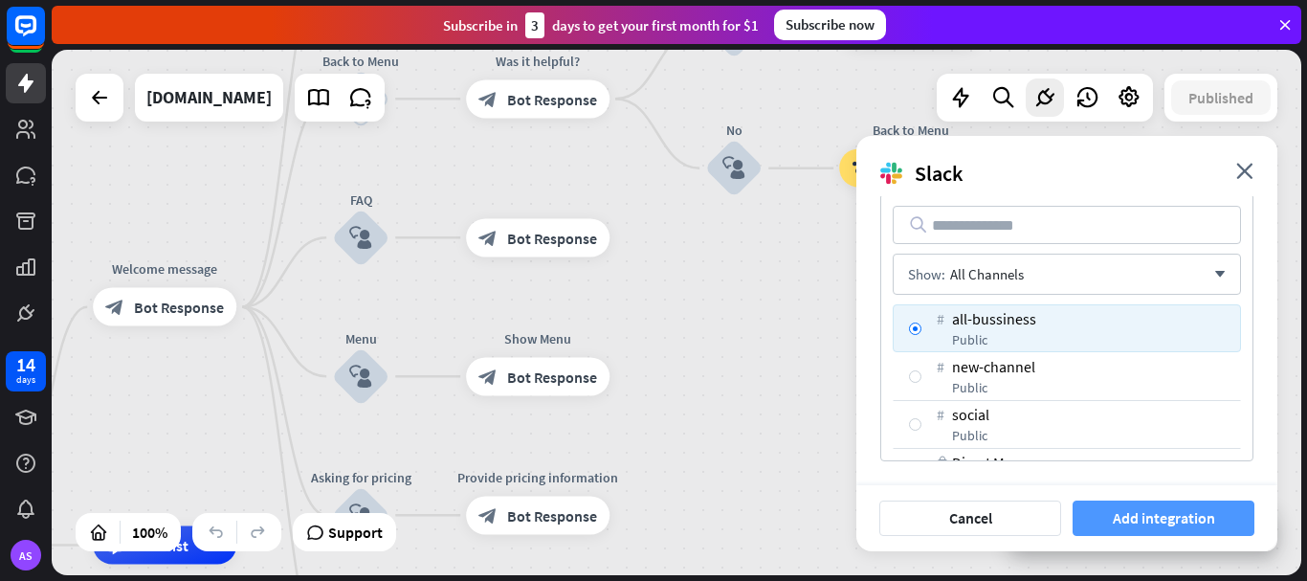
click at [1205, 511] on button "Add integration" at bounding box center [1164, 518] width 182 height 35
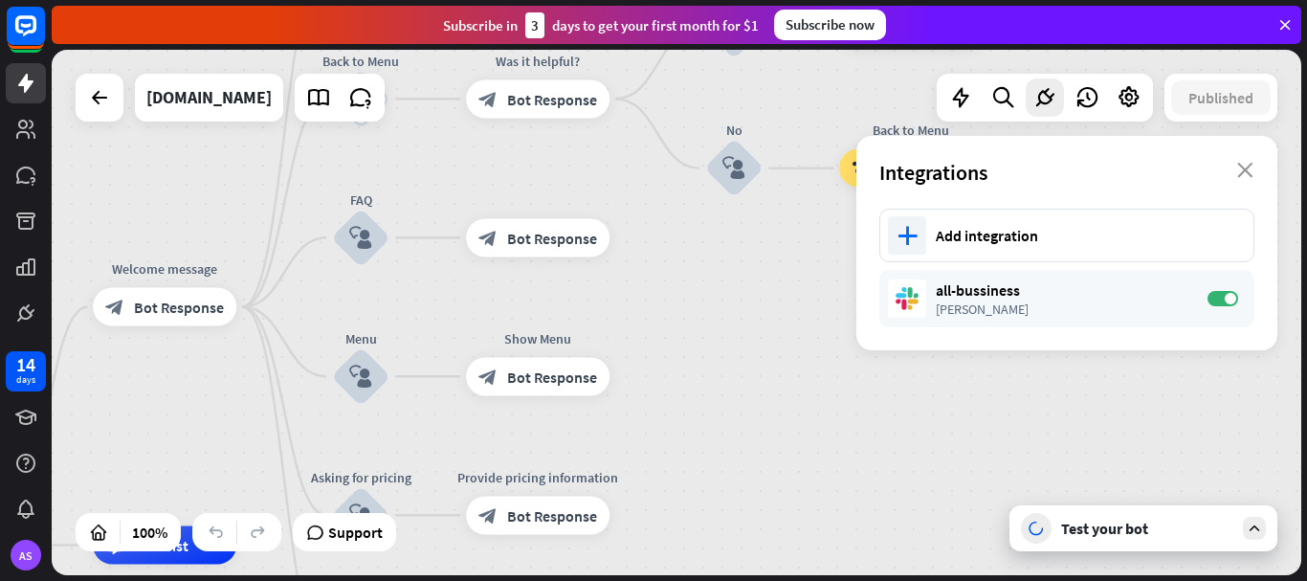
click at [1200, 533] on div "Test your bot" at bounding box center [1147, 528] width 172 height 19
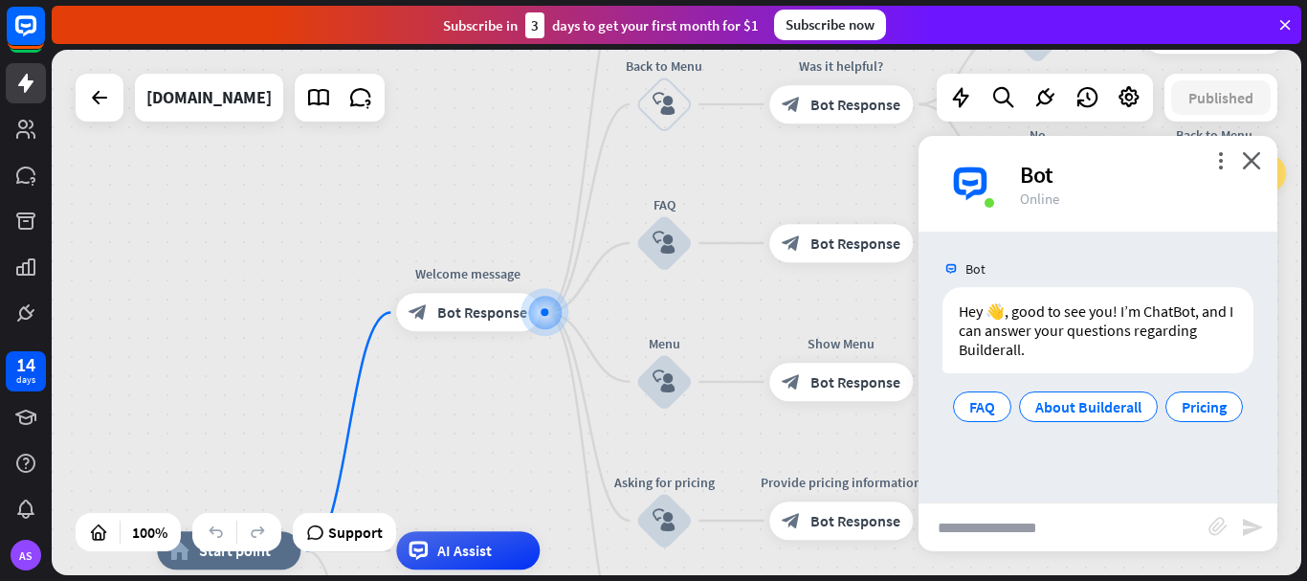
click at [992, 542] on input "text" at bounding box center [1064, 527] width 290 height 48
type input "***"
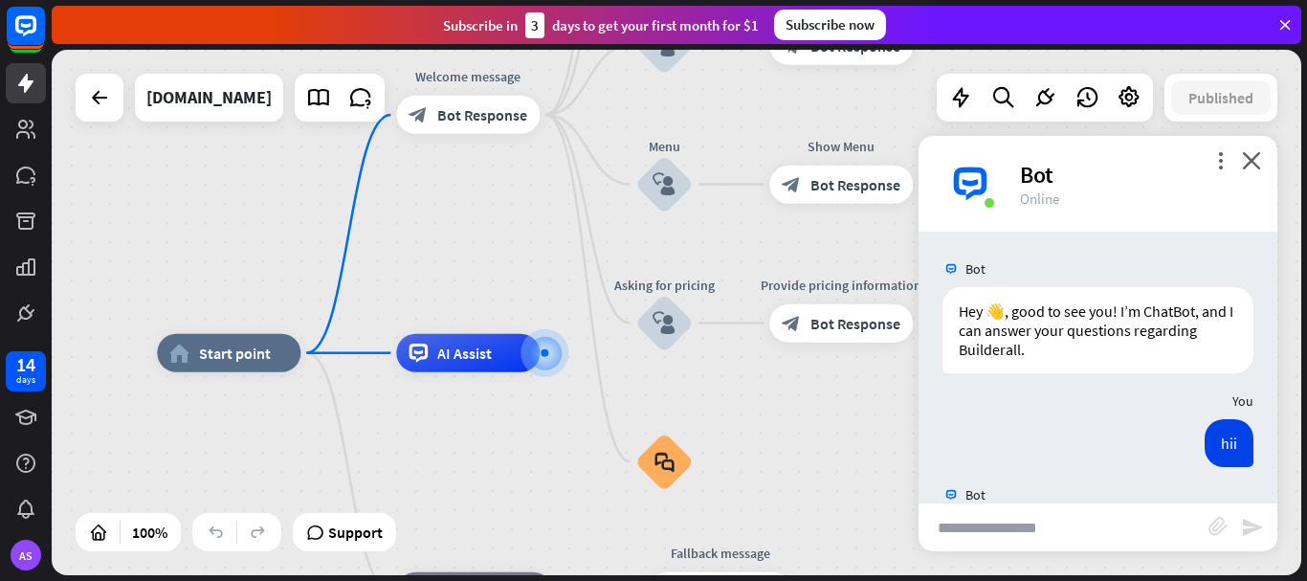
scroll to position [145, 0]
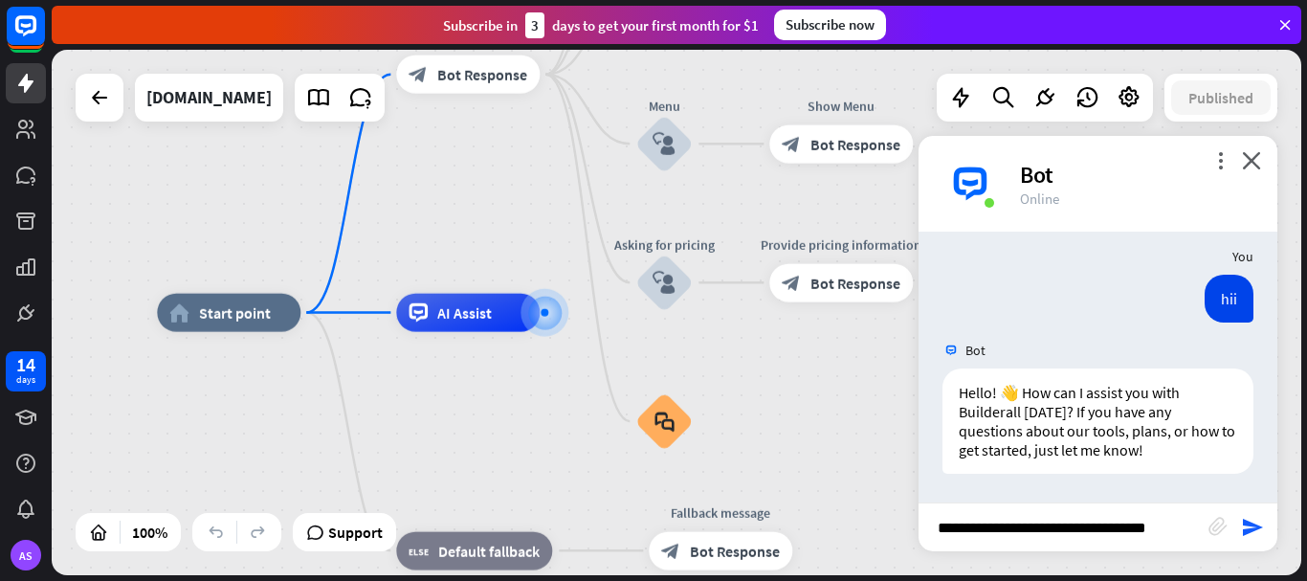
click at [1080, 530] on input "**********" at bounding box center [1064, 527] width 290 height 48
click at [1147, 528] on input "**********" at bounding box center [1064, 527] width 290 height 48
type input "**********"
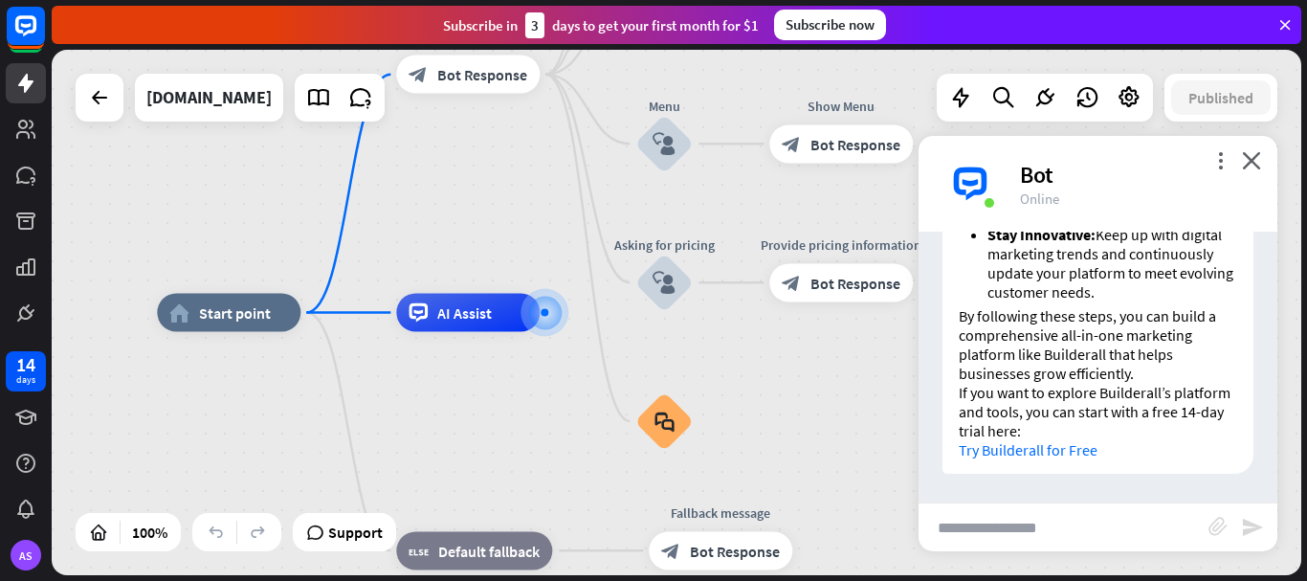
scroll to position [1342, 0]
click at [993, 536] on input "text" at bounding box center [1064, 527] width 290 height 48
type input "**********"
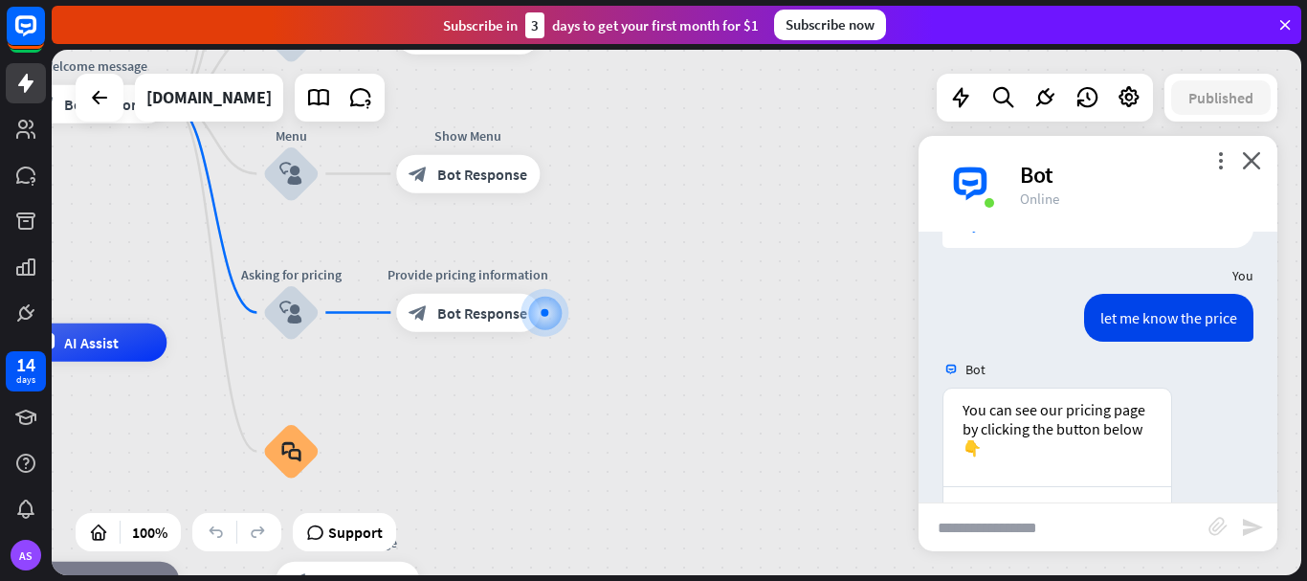
scroll to position [1667, 0]
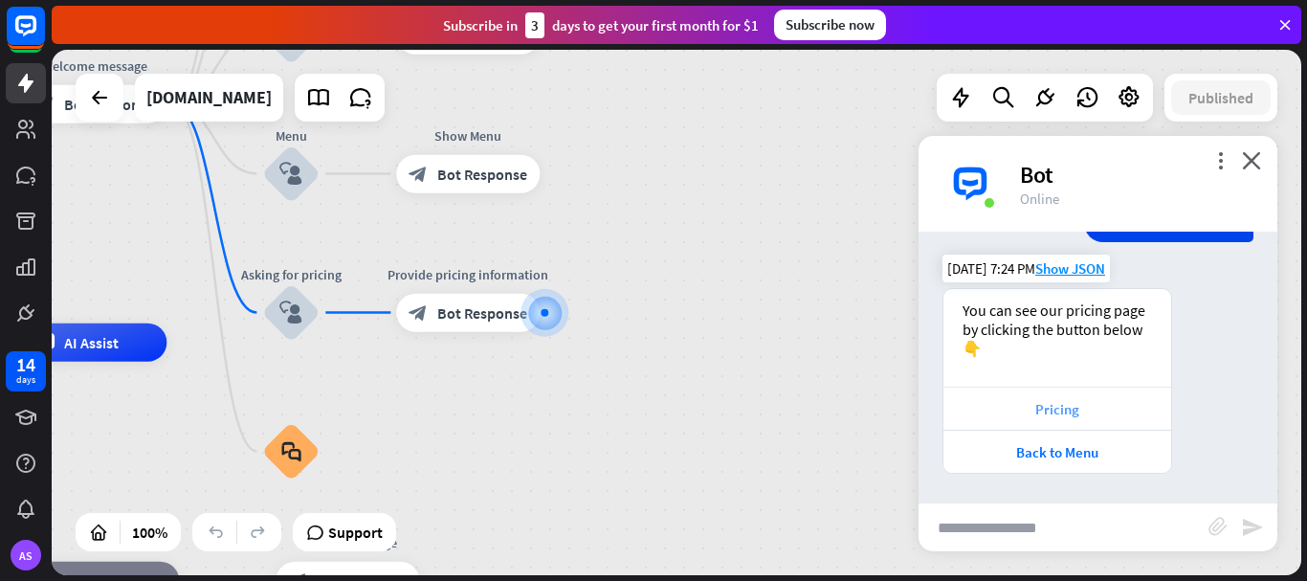
click at [1064, 409] on div "Pricing" at bounding box center [1057, 409] width 209 height 18
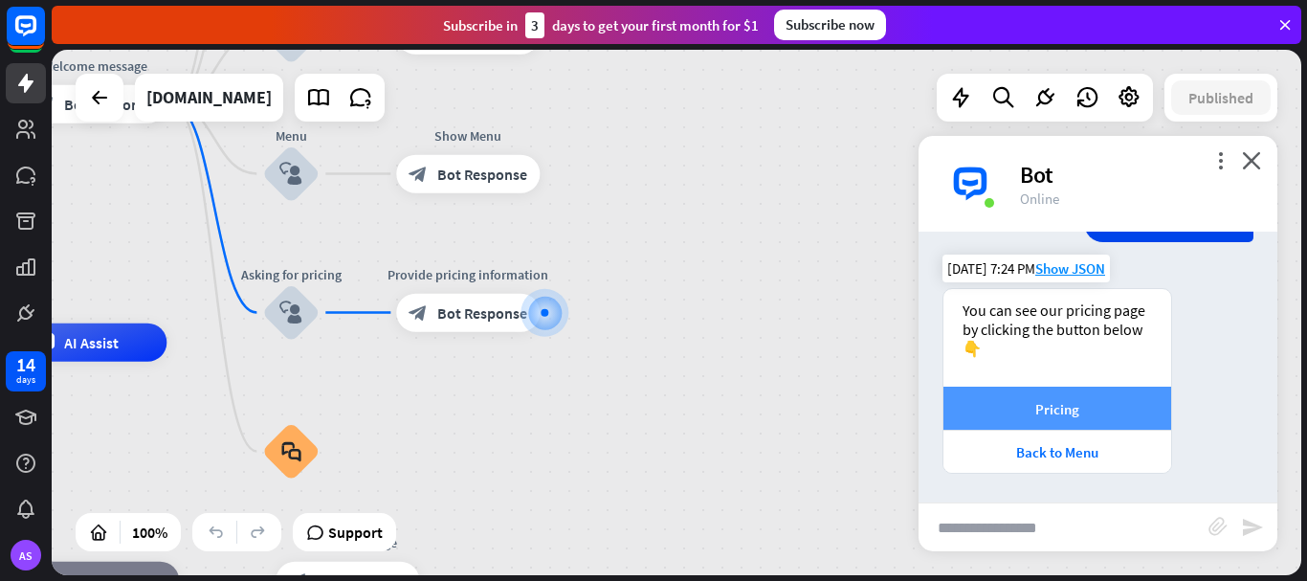
click at [1054, 403] on div "Pricing" at bounding box center [1057, 409] width 209 height 18
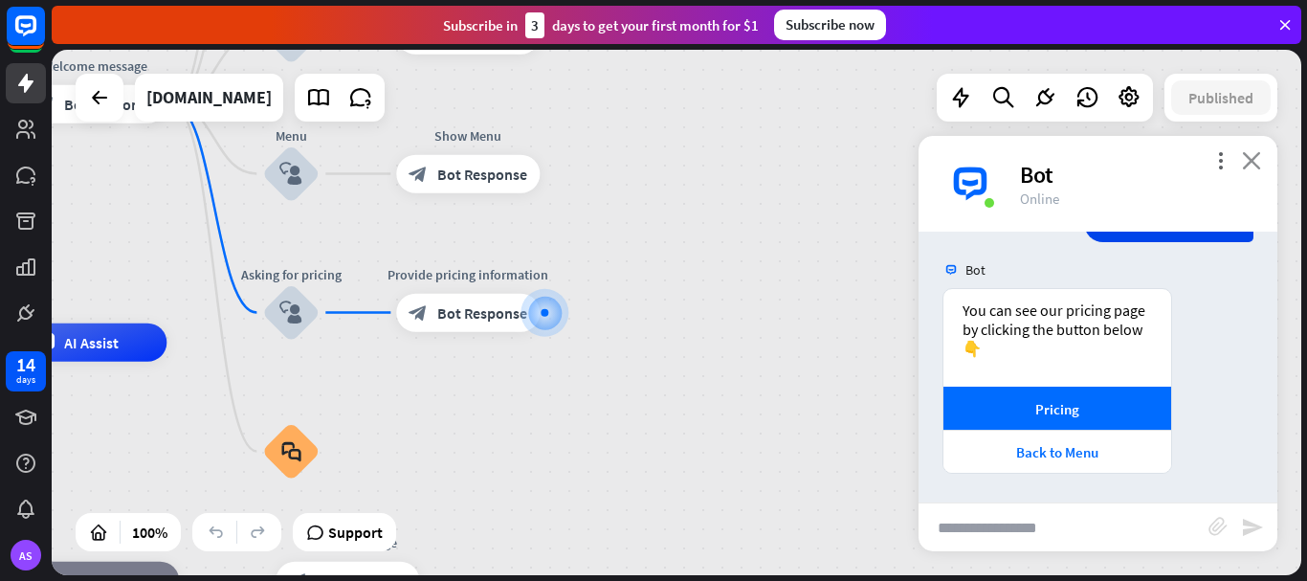
click at [1256, 158] on icon "close" at bounding box center [1251, 160] width 19 height 18
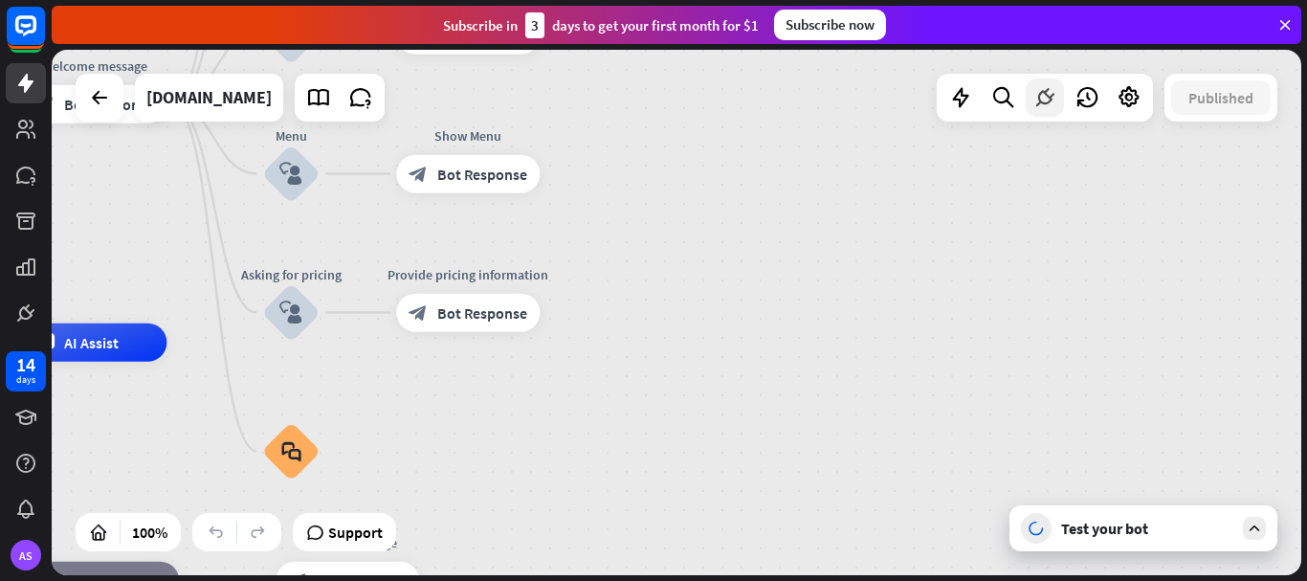
click at [1047, 97] on icon at bounding box center [1045, 97] width 25 height 25
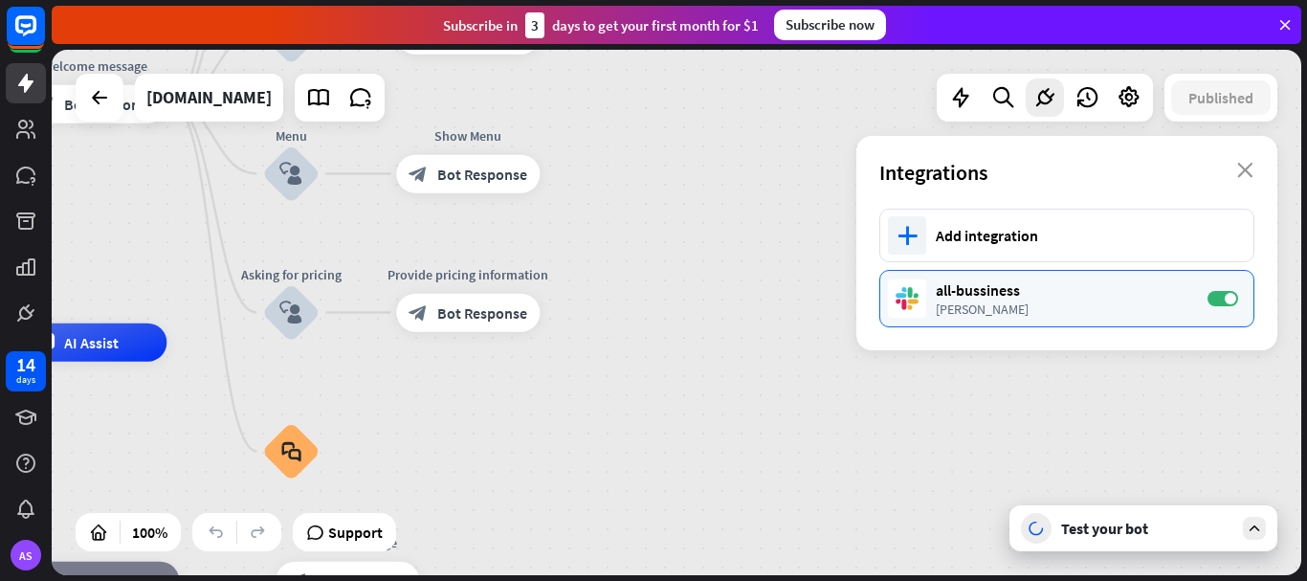
click at [1050, 305] on div "[PERSON_NAME]" at bounding box center [1062, 309] width 253 height 17
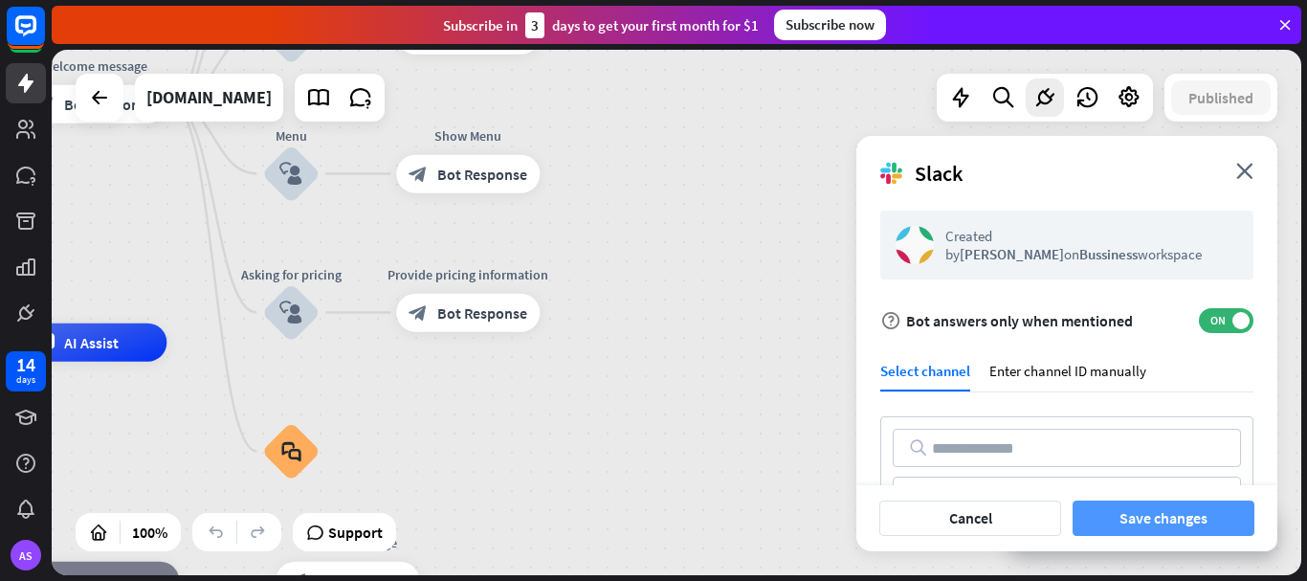
click at [1143, 522] on button "Save changes" at bounding box center [1164, 518] width 182 height 35
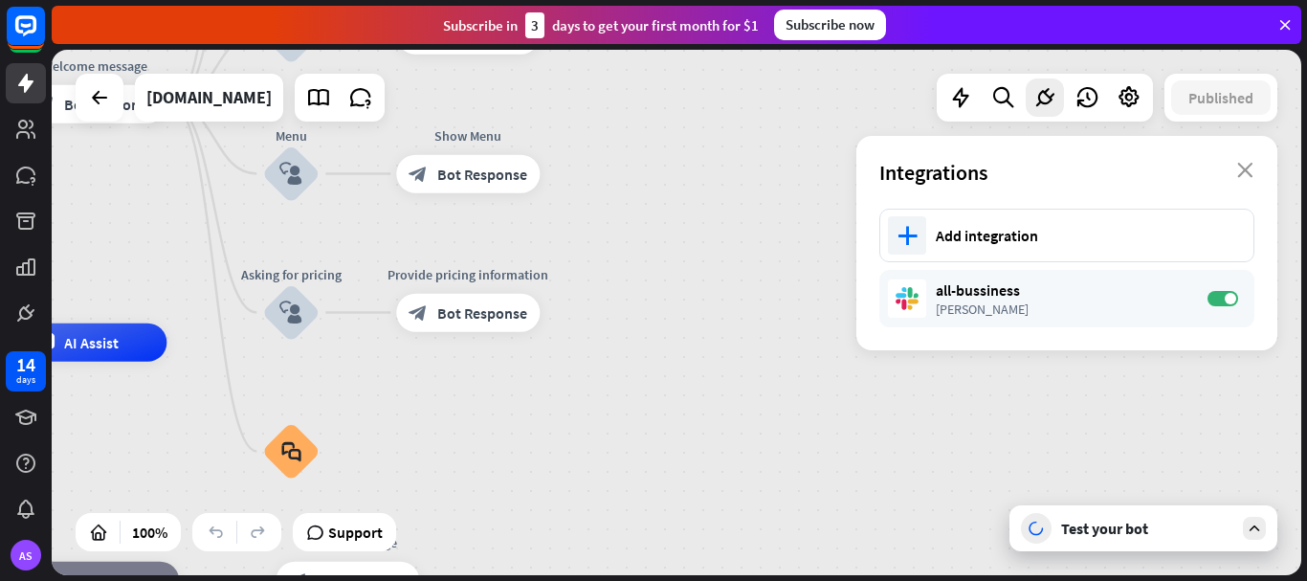
click at [1153, 536] on div "Test your bot" at bounding box center [1147, 528] width 172 height 19
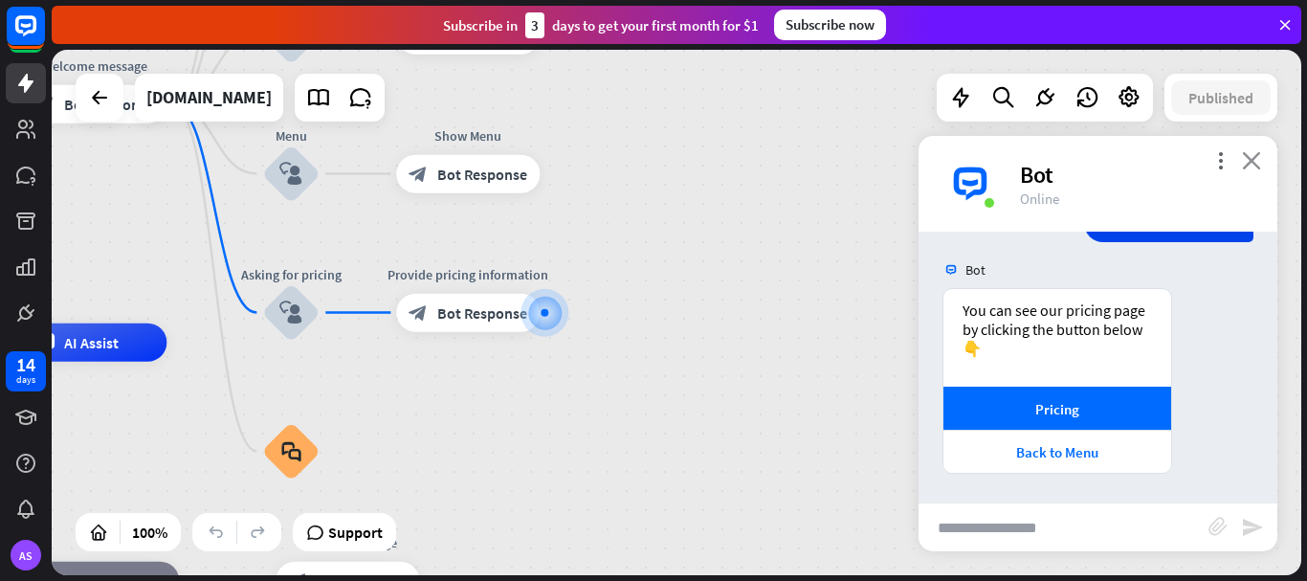
click at [1252, 153] on icon "close" at bounding box center [1251, 160] width 19 height 18
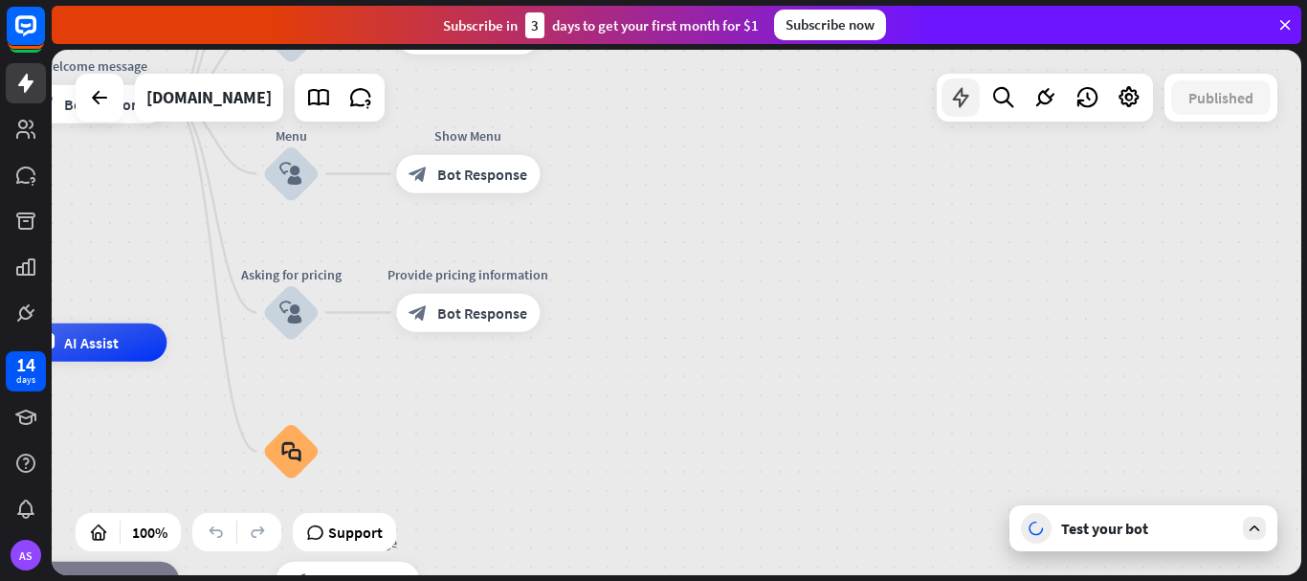
click at [960, 102] on icon at bounding box center [961, 97] width 25 height 25
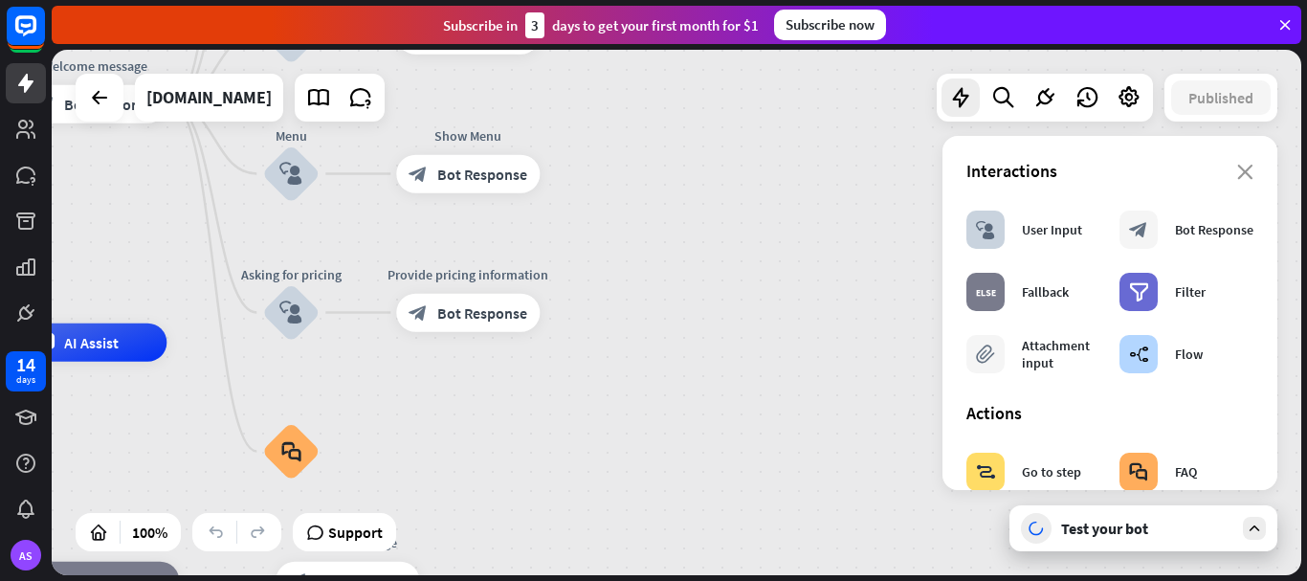
click at [1235, 185] on section "Interactions block_user_input User Input block_bot_response Bot Response block_…" at bounding box center [1110, 271] width 287 height 223
click at [1238, 170] on icon "close" at bounding box center [1246, 172] width 16 height 15
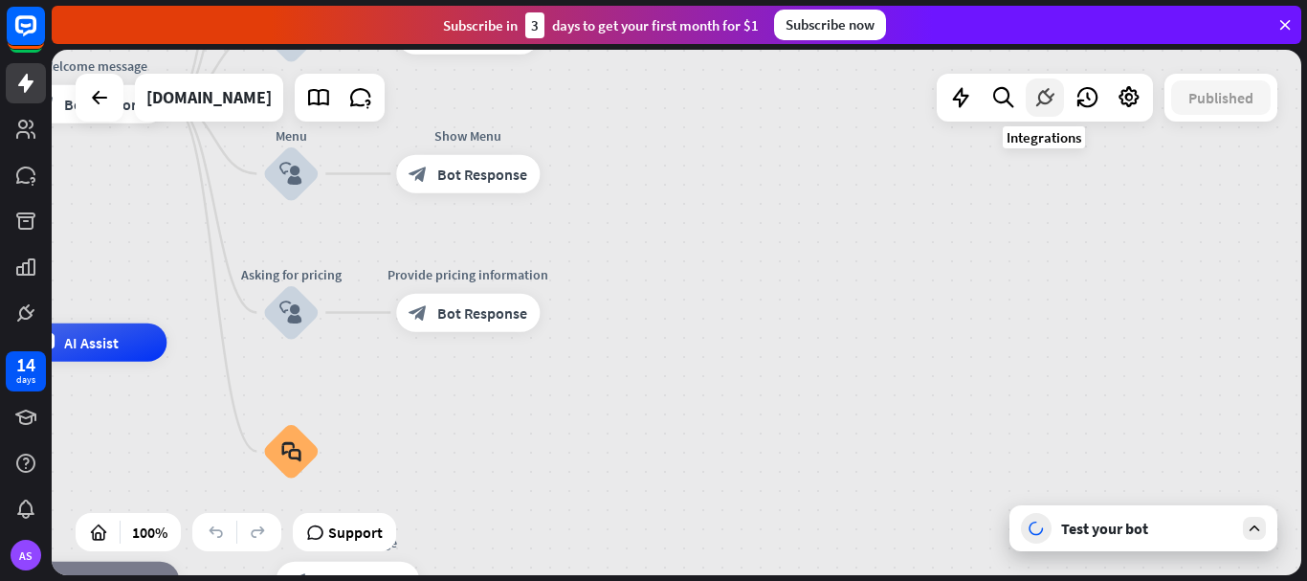
click at [1049, 109] on icon at bounding box center [1045, 97] width 25 height 25
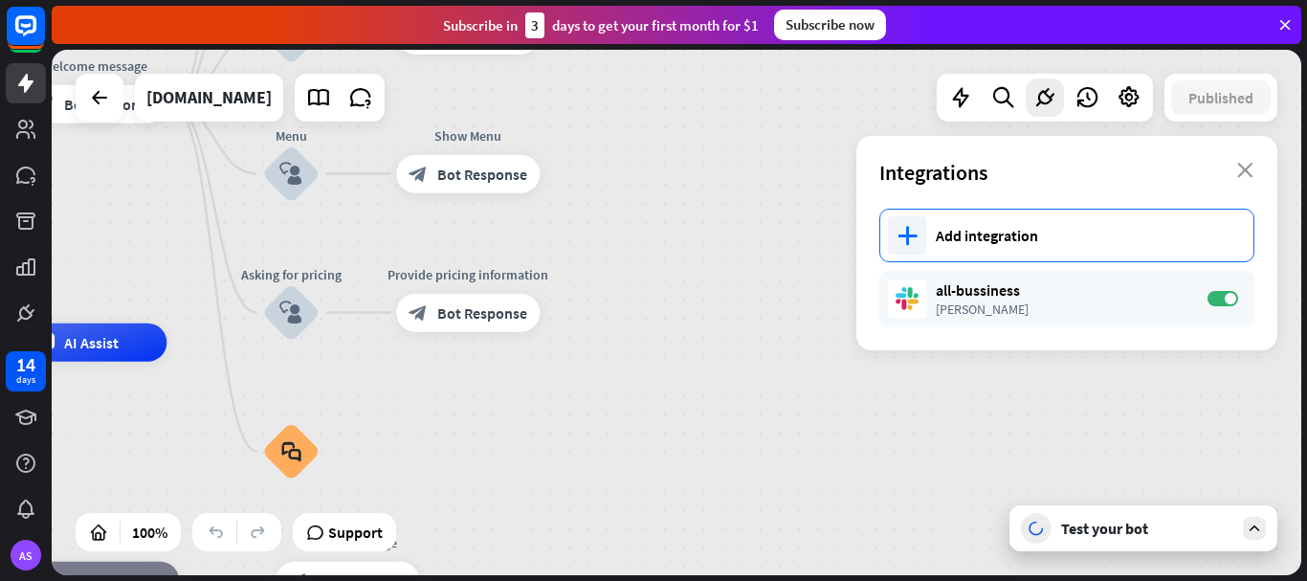
click at [1052, 243] on div "Add integration" at bounding box center [1085, 235] width 299 height 19
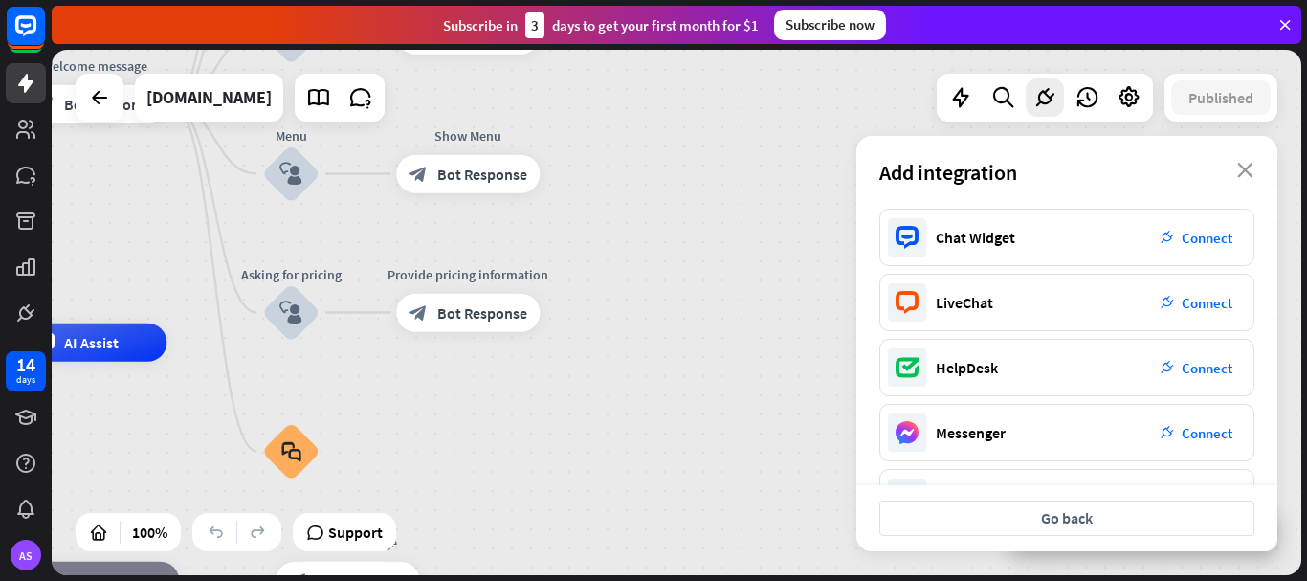
click at [1269, 405] on div "Chat Widget plug_integration Connect LiveChat plug_integration Connect HelpDesk…" at bounding box center [1067, 347] width 421 height 277
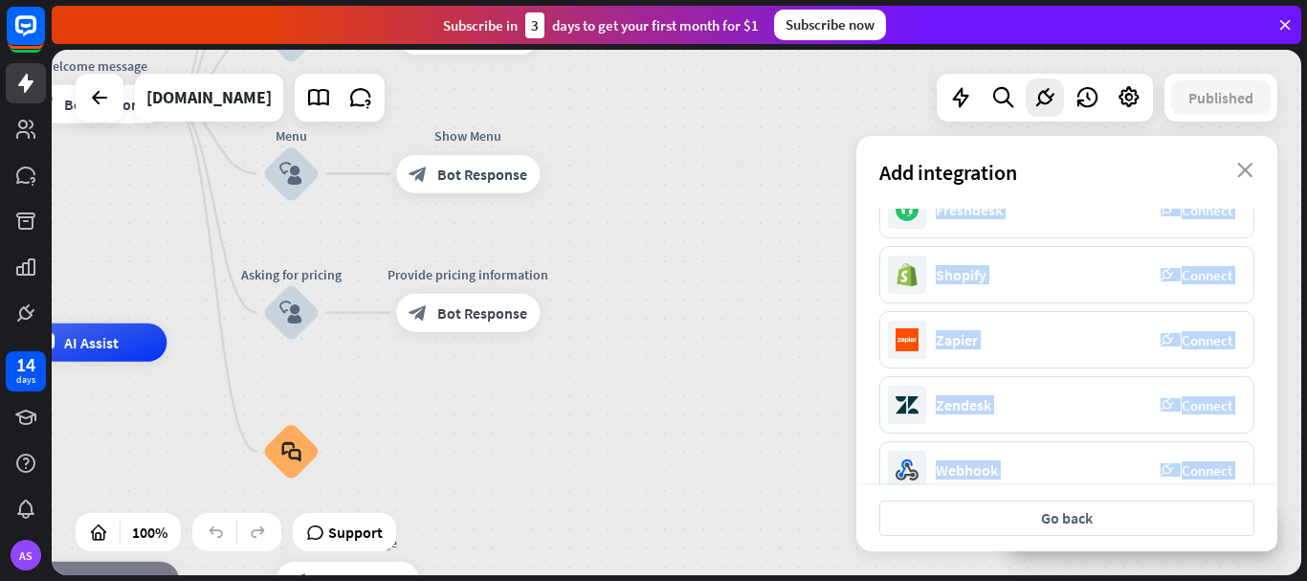
scroll to position [455, 0]
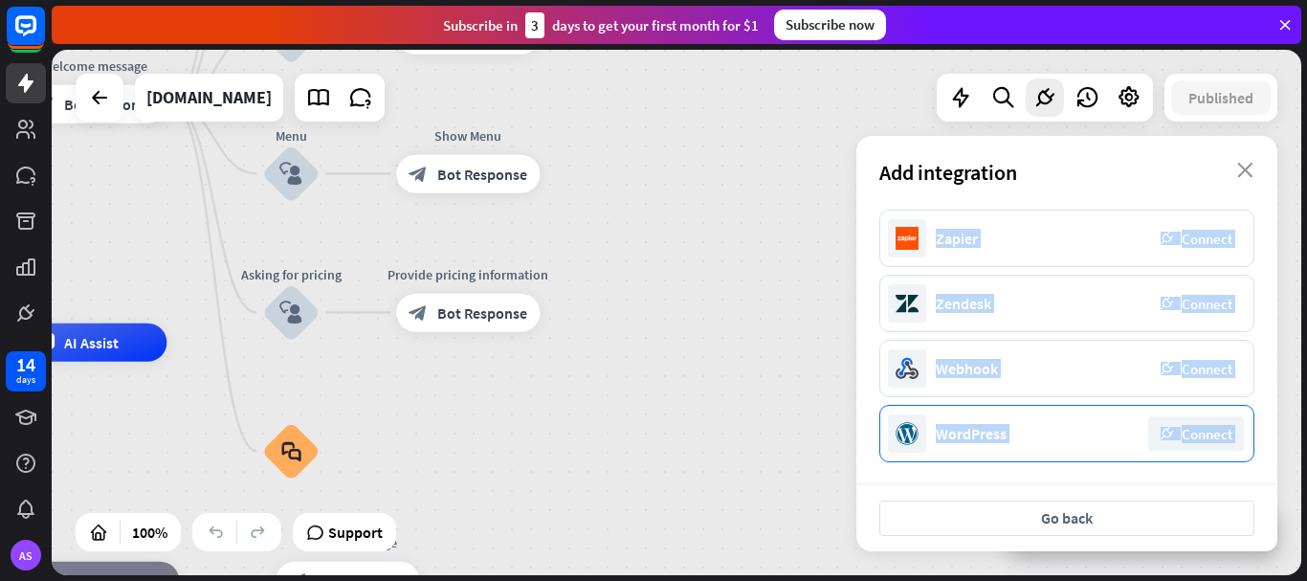
drag, startPoint x: 1264, startPoint y: 265, endPoint x: 1253, endPoint y: 450, distance: 185.1
click at [1253, 483] on div "Chat Widget plug_integration Connect LiveChat plug_integration Connect HelpDesk…" at bounding box center [1067, 347] width 421 height 277
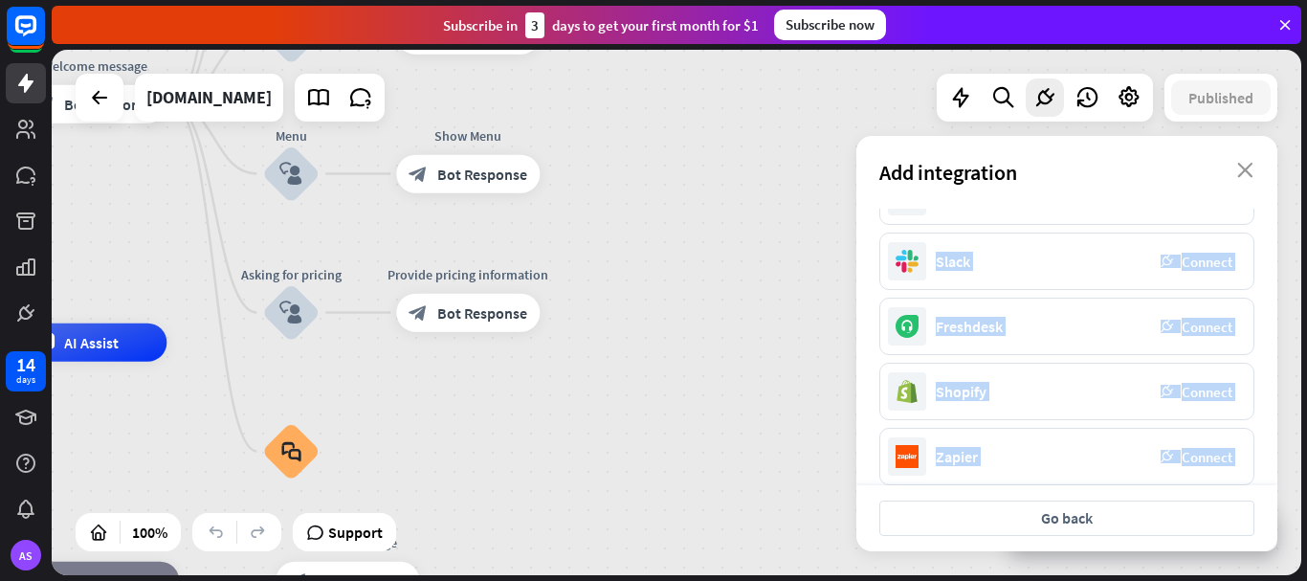
scroll to position [211, 0]
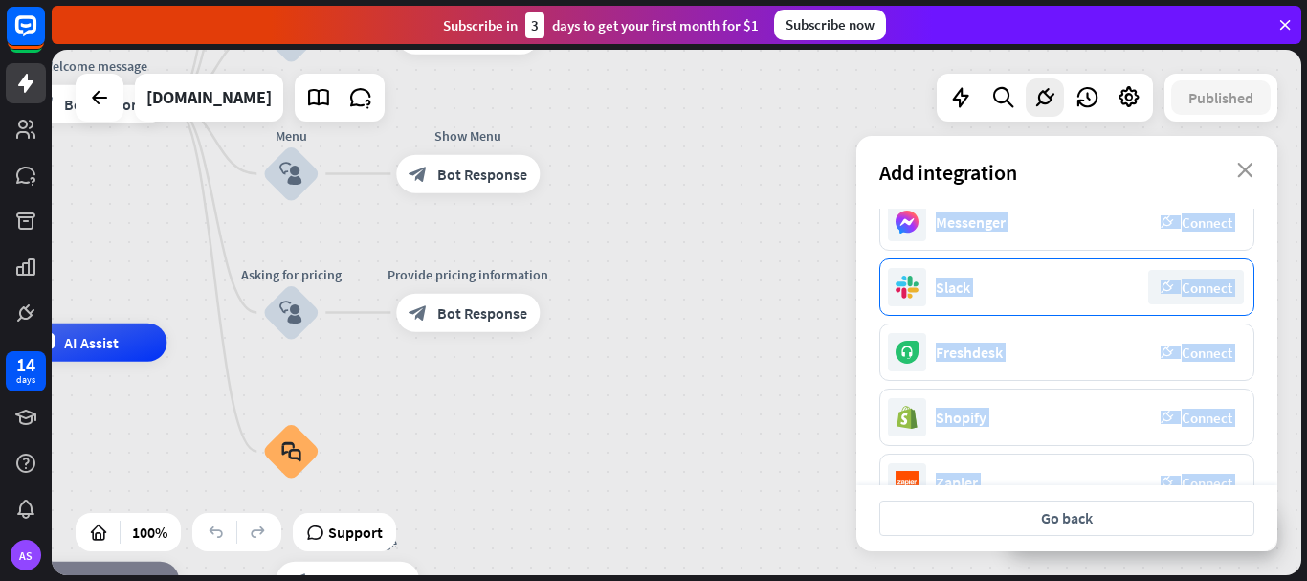
click at [984, 290] on div "Slack plug_integration Connect" at bounding box center [1067, 286] width 375 height 57
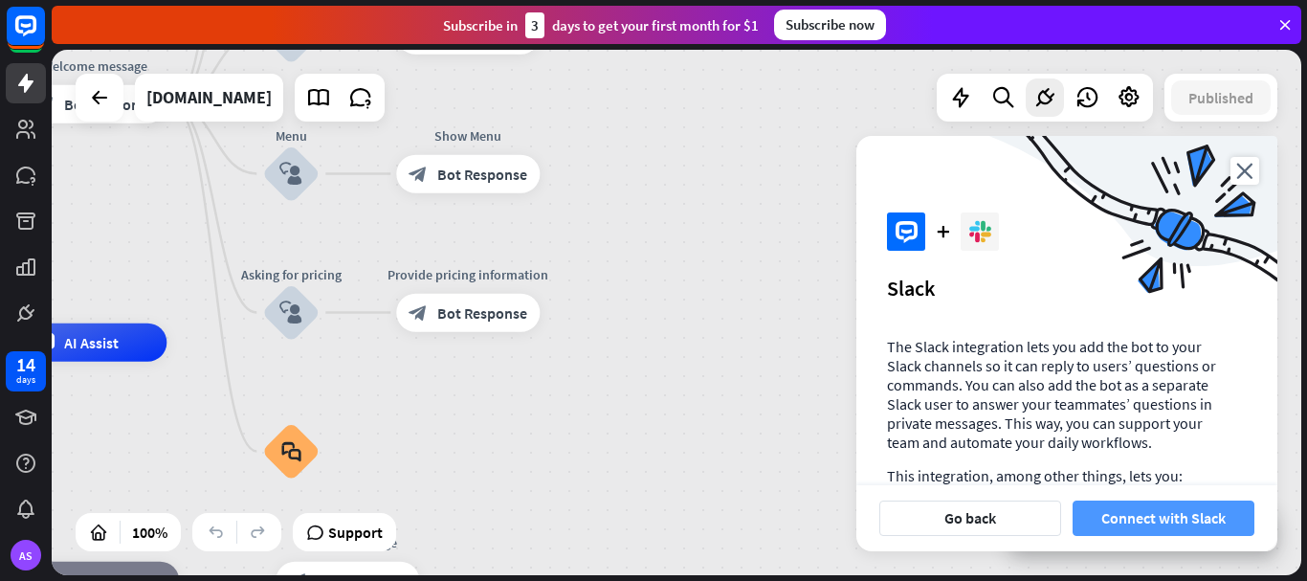
click at [1187, 523] on button "Connect with Slack" at bounding box center [1164, 518] width 182 height 35
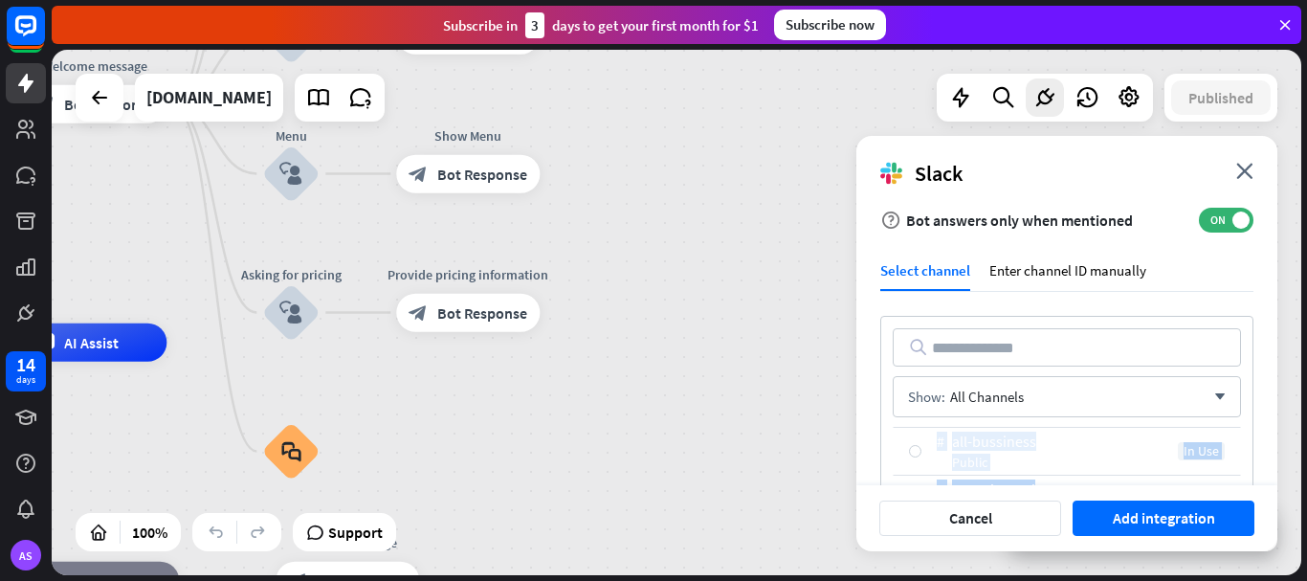
scroll to position [223, 0]
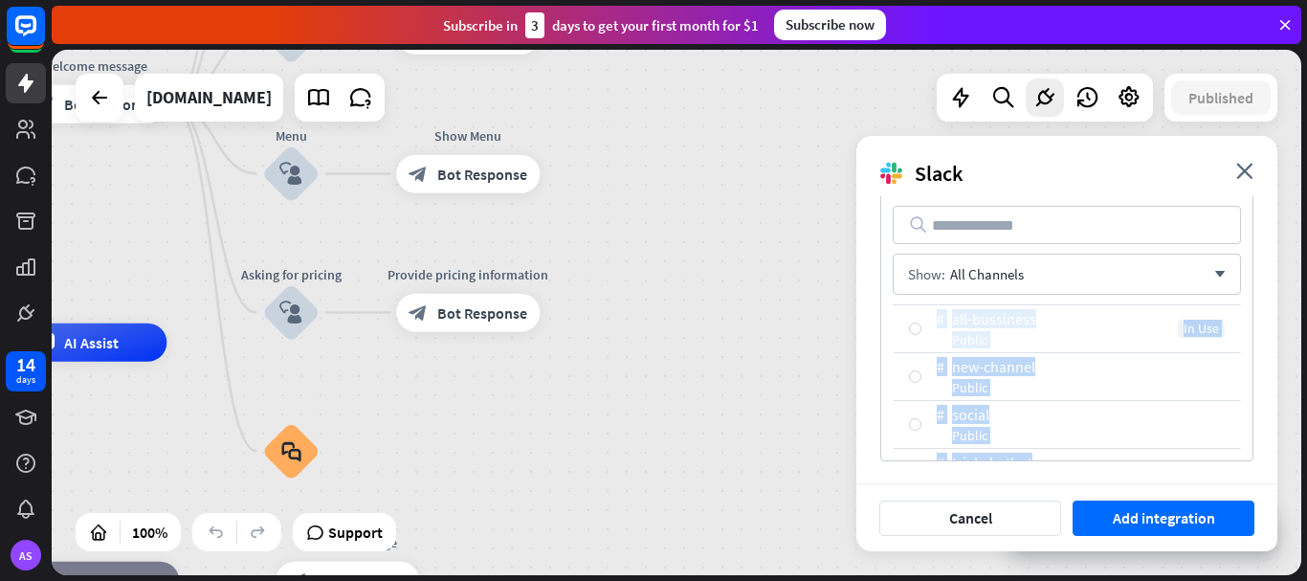
drag, startPoint x: 1267, startPoint y: 404, endPoint x: 1270, endPoint y: 461, distance: 57.5
click at [1270, 461] on div "Logged as [PERSON_NAME] on Bussiness workspace help Bot answers only when menti…" at bounding box center [1067, 340] width 421 height 289
click at [1261, 413] on div "Logged as [PERSON_NAME] on Bussiness workspace help Bot answers only when menti…" at bounding box center [1067, 340] width 421 height 289
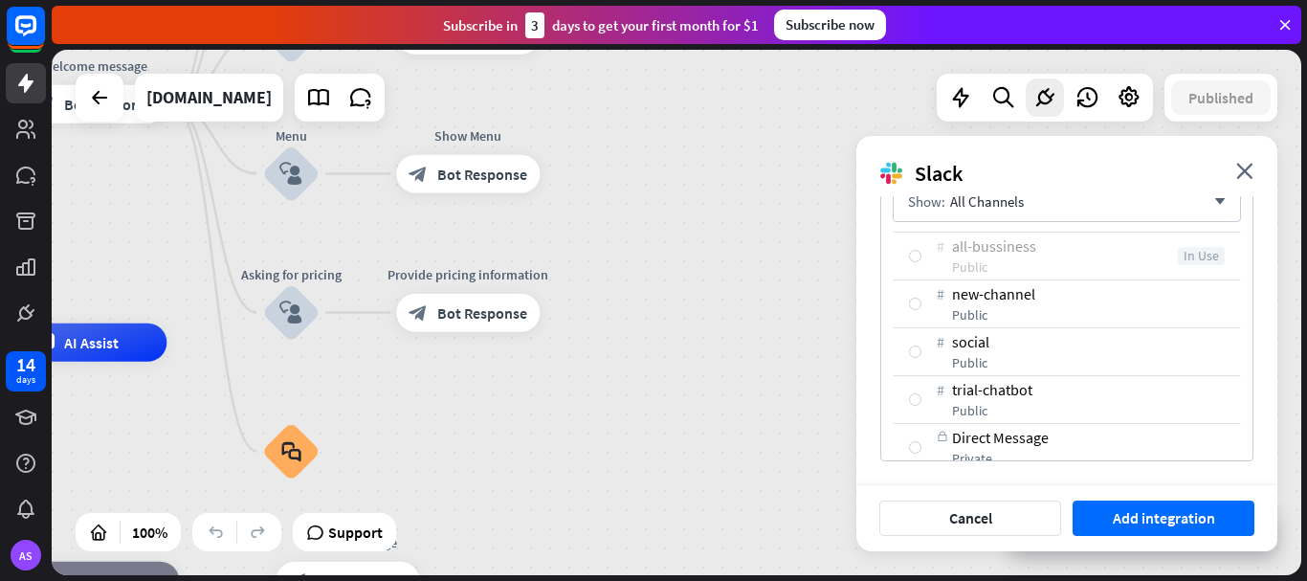
scroll to position [95, 0]
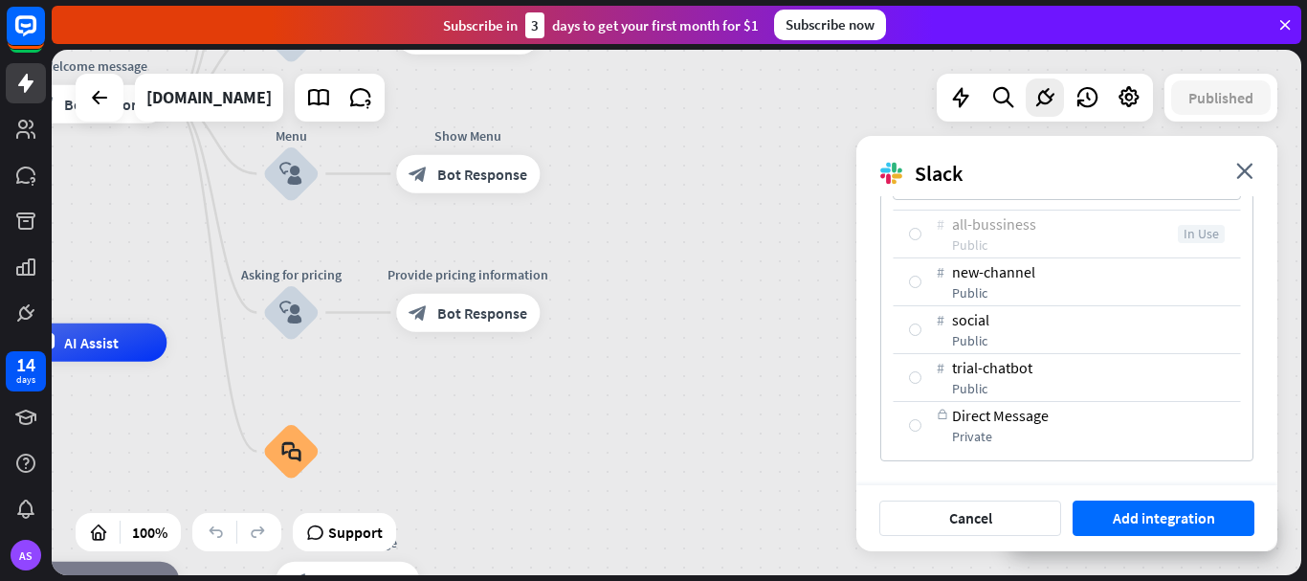
click at [908, 377] on div "# trial-chatbot public" at bounding box center [1067, 377] width 348 height 48
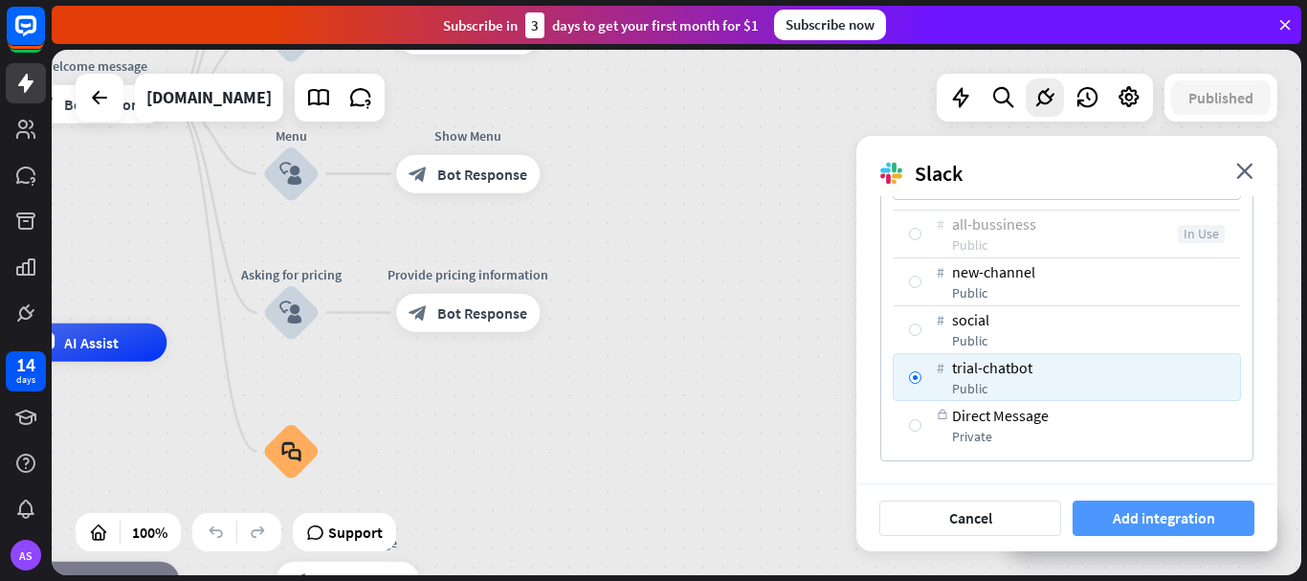
click at [1145, 522] on button "Add integration" at bounding box center [1164, 518] width 182 height 35
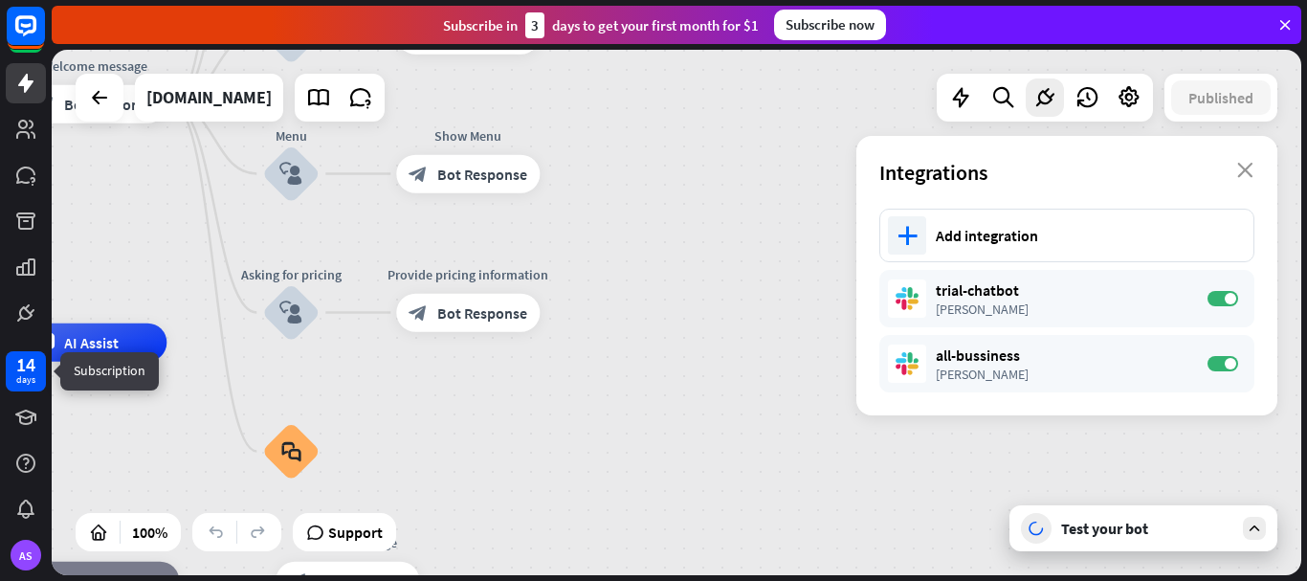
click at [30, 372] on div "14" at bounding box center [25, 364] width 19 height 17
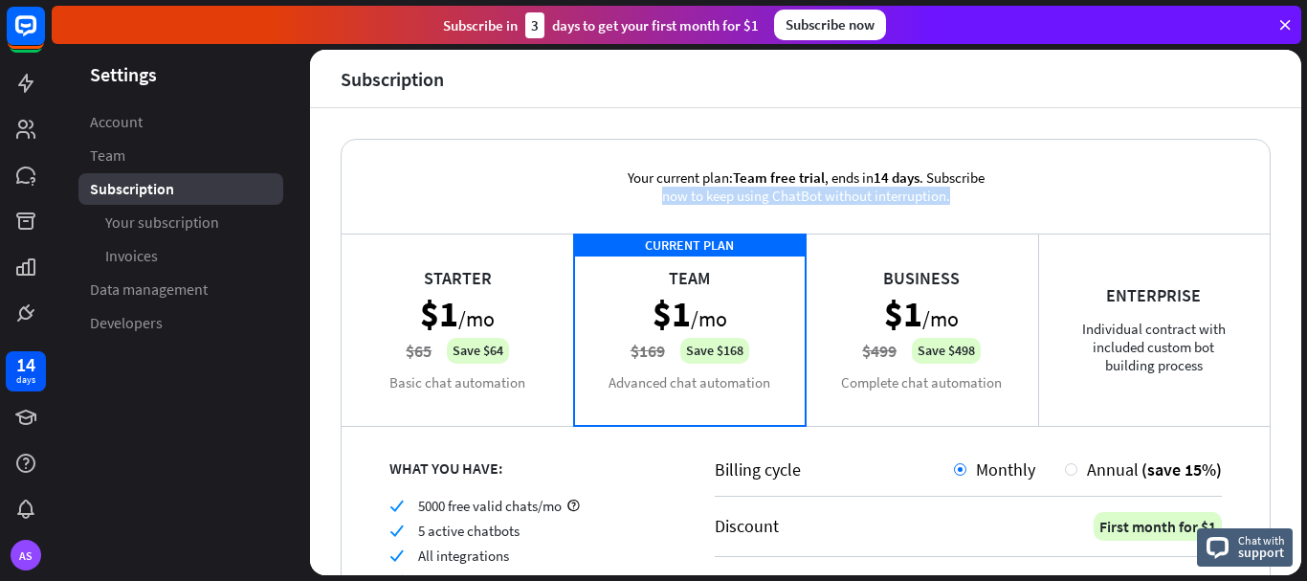
drag, startPoint x: 1303, startPoint y: 175, endPoint x: 1303, endPoint y: 233, distance: 57.4
click at [1303, 233] on div "Settings Account Team Subscription Your subscription Invoices Data management D…" at bounding box center [680, 315] width 1256 height 531
click at [1267, 250] on div "Your current plan: Team free trial , ends [DATE] . Subscribe now to keep using …" at bounding box center [806, 341] width 992 height 467
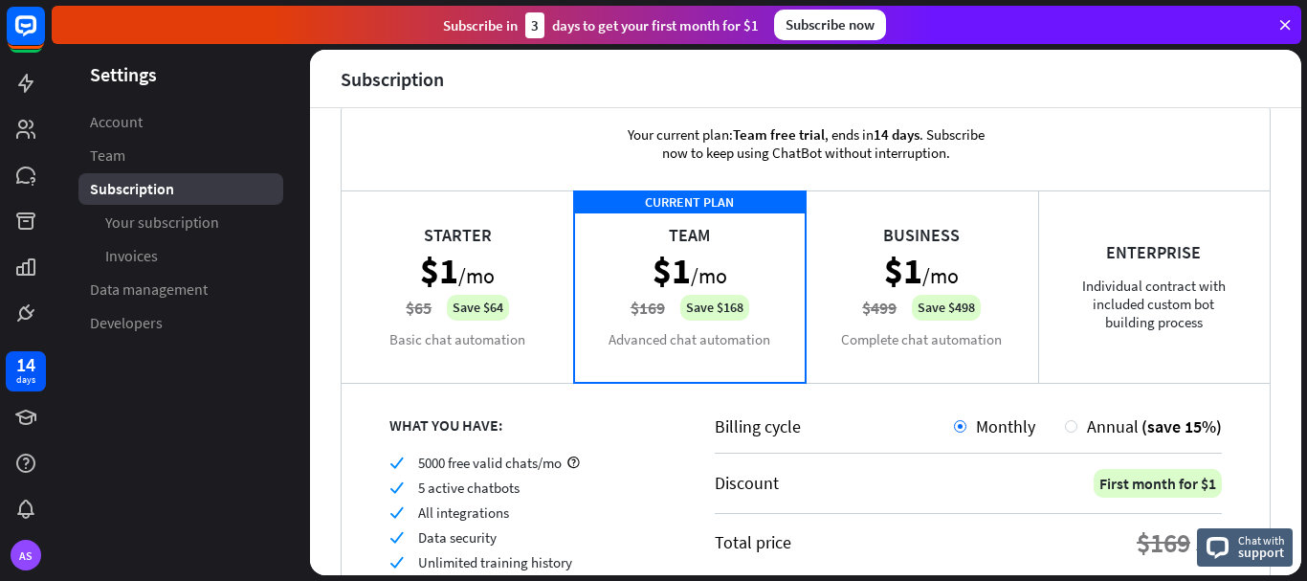
scroll to position [29, 0]
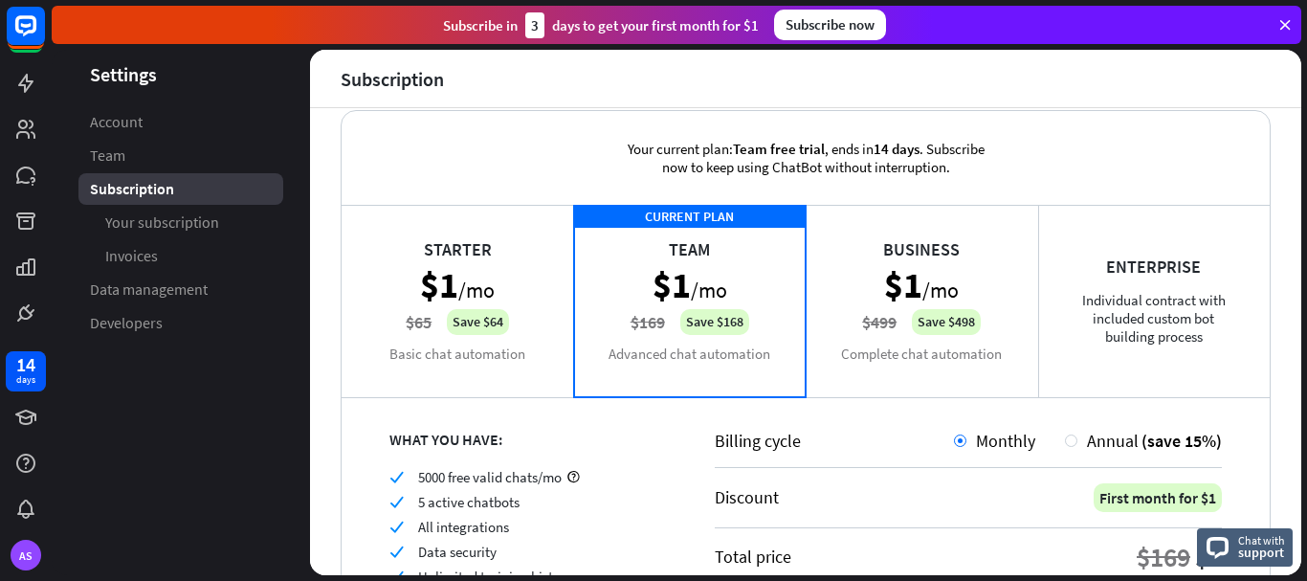
click at [918, 335] on div "Business $1 /mo $499 Save $498 Complete chat automation" at bounding box center [922, 300] width 233 height 191
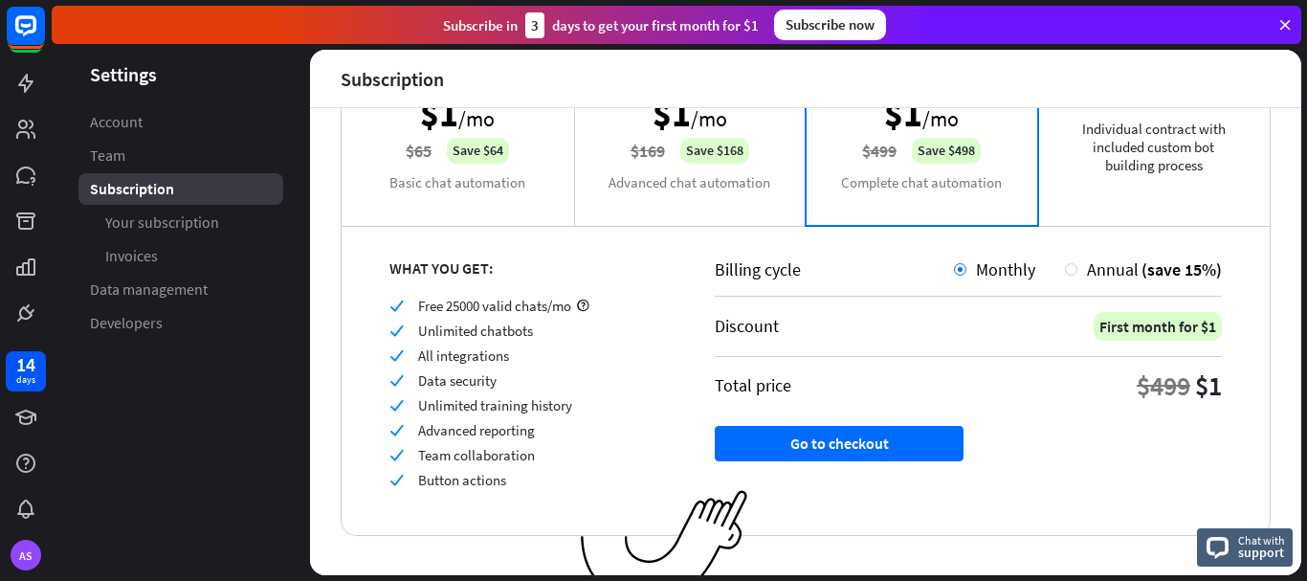
scroll to position [203, 0]
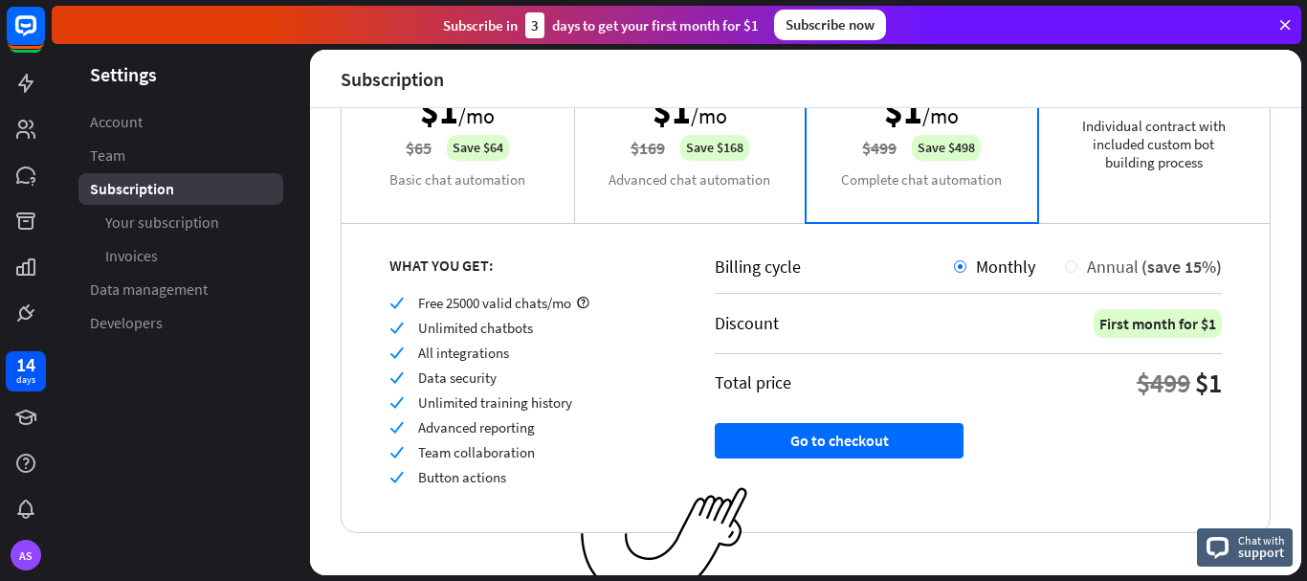
click at [1078, 268] on div "Annual (save 15%)" at bounding box center [1150, 267] width 145 height 22
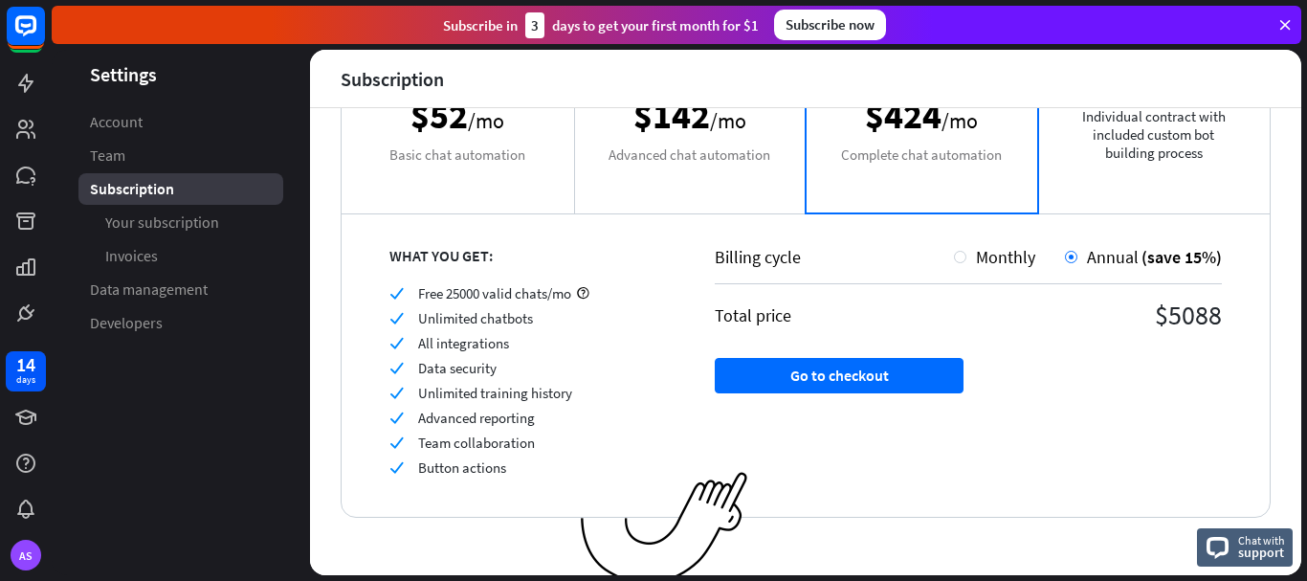
scroll to position [223, 0]
